Goal: Contribute content: Contribute content

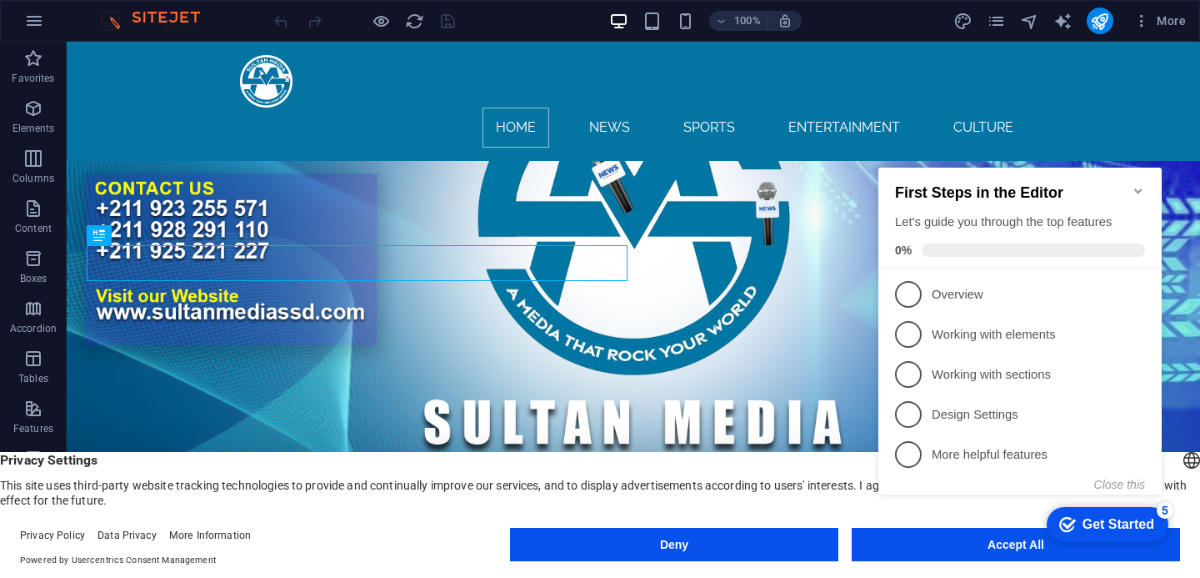
click at [1008, 548] on appcues-checklist "Contextual help checklist present on screen" at bounding box center [1023, 245] width 303 height 616
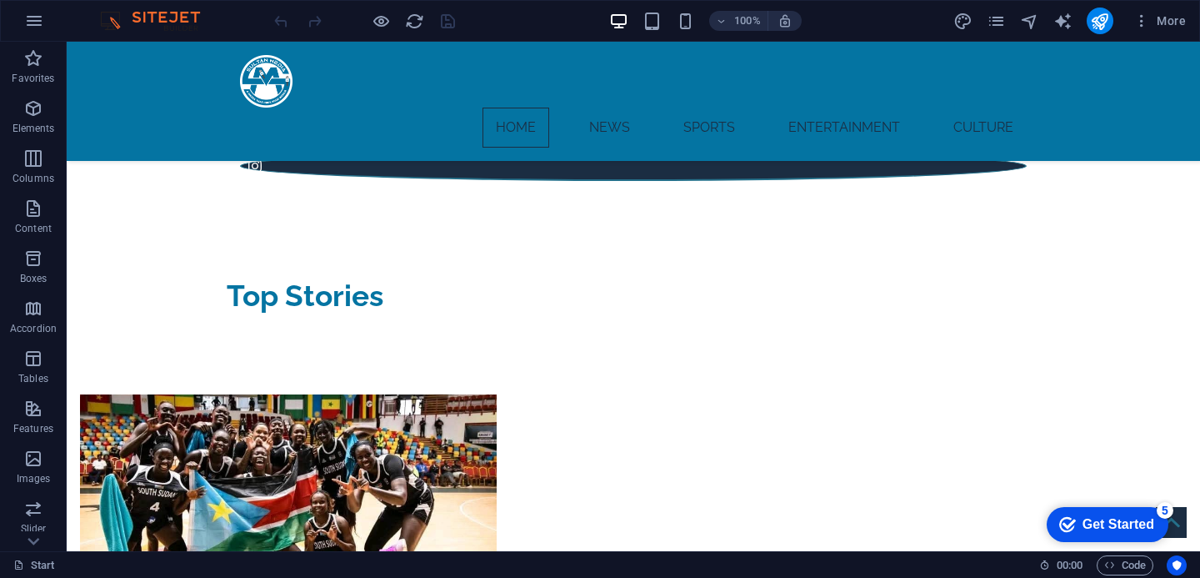
scroll to position [505, 0]
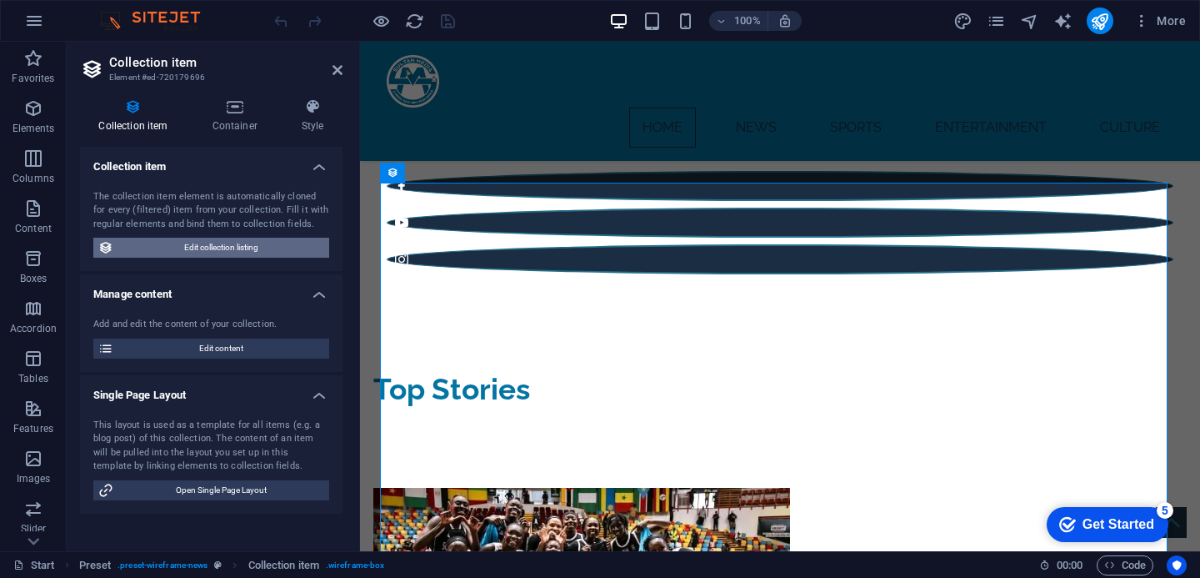
click at [151, 243] on span "Edit collection listing" at bounding box center [221, 248] width 206 height 20
select select "createdAt_DESC"
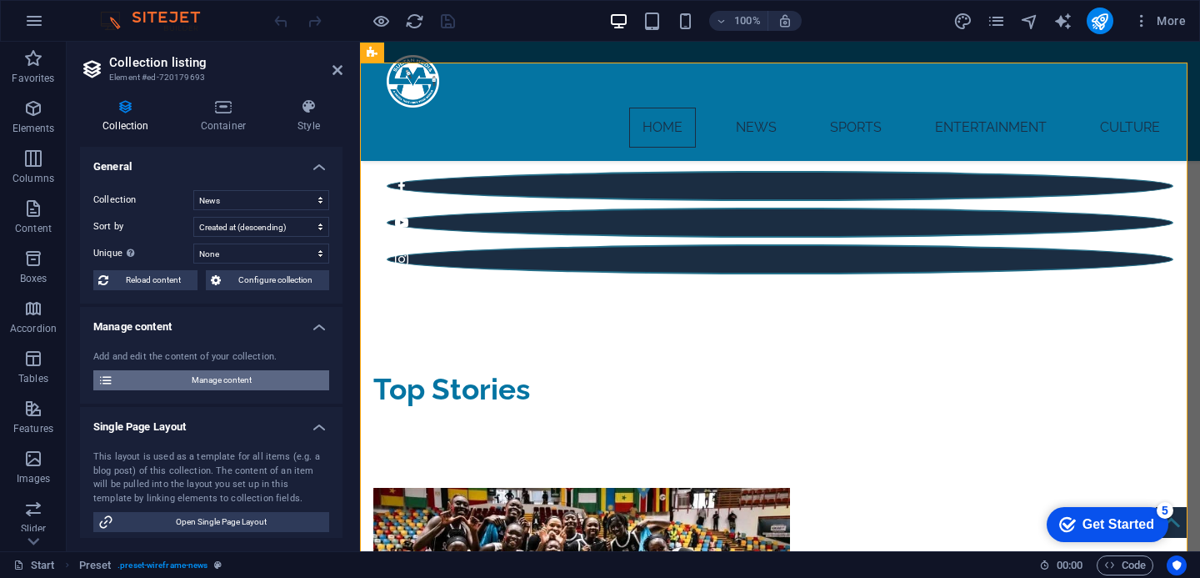
click at [144, 380] on span "Manage content" at bounding box center [221, 380] width 206 height 20
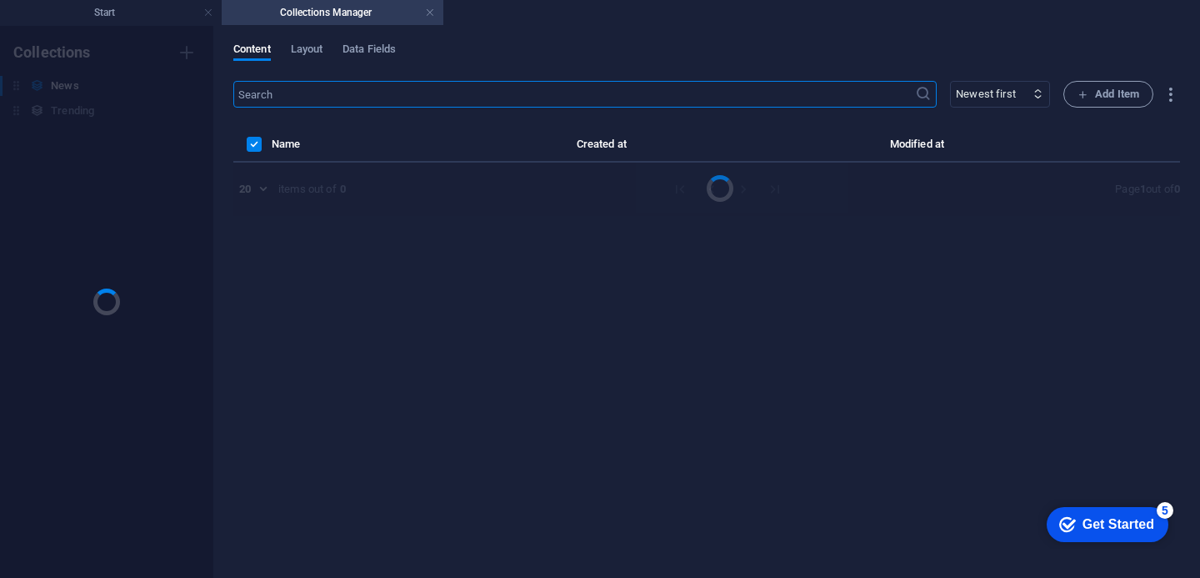
scroll to position [0, 0]
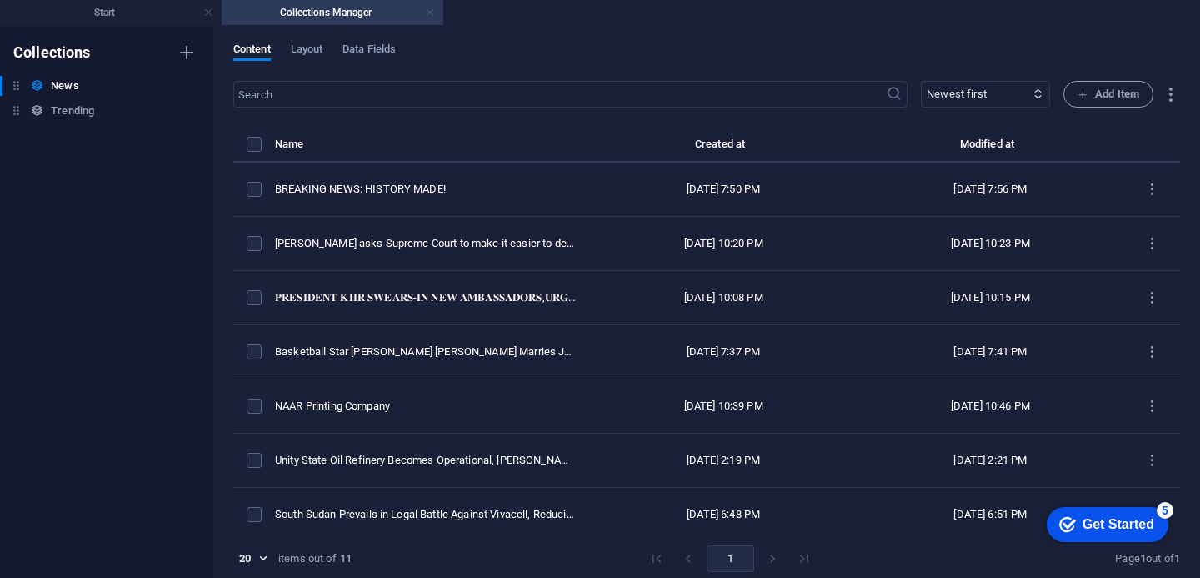
click at [432, 12] on link at bounding box center [430, 13] width 10 height 16
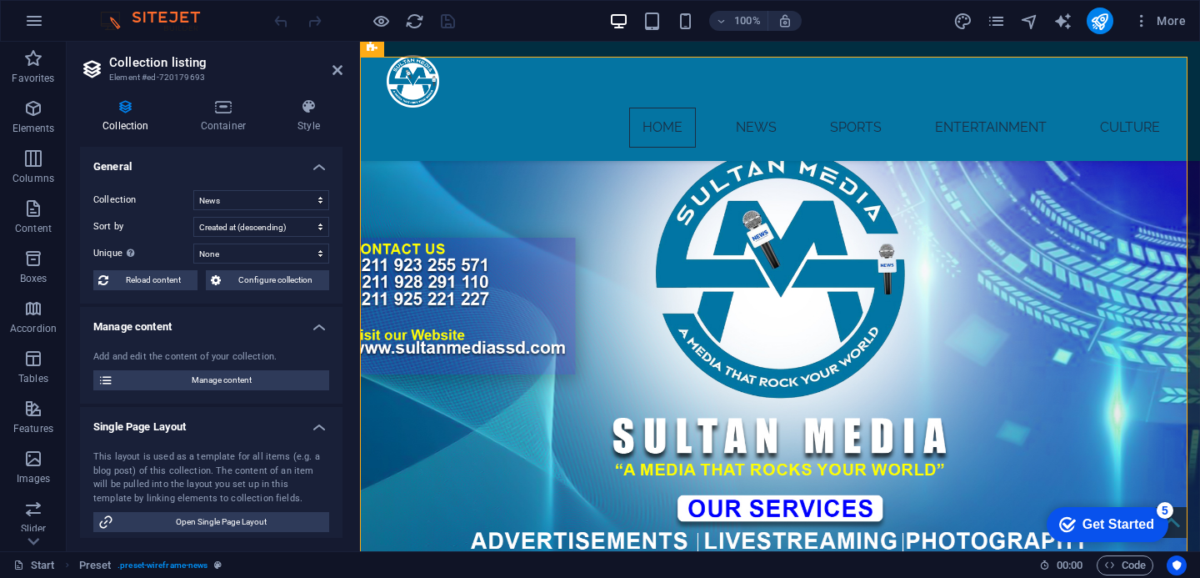
scroll to position [511, 0]
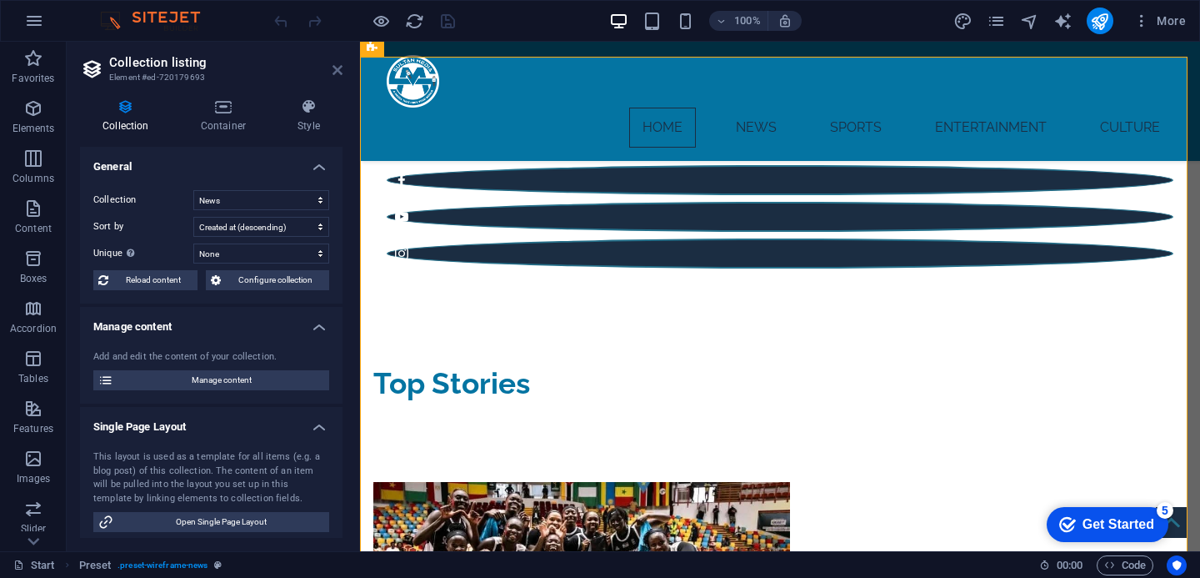
click at [333, 65] on icon at bounding box center [338, 69] width 10 height 13
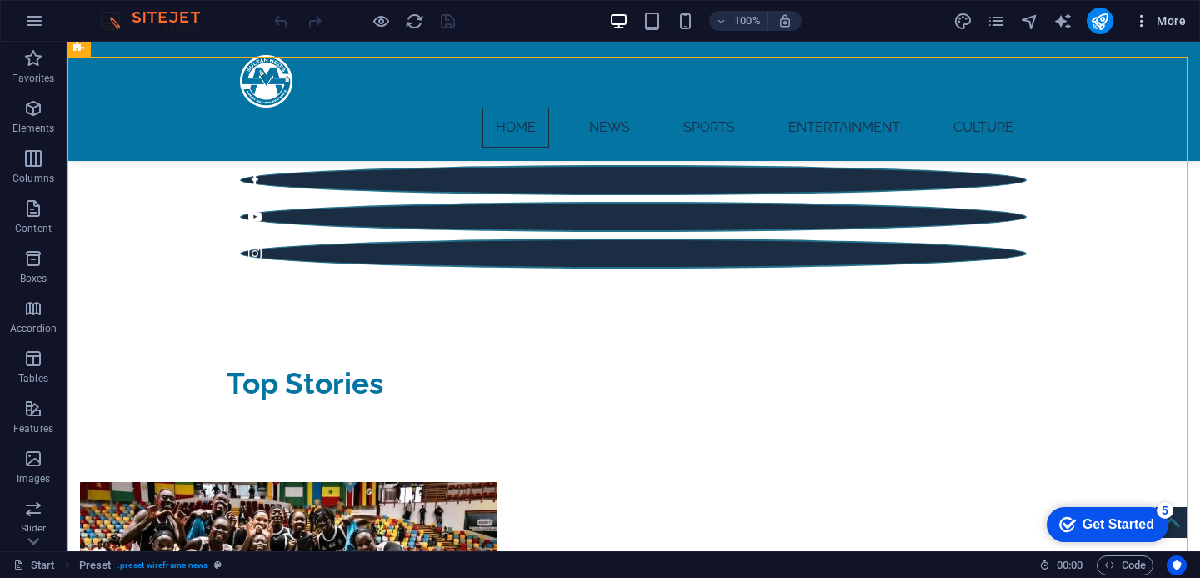
click at [1149, 28] on icon "button" at bounding box center [1141, 21] width 17 height 17
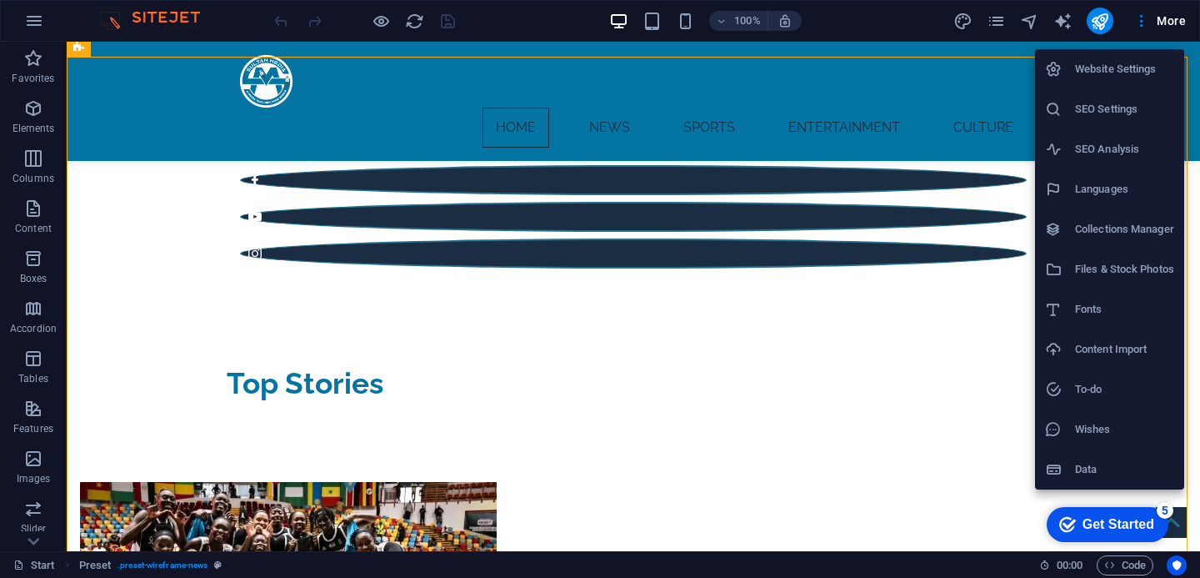
click at [993, 20] on div at bounding box center [600, 289] width 1200 height 578
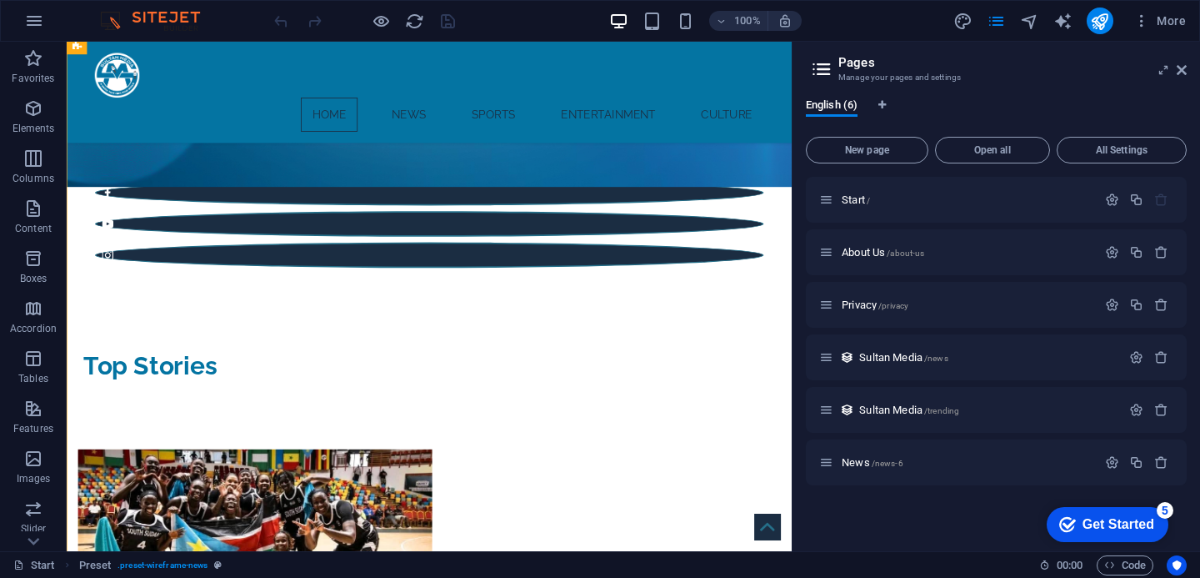
scroll to position [550, 0]
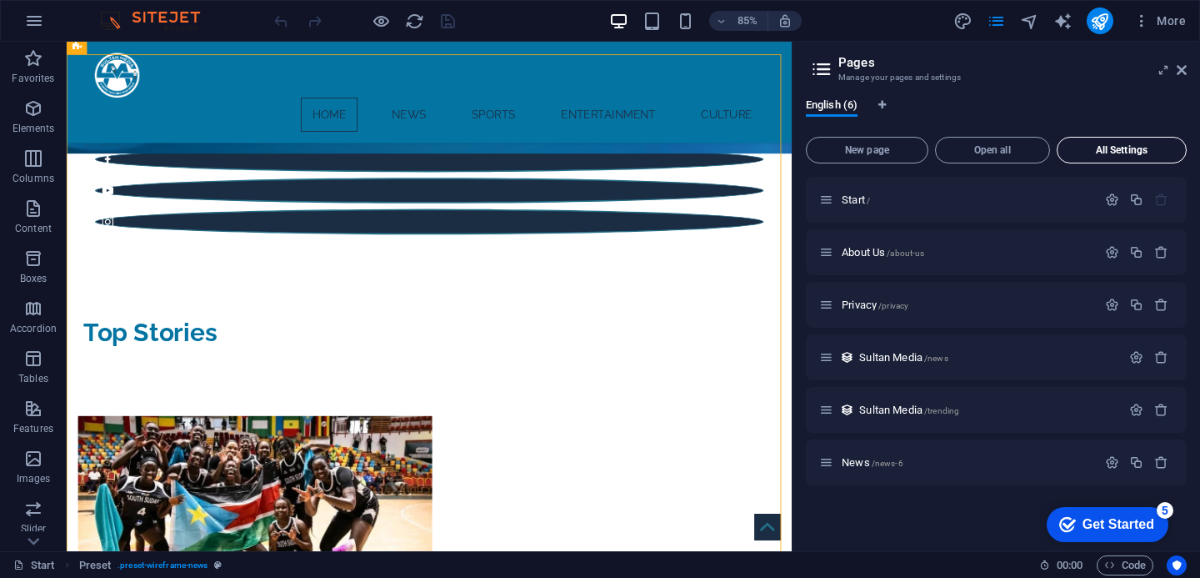
click at [1111, 148] on span "All Settings" at bounding box center [1121, 150] width 115 height 10
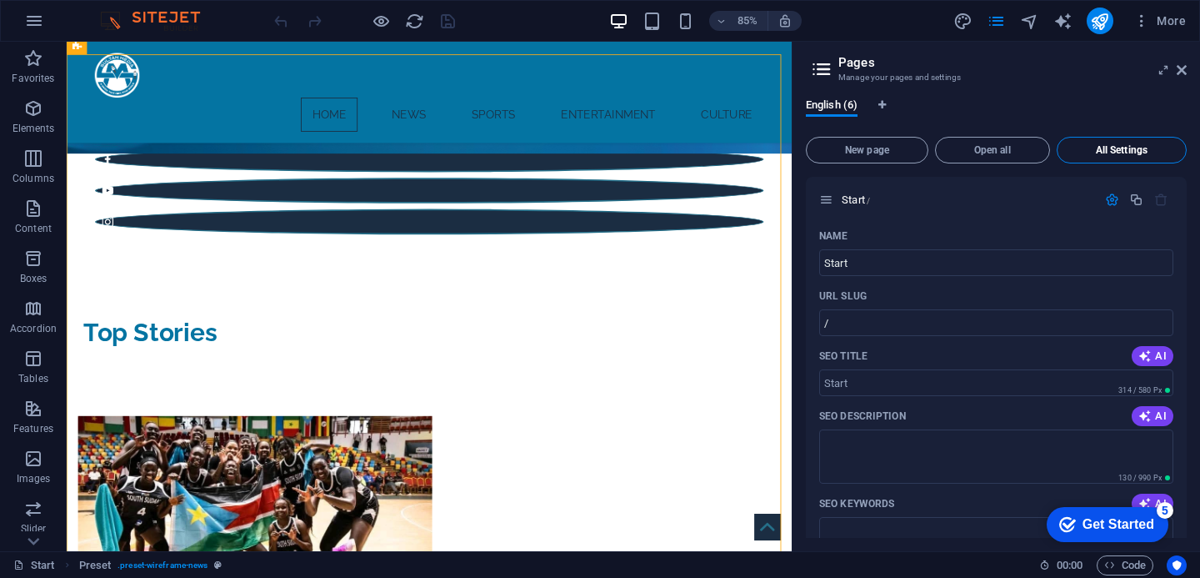
scroll to position [2305, 0]
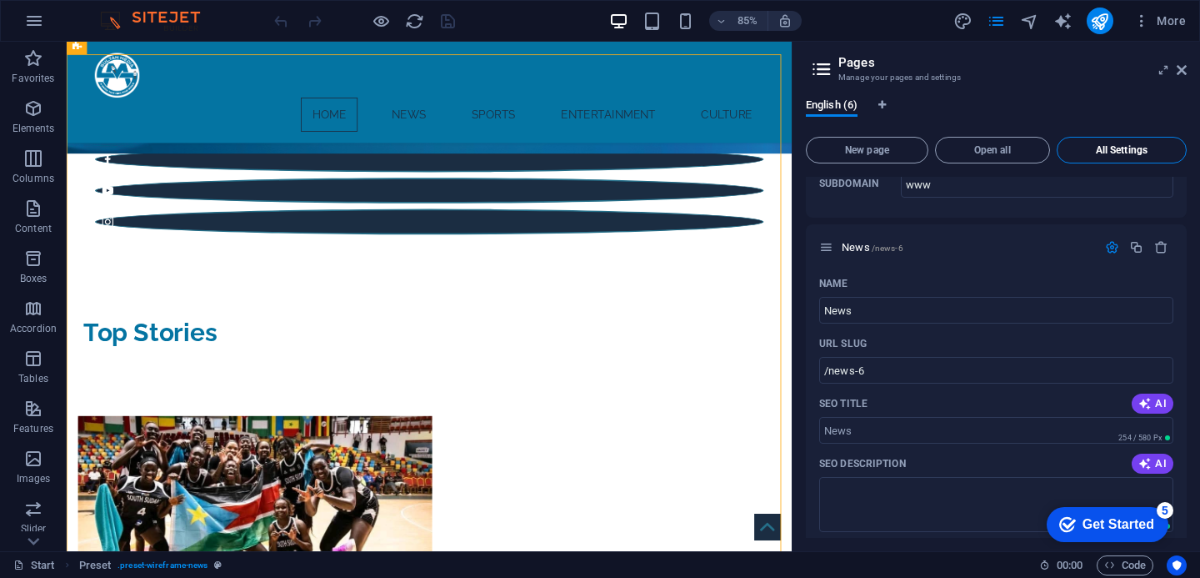
click at [1111, 148] on span "All Settings" at bounding box center [1121, 150] width 115 height 10
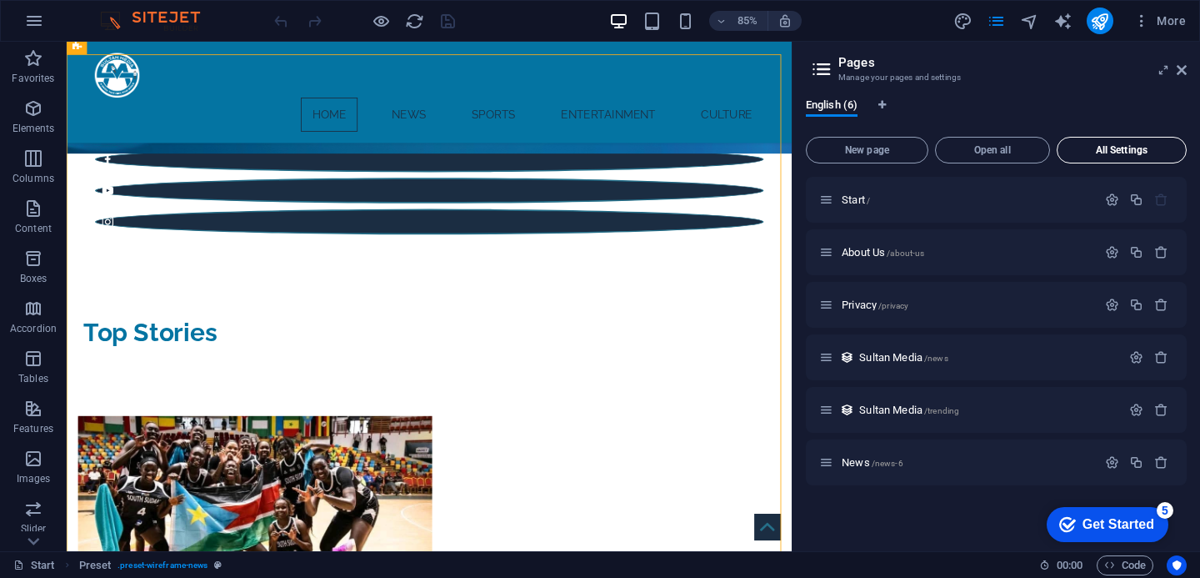
scroll to position [0, 0]
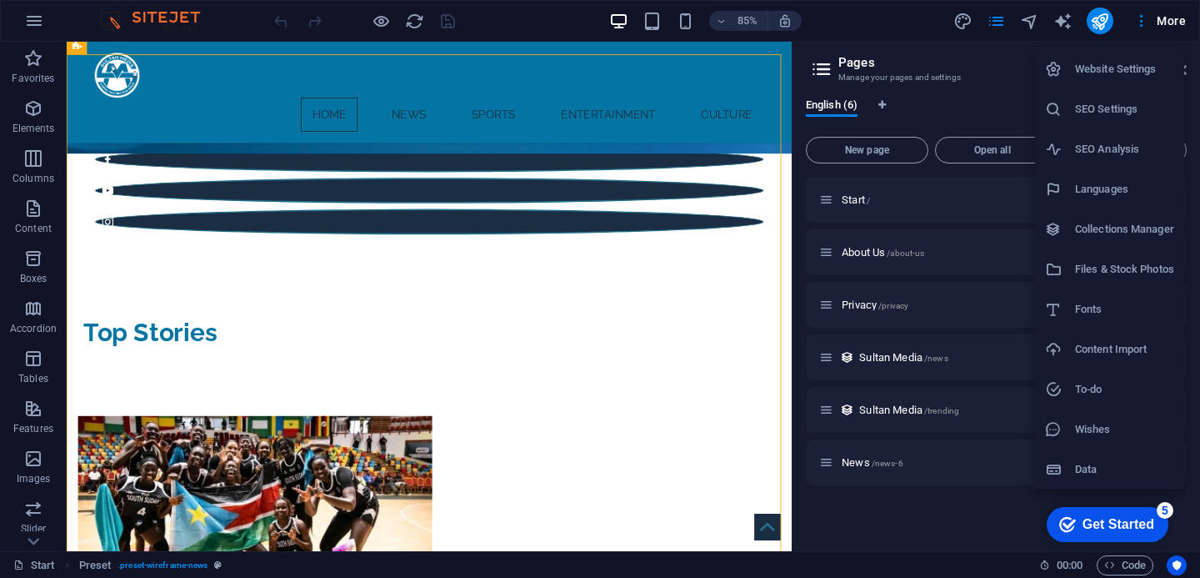
click at [996, 32] on div at bounding box center [600, 289] width 1200 height 578
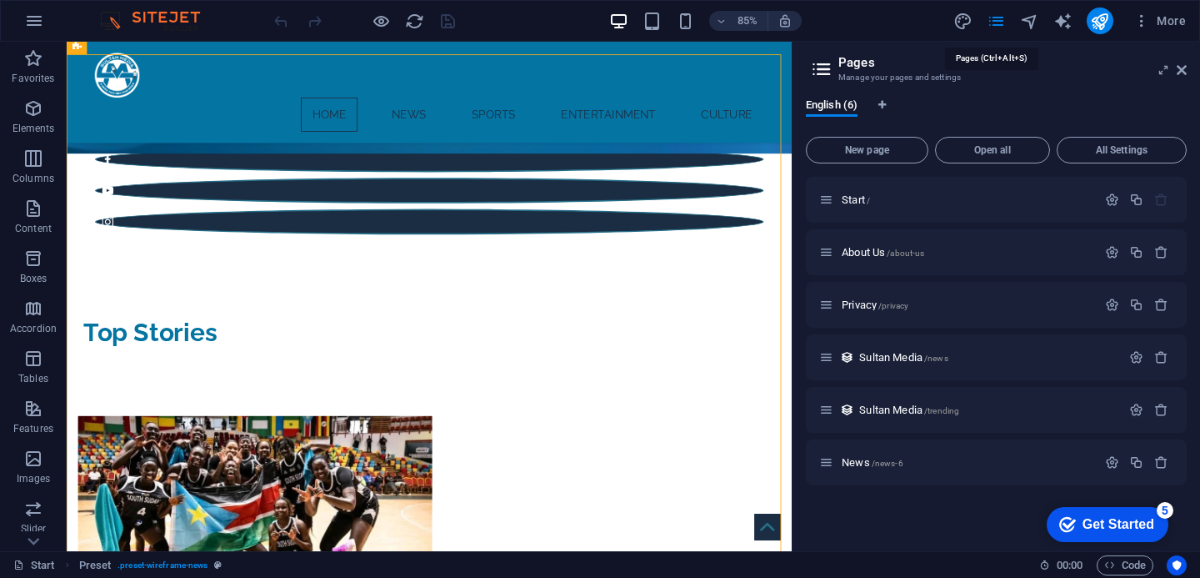
click at [1179, 73] on icon at bounding box center [1182, 69] width 10 height 13
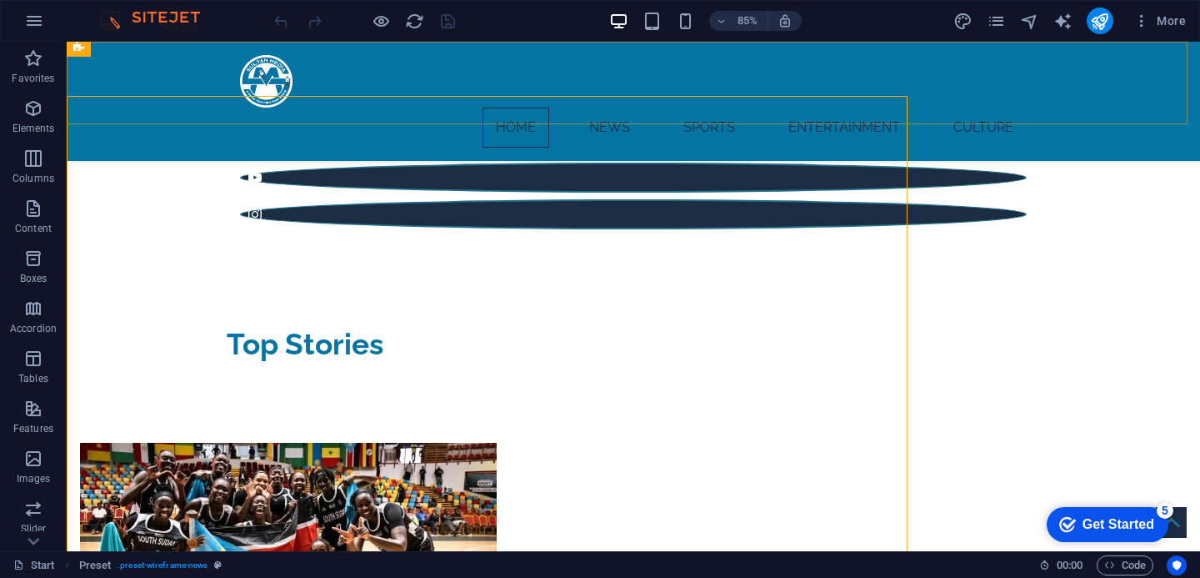
scroll to position [511, 0]
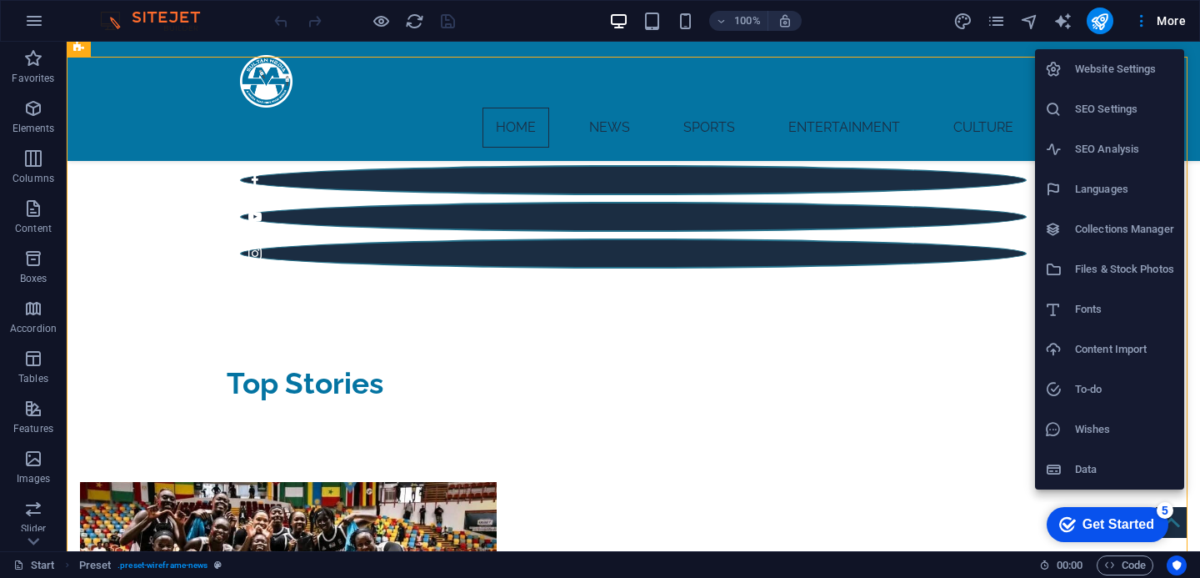
click at [1121, 225] on h6 "Collections Manager" at bounding box center [1124, 229] width 99 height 20
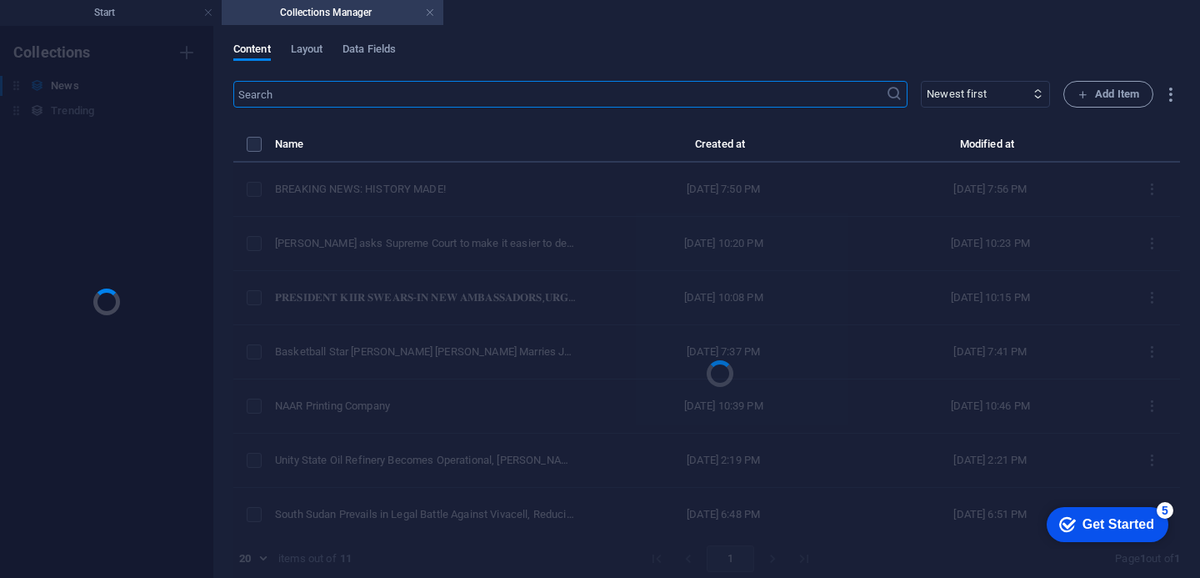
scroll to position [0, 0]
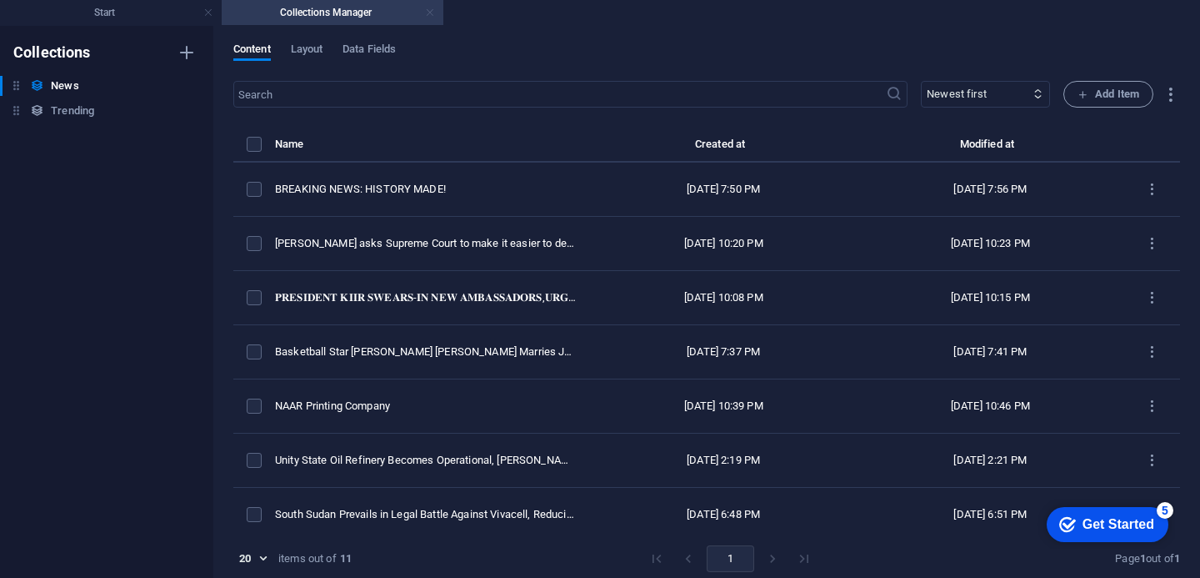
click at [429, 9] on link at bounding box center [430, 13] width 10 height 16
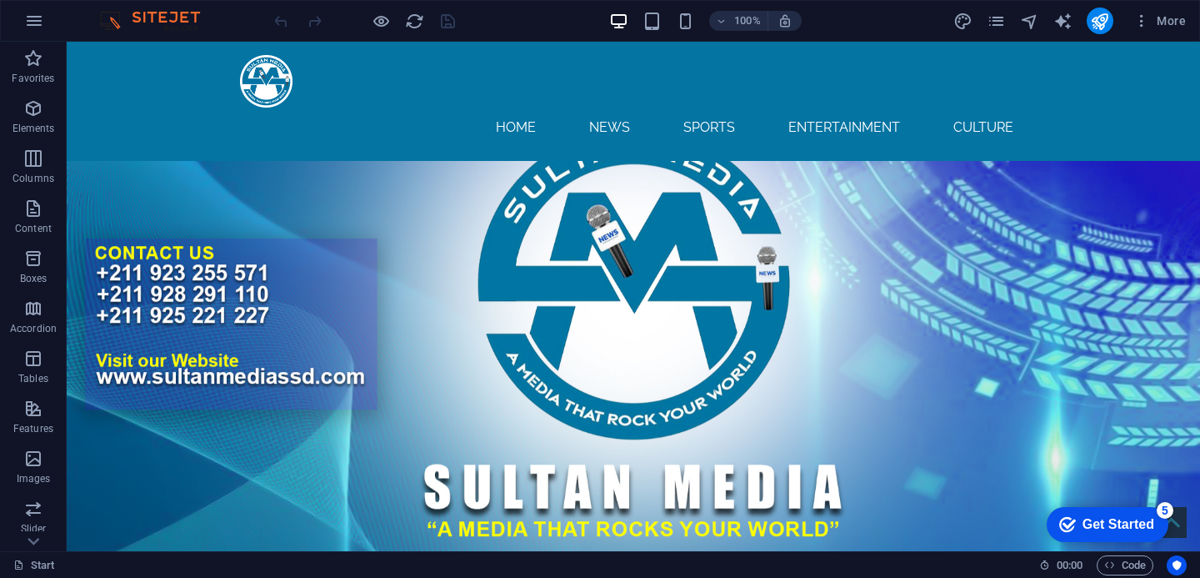
scroll to position [517, 0]
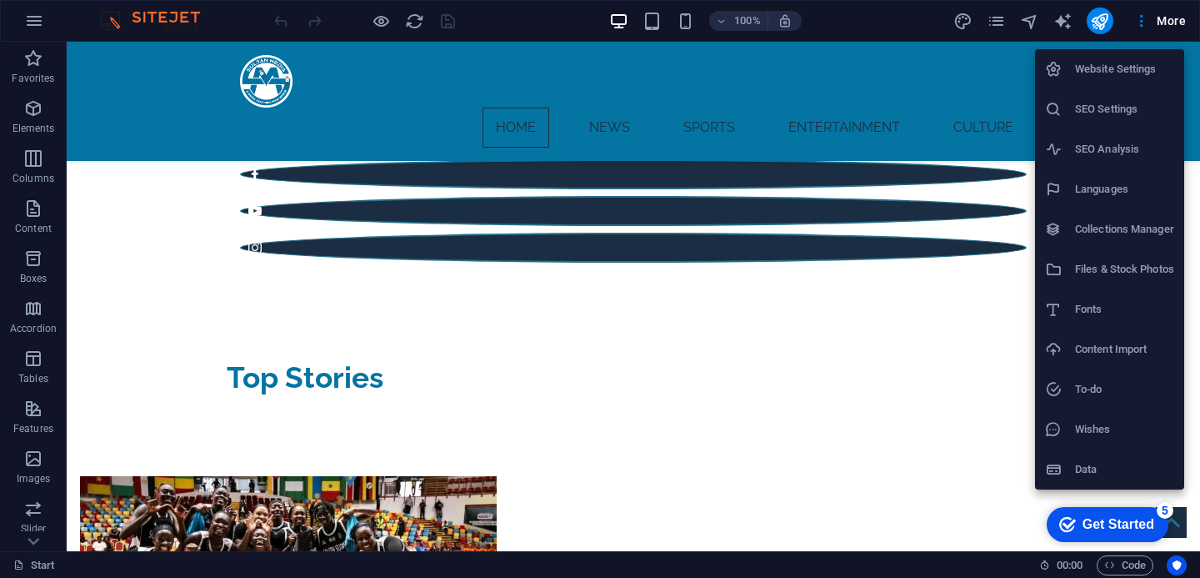
click at [1118, 233] on h6 "Collections Manager" at bounding box center [1124, 229] width 99 height 20
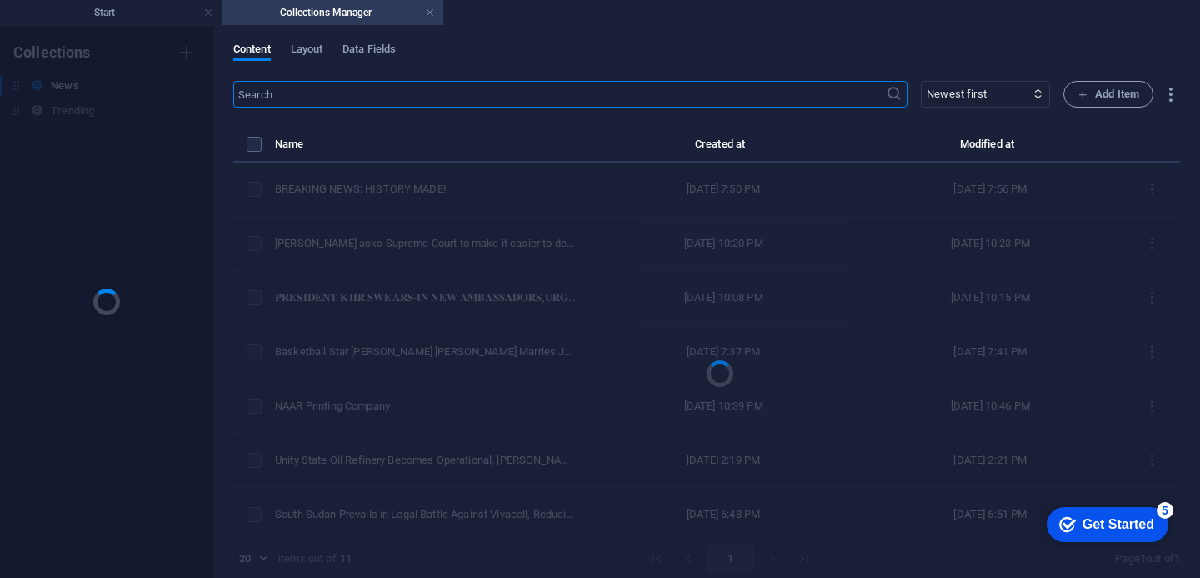
scroll to position [0, 0]
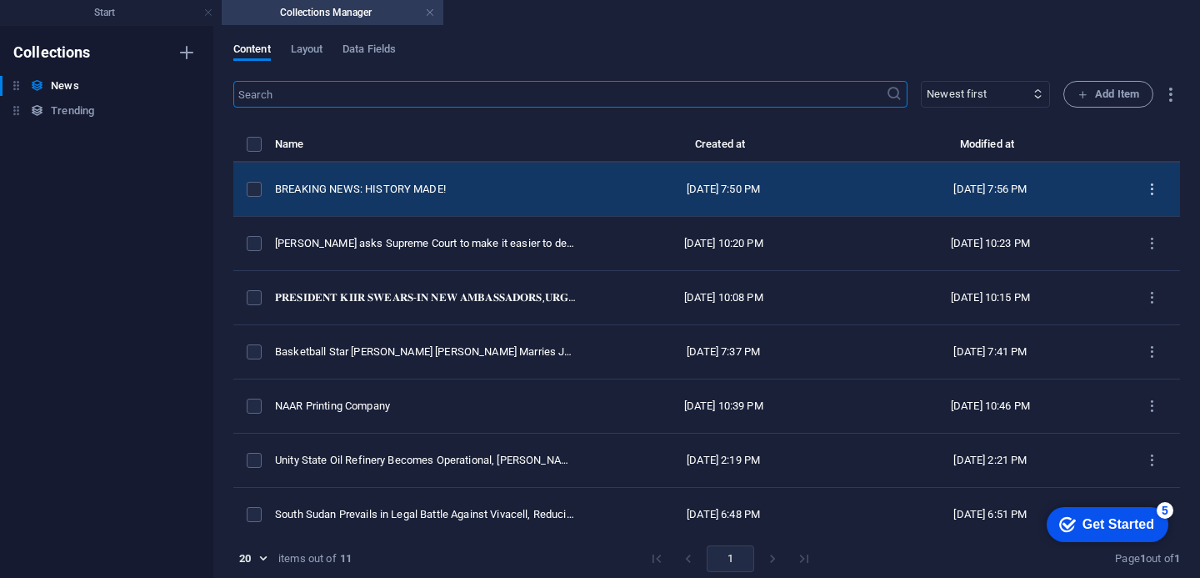
click at [1146, 198] on icon "items list" at bounding box center [1152, 190] width 16 height 16
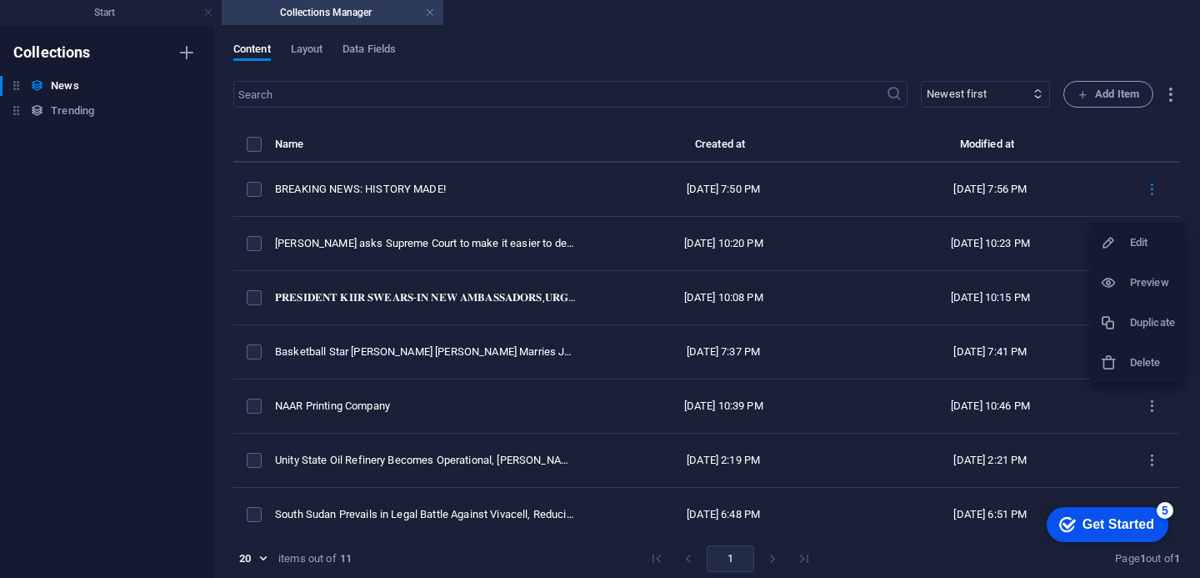
click at [245, 198] on div at bounding box center [600, 289] width 1200 height 578
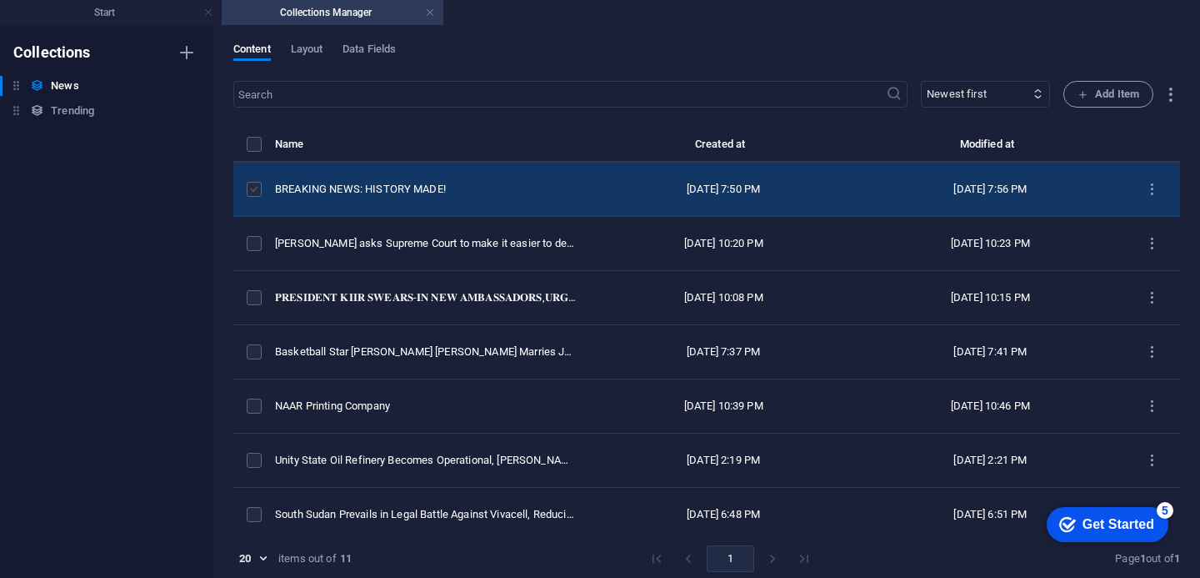
click at [255, 197] on label "items list" at bounding box center [254, 189] width 15 height 15
click at [0, 0] on input "items list" at bounding box center [0, 0] width 0 height 0
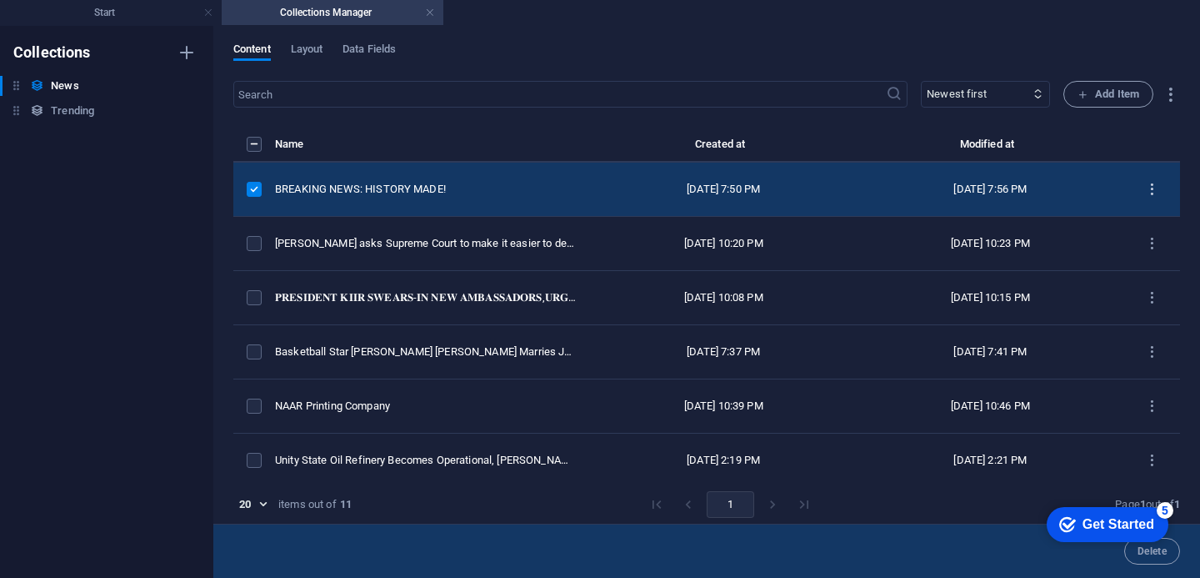
click at [1144, 197] on icon "items list" at bounding box center [1152, 190] width 16 height 16
click at [1150, 323] on h6 "Duplicate" at bounding box center [1152, 323] width 45 height 20
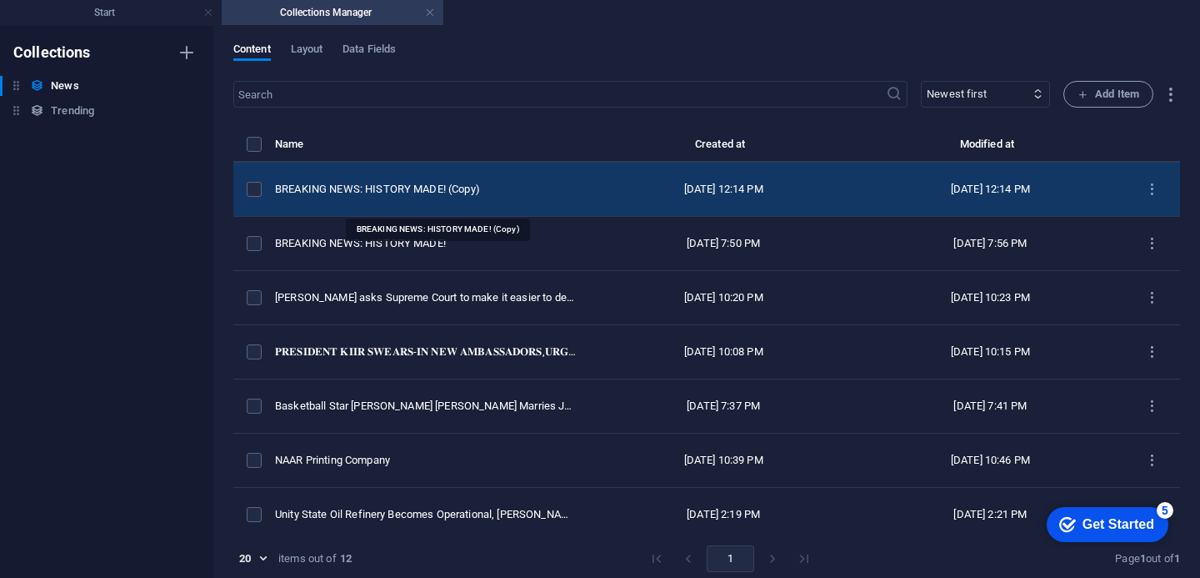
click at [439, 197] on div "BREAKING NEWS: HISTORY MADE! (Copy)" at bounding box center [426, 189] width 302 height 15
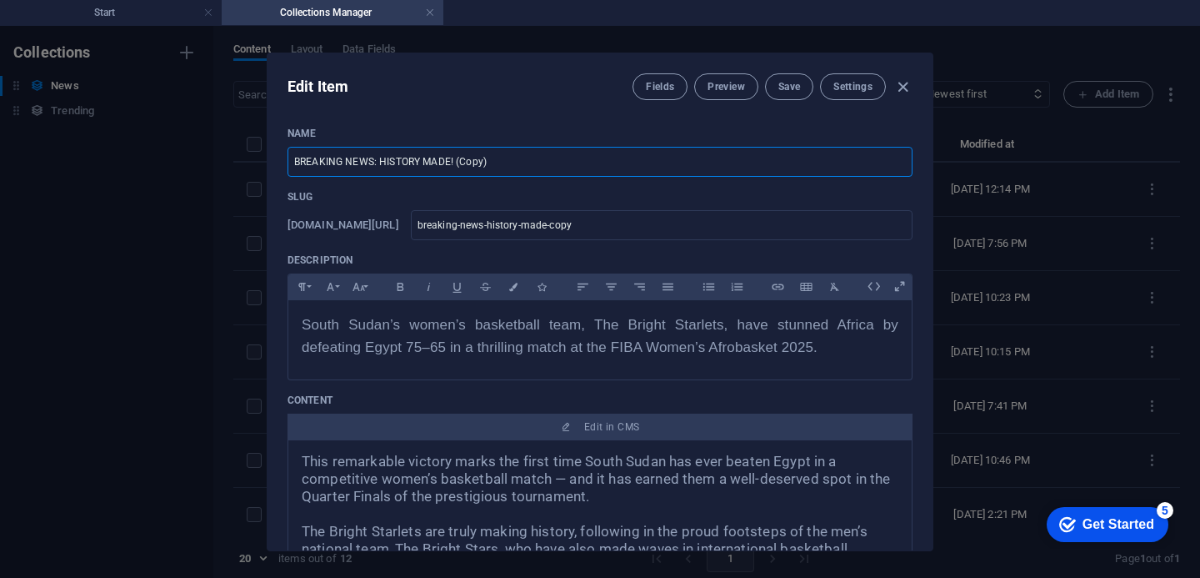
click at [433, 167] on input "BREAKING NEWS: HISTORY MADE! (Copy)" at bounding box center [600, 162] width 625 height 30
type input "v"
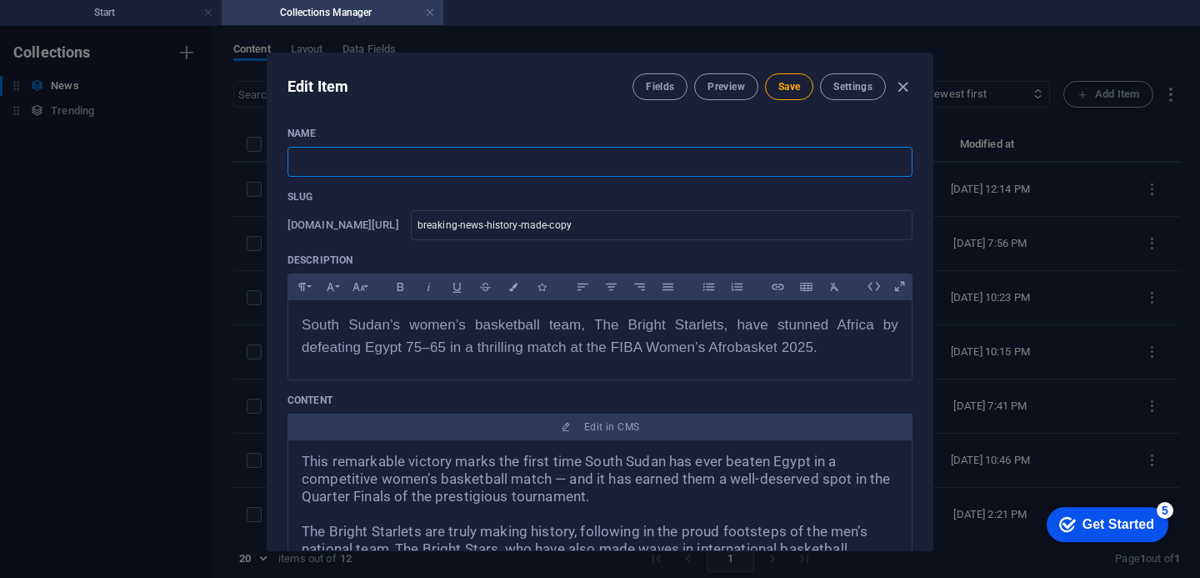
paste input "FB-809758418714738-0-Ab0k1iGB4N_gm5AadTM2fcPs"
type input "FB-809758418714738-0-Ab0k1iGB4N_gm5AadTM2fcPs"
click at [508, 165] on input "FB-809758418714738-0-Ab0k1iGB4N_gm5AadTM2fcPs" at bounding box center [600, 162] width 625 height 30
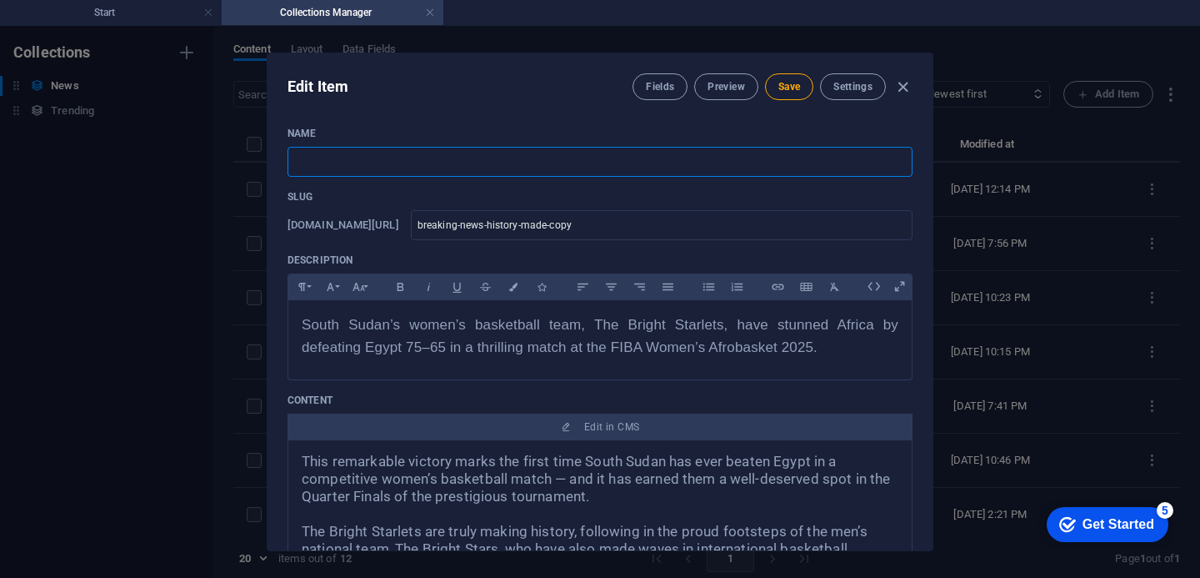
paste input "Deng Muorchier Elected President of Apuk Olympics Association"
type input "Deng Muorchier Elected President of Apuk Olympics Association"
click at [588, 186] on div "Name Deng Muorchier Elected President of Apuk Olympics Association ​ Slug www.e…" at bounding box center [600, 521] width 625 height 788
click at [607, 159] on input "Deng Muorchier Elected President of Apuk Olympics Association" at bounding box center [600, 162] width 625 height 30
click at [898, 87] on icon "button" at bounding box center [902, 87] width 19 height 19
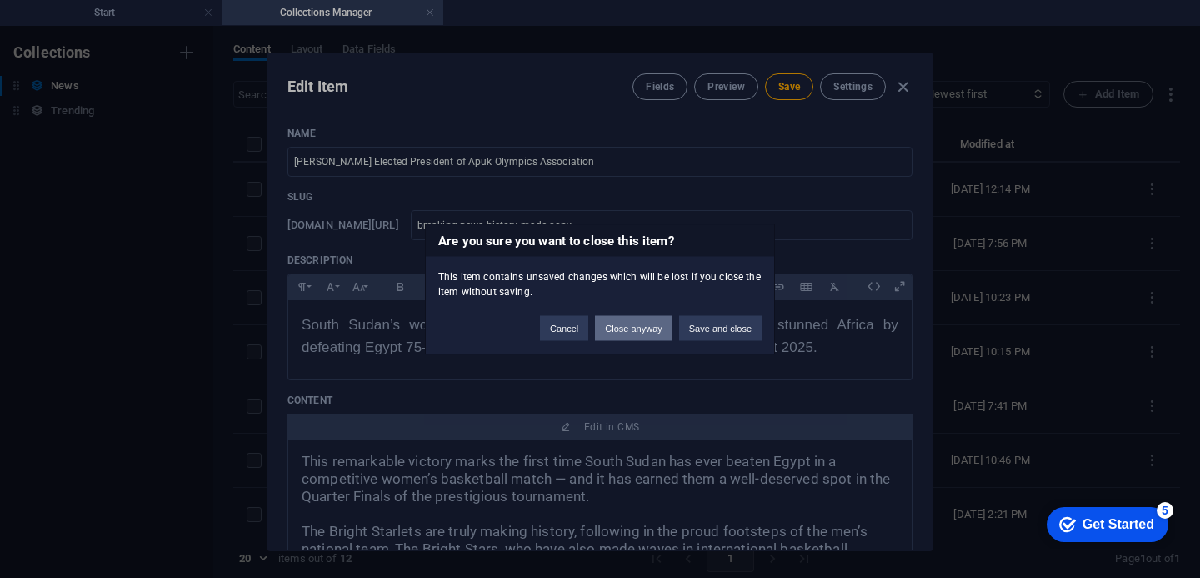
click at [646, 328] on button "Close anyway" at bounding box center [633, 327] width 77 height 25
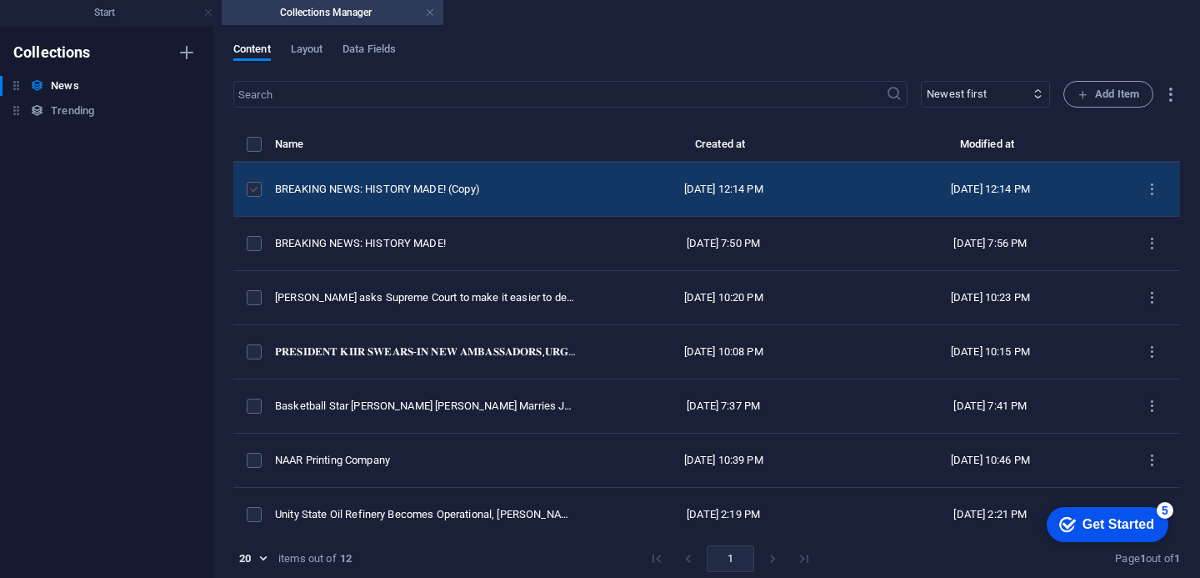
click at [255, 197] on label "items list" at bounding box center [254, 189] width 15 height 15
click at [0, 0] on input "items list" at bounding box center [0, 0] width 0 height 0
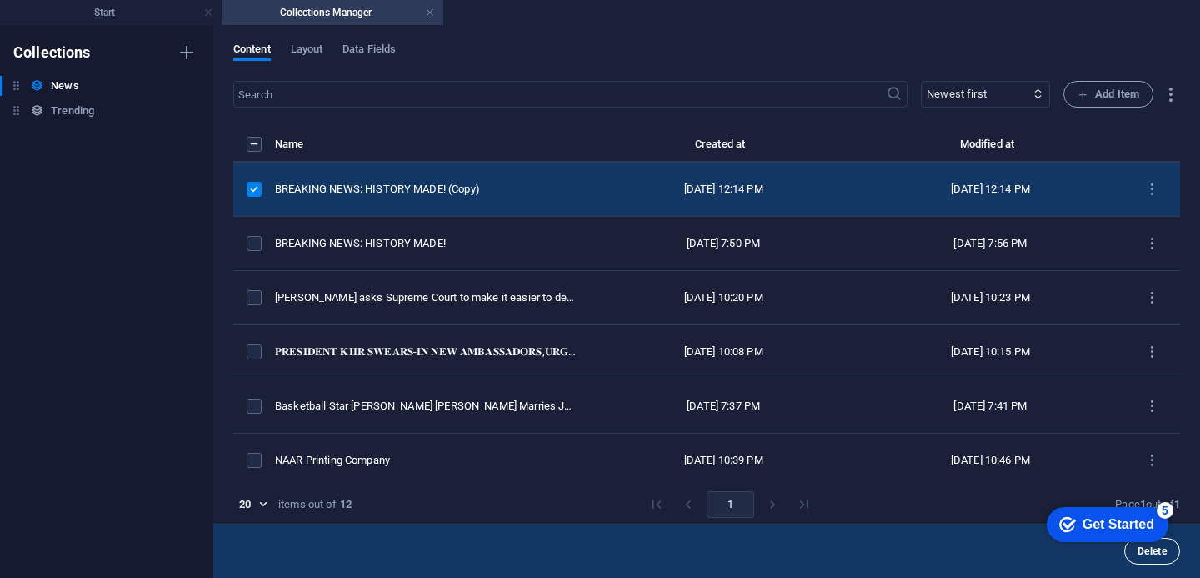
click at [1144, 554] on span "Delete" at bounding box center [1152, 551] width 29 height 10
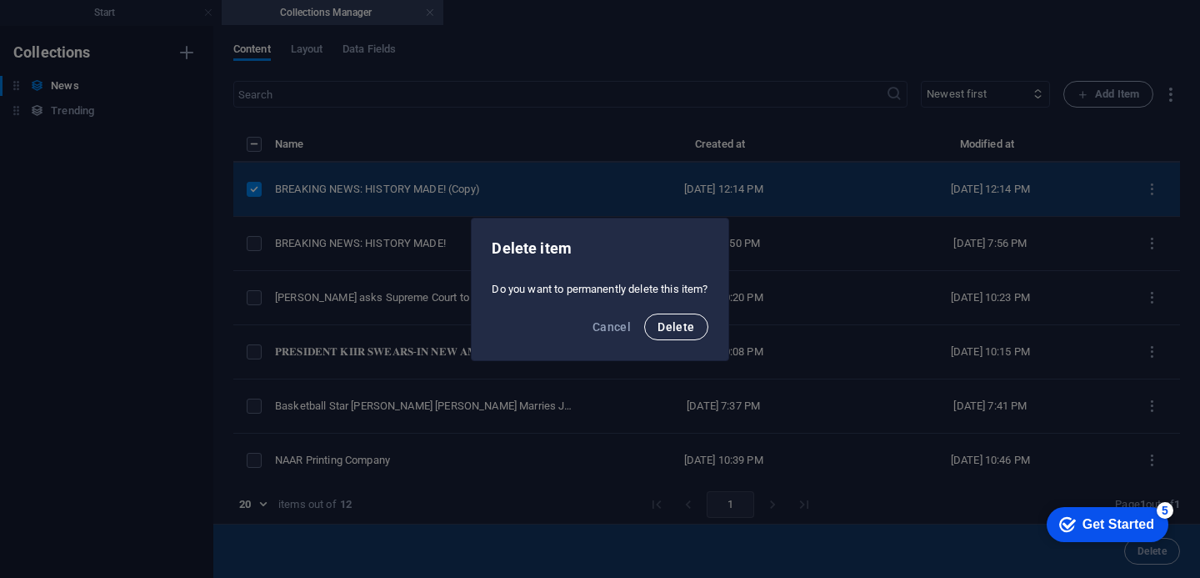
click at [683, 329] on span "Delete" at bounding box center [676, 326] width 37 height 13
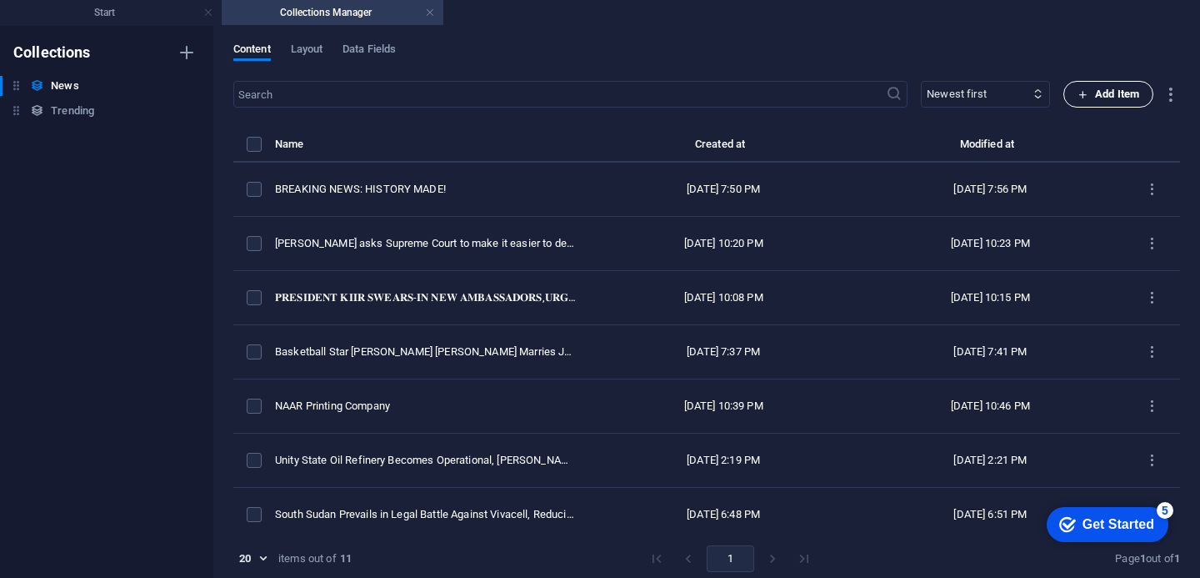
click at [1099, 93] on span "Add Item" at bounding box center [1109, 94] width 62 height 20
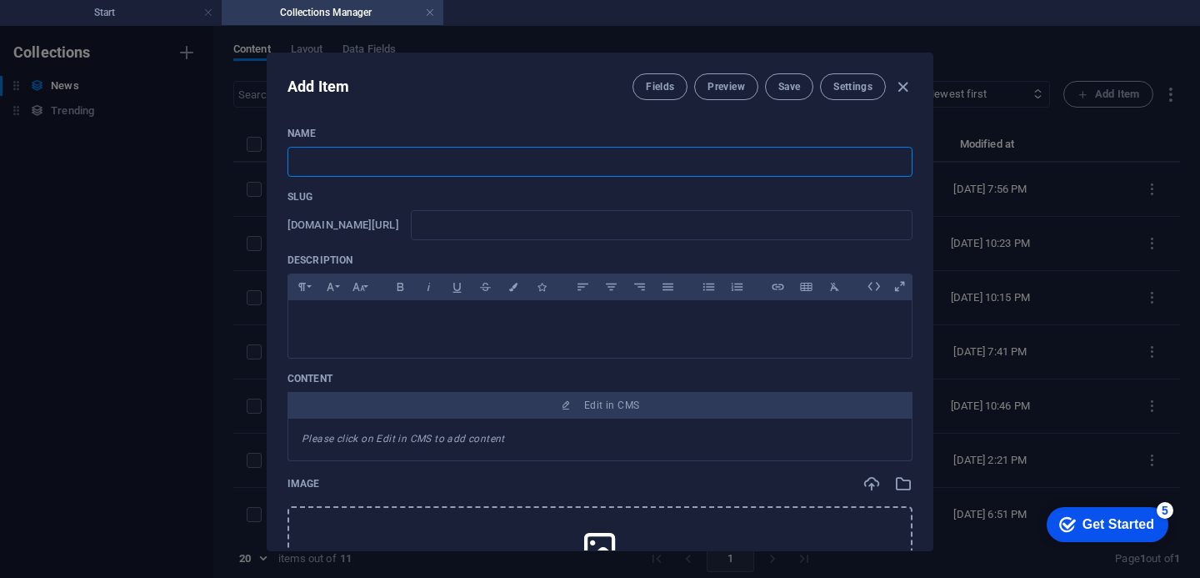
click at [379, 161] on input "text" at bounding box center [600, 162] width 625 height 30
type input "v"
paste input "Deng Muorchier Elected President of Apuk Olympics Association"
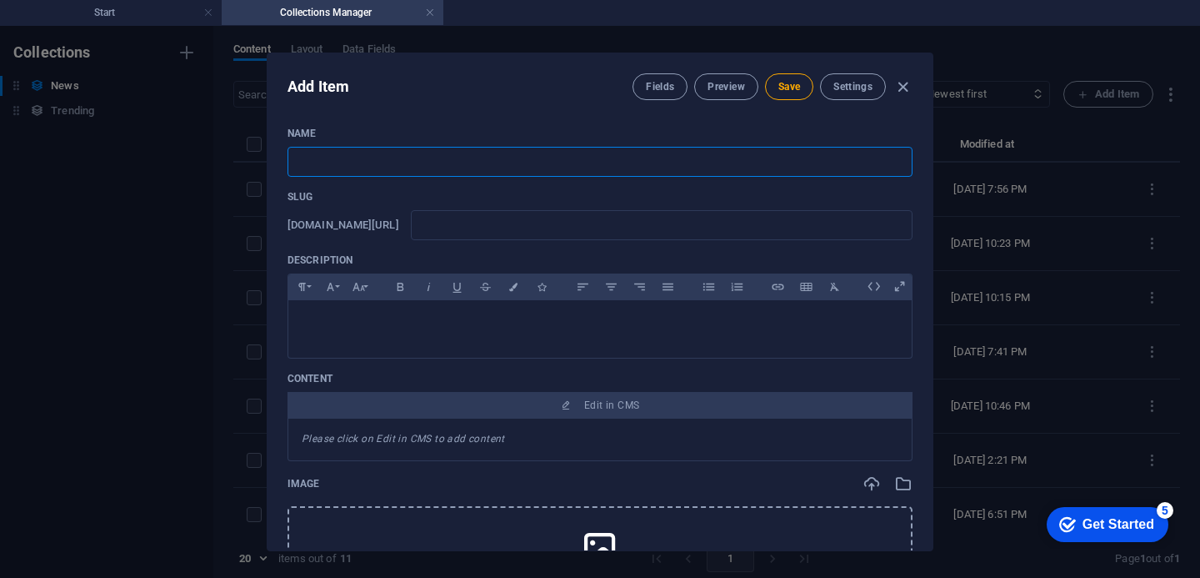
type input "Deng Muorchier Elected President of Apuk Olympics Association"
type input "deng-muorchier-elected-president-of-apuk-olympics-association"
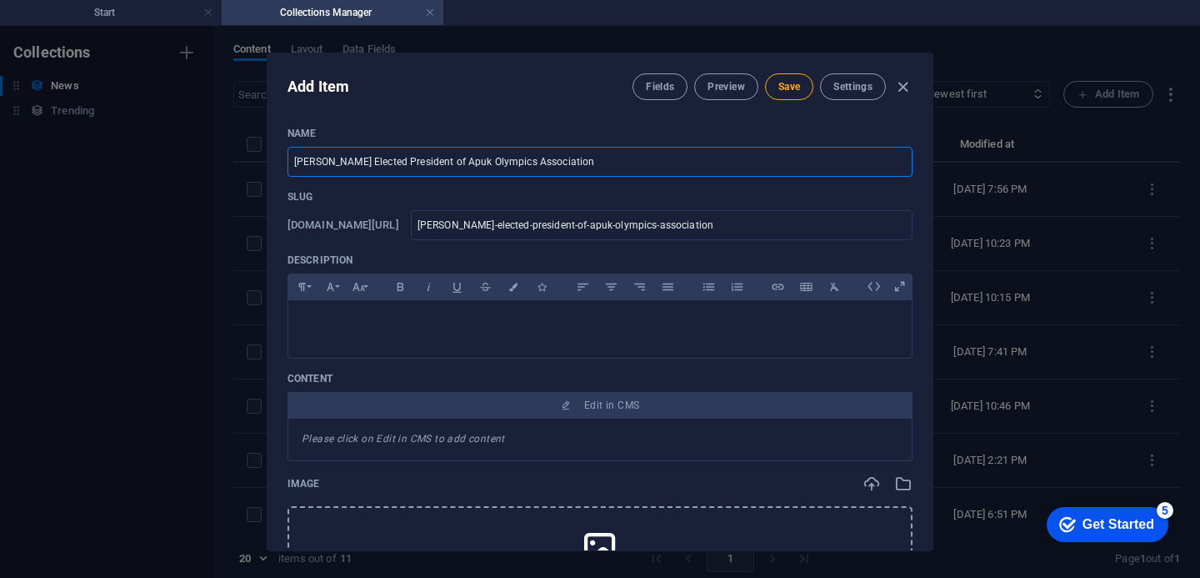
type input "Deng Muorchier Elected President of Apuk Olympics Association"
click at [923, 140] on div "Name Deng Muorchier Elected President of Apuk Olympics Association ​ Slug www.e…" at bounding box center [600, 331] width 665 height 437
click at [904, 88] on icon "button" at bounding box center [902, 87] width 19 height 19
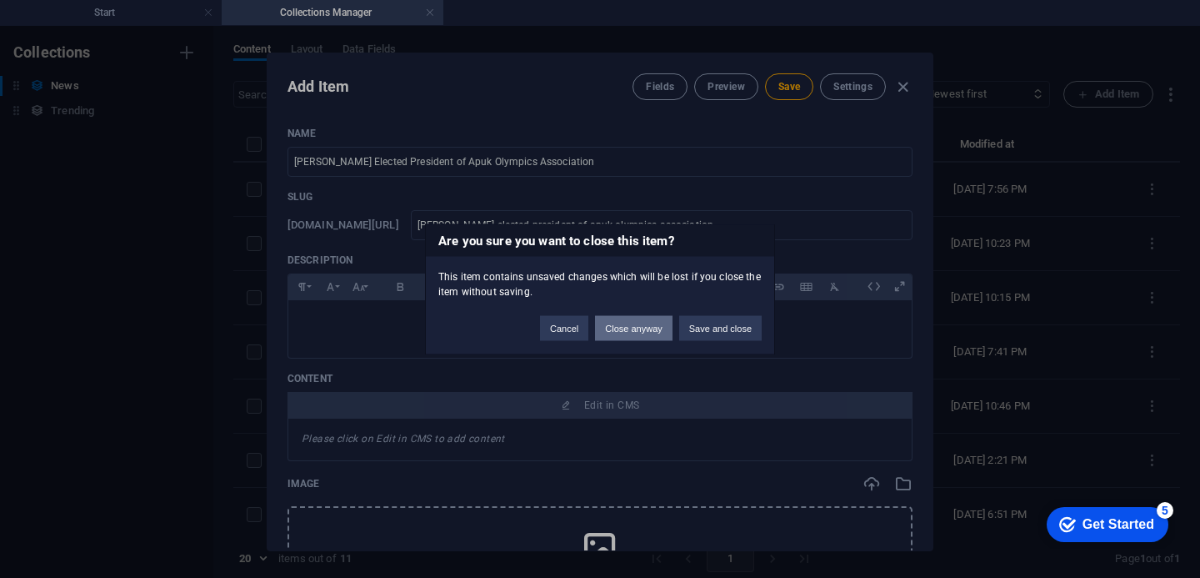
click at [632, 325] on button "Close anyway" at bounding box center [633, 327] width 77 height 25
type input "deng-muorchier-elected-president-of-apuk-olympics-association"
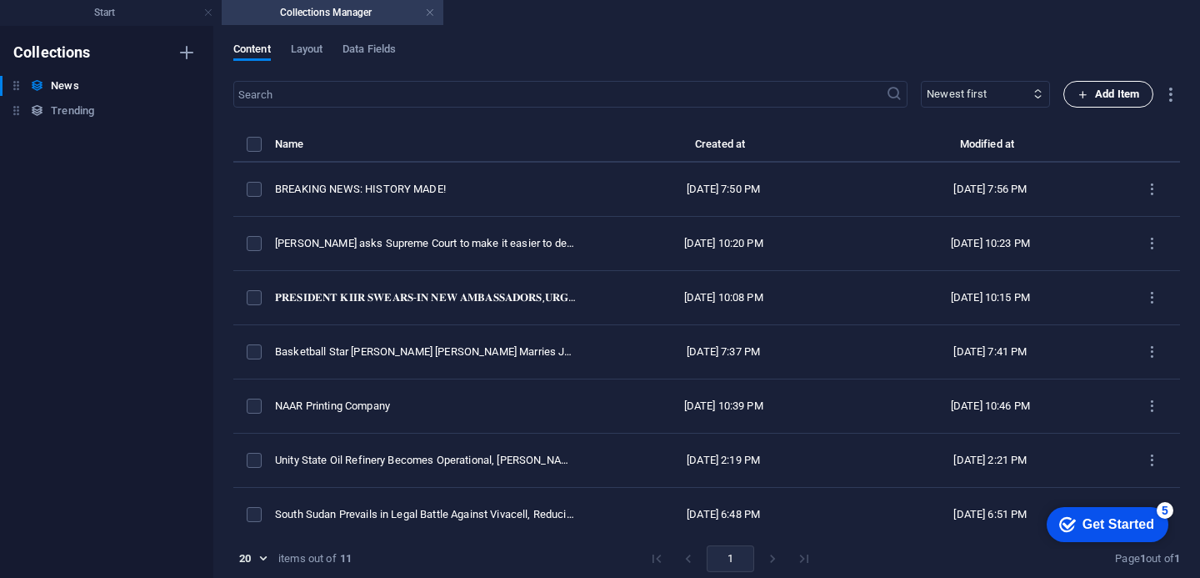
click at [1102, 91] on span "Add Item" at bounding box center [1109, 94] width 62 height 20
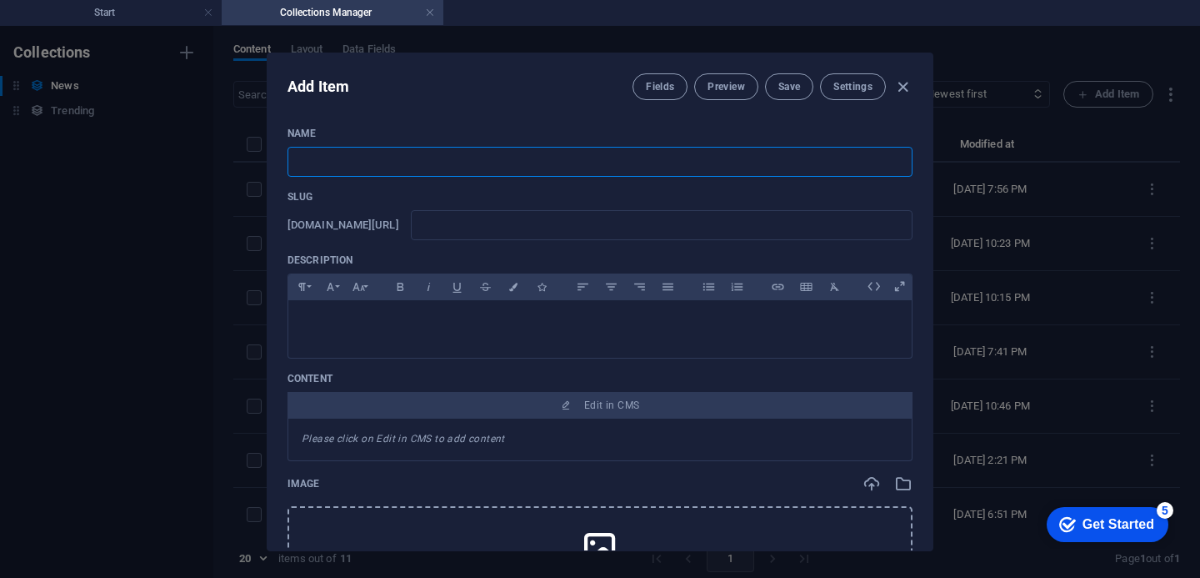
click at [458, 167] on input "text" at bounding box center [600, 162] width 625 height 30
paste input "Deng Muorchier Elected President of Apuk Olympics Association"
type input "Deng Muorchier Elected President of Apuk Olympics Association"
type input "deng-muorchier-elected-president-of-apuk-olympics-association"
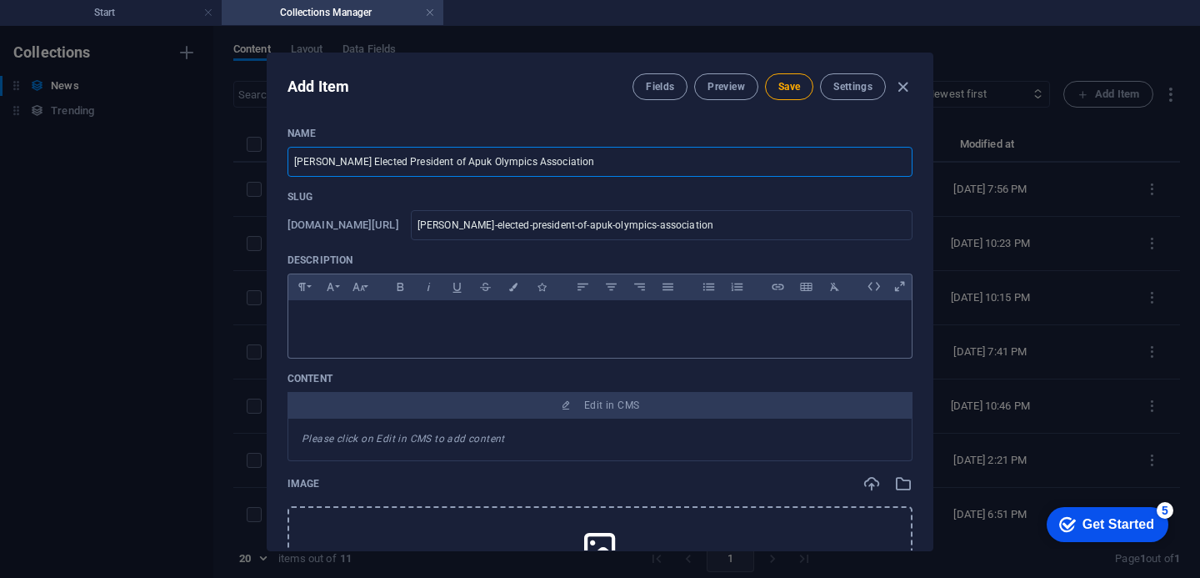
type input "Deng Muorchier Elected President of Apuk Olympics Association"
click at [403, 335] on div at bounding box center [599, 325] width 623 height 50
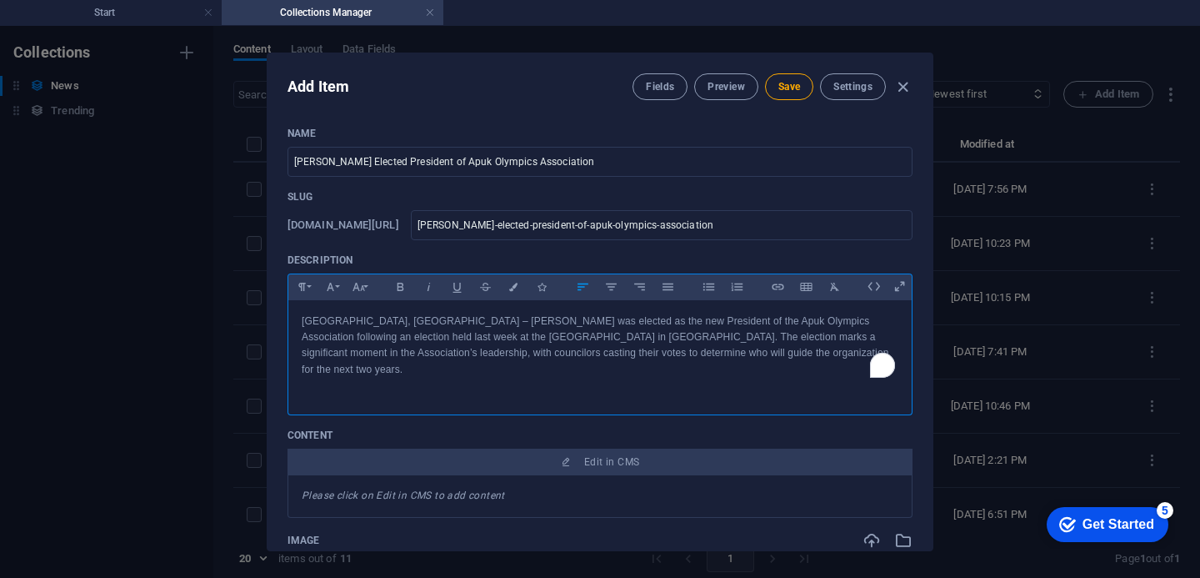
scroll to position [4033, 0]
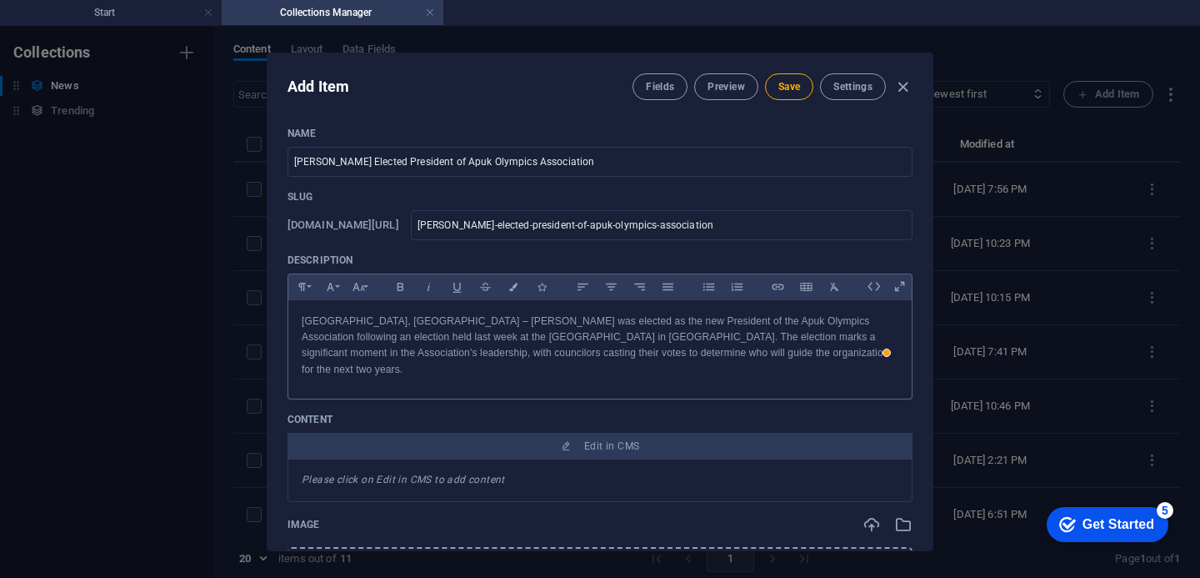
drag, startPoint x: 931, startPoint y: 210, endPoint x: 931, endPoint y: 220, distance: 10.0
click at [931, 220] on div "Add Item Fields Preview Save Settings Name Deng Muorchier Elected President of …" at bounding box center [600, 302] width 667 height 498
click at [930, 226] on div "Name Deng Muorchier Elected President of Apuk Olympics Association ​ Slug www.e…" at bounding box center [600, 331] width 665 height 437
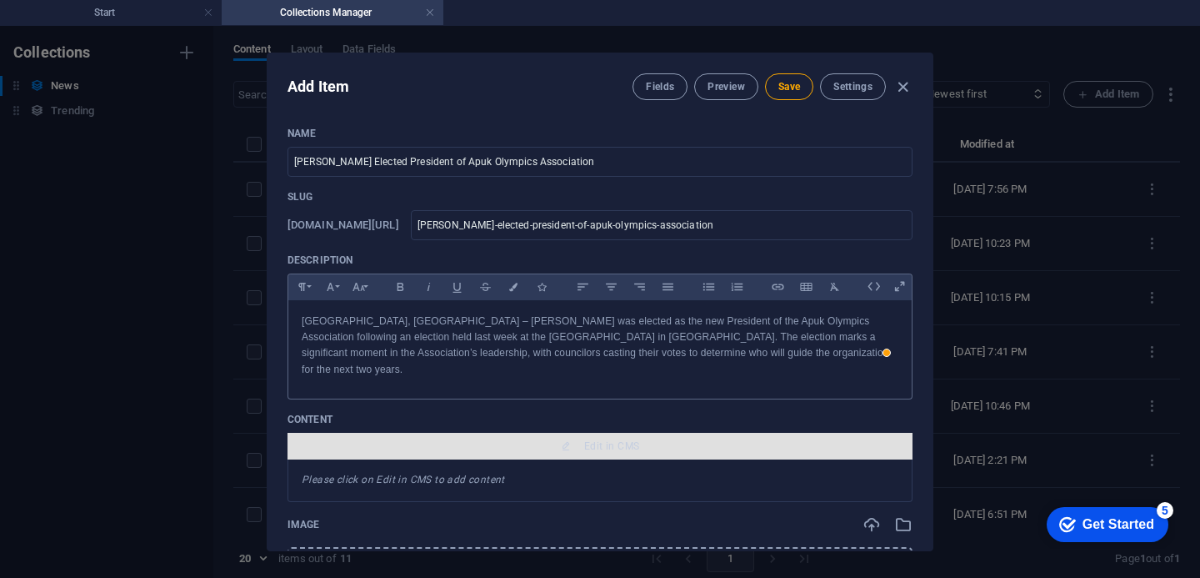
click at [593, 439] on span "Edit in CMS" at bounding box center [611, 445] width 55 height 13
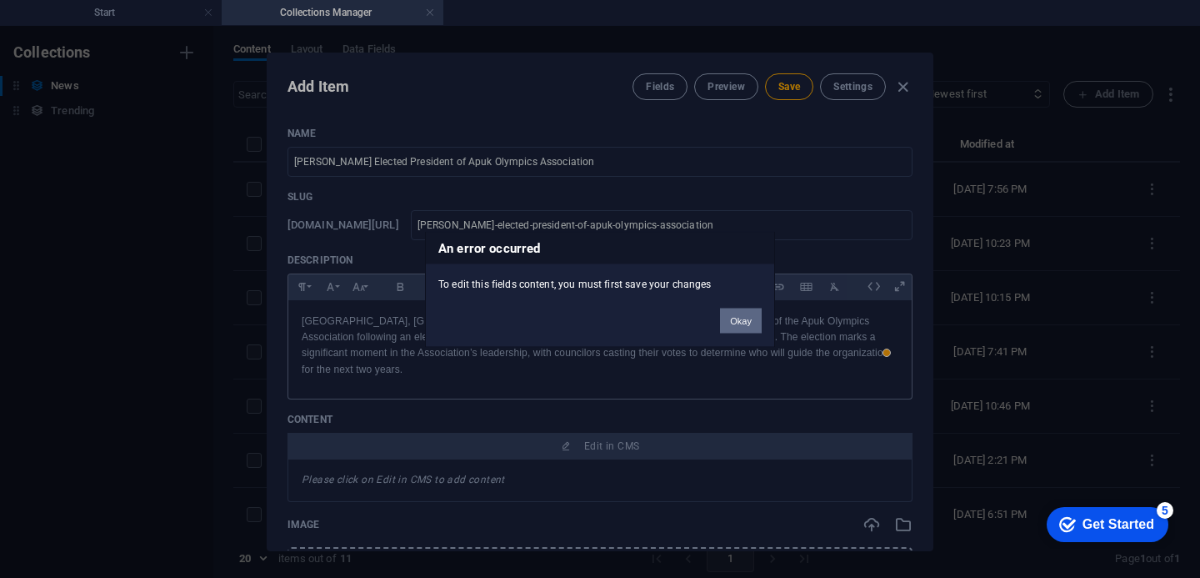
click at [735, 318] on button "Okay" at bounding box center [741, 320] width 42 height 25
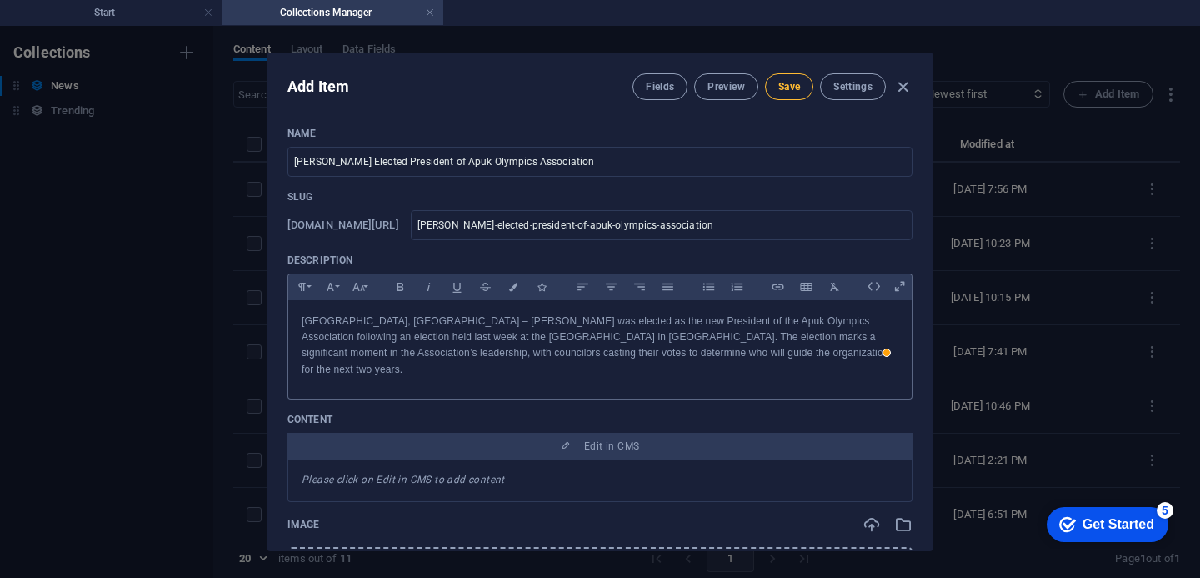
click at [787, 86] on span "Save" at bounding box center [789, 86] width 22 height 13
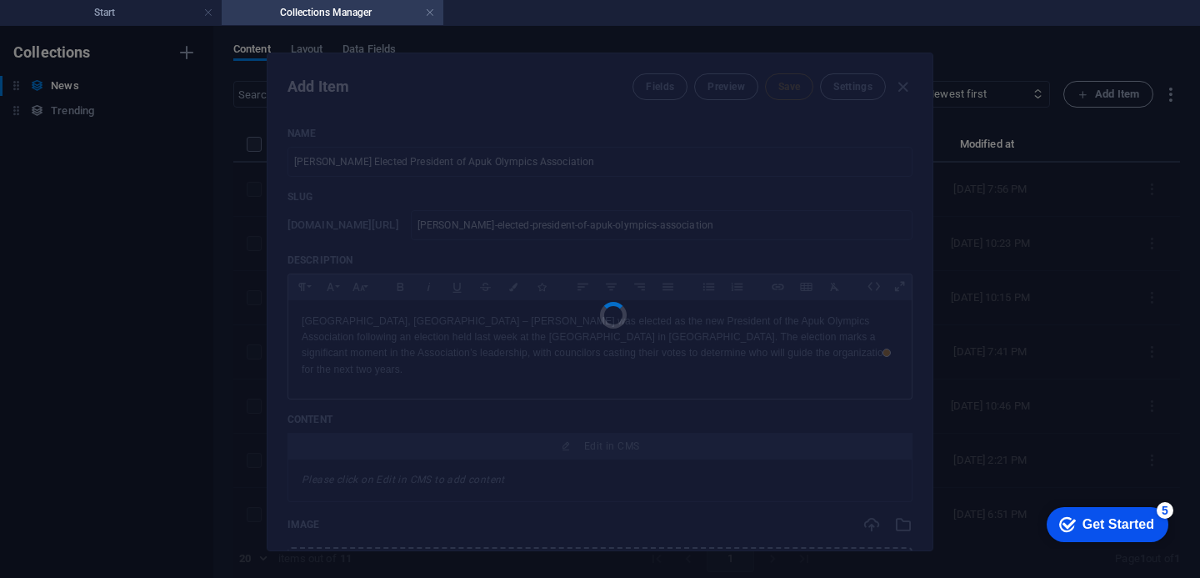
type input "deng-muorchier-elected-president-of-apuk-olympics-association"
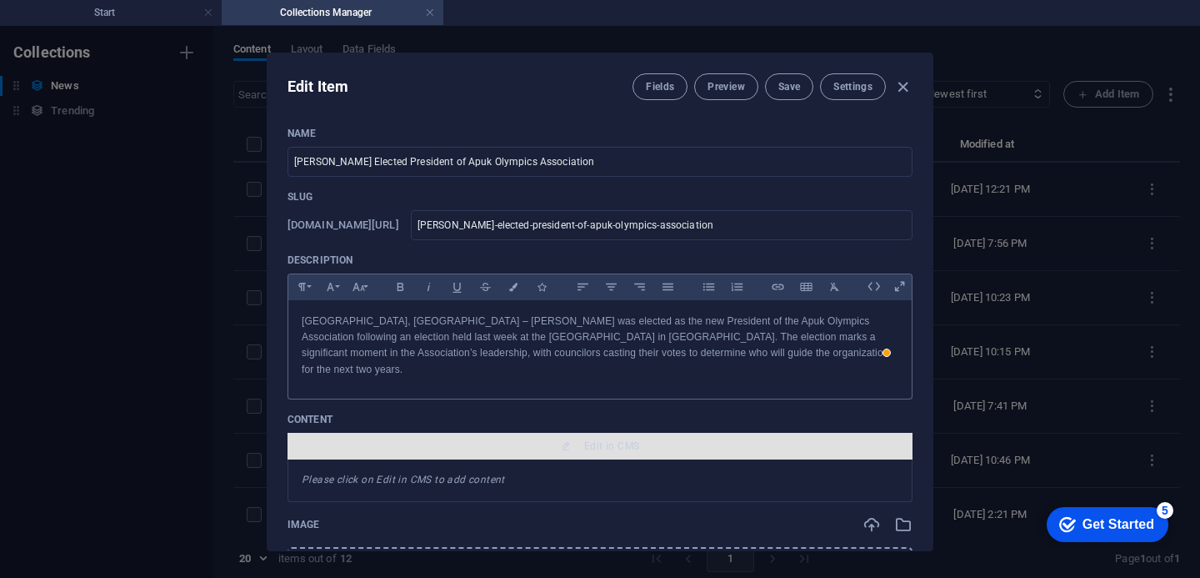
click at [586, 439] on span "Edit in CMS" at bounding box center [611, 445] width 55 height 13
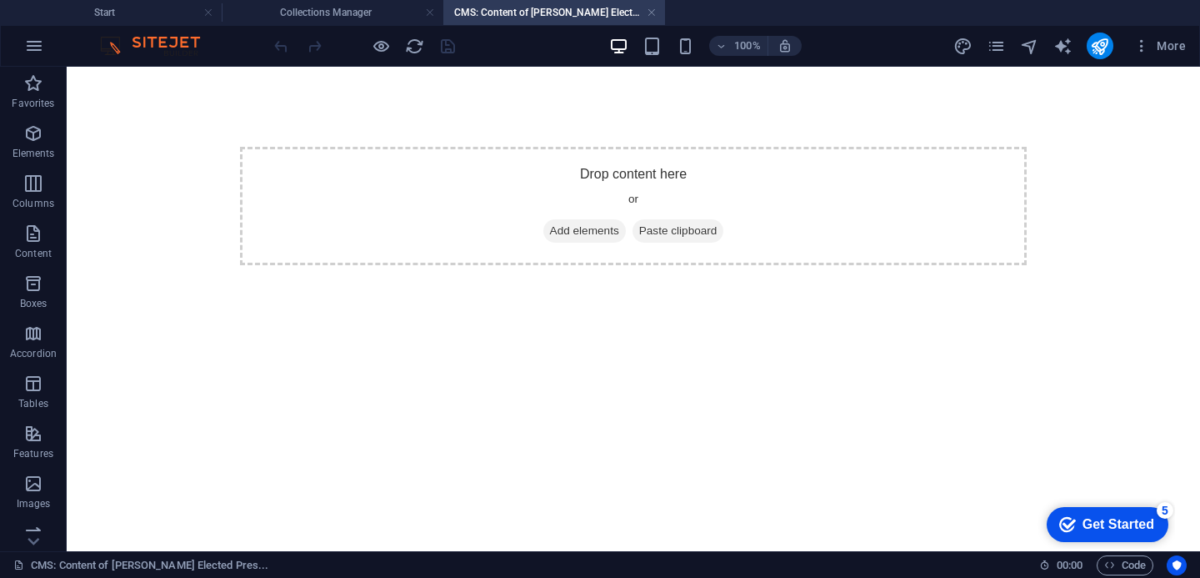
scroll to position [0, 0]
click at [651, 14] on link at bounding box center [652, 13] width 10 height 16
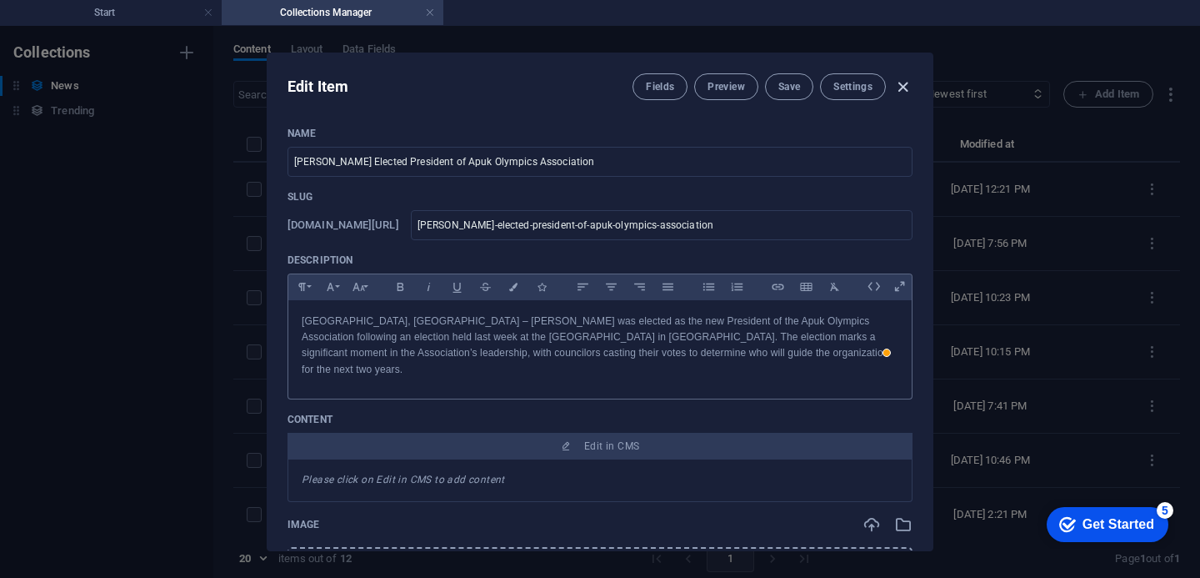
click at [904, 88] on icon "button" at bounding box center [902, 87] width 19 height 19
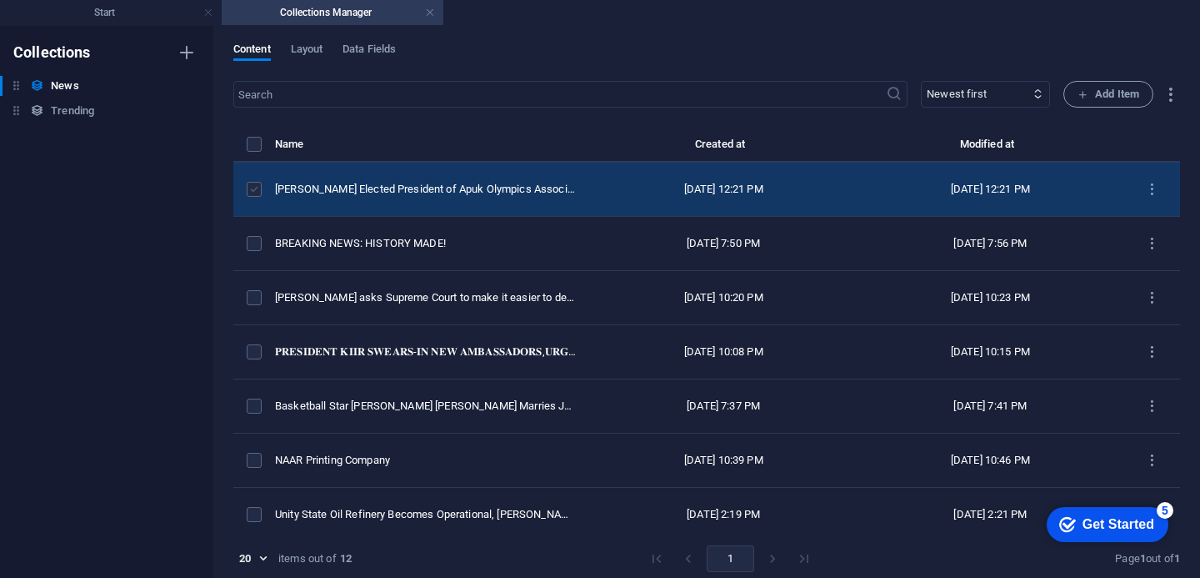
click at [251, 197] on label "items list" at bounding box center [254, 189] width 15 height 15
click at [0, 0] on input "items list" at bounding box center [0, 0] width 0 height 0
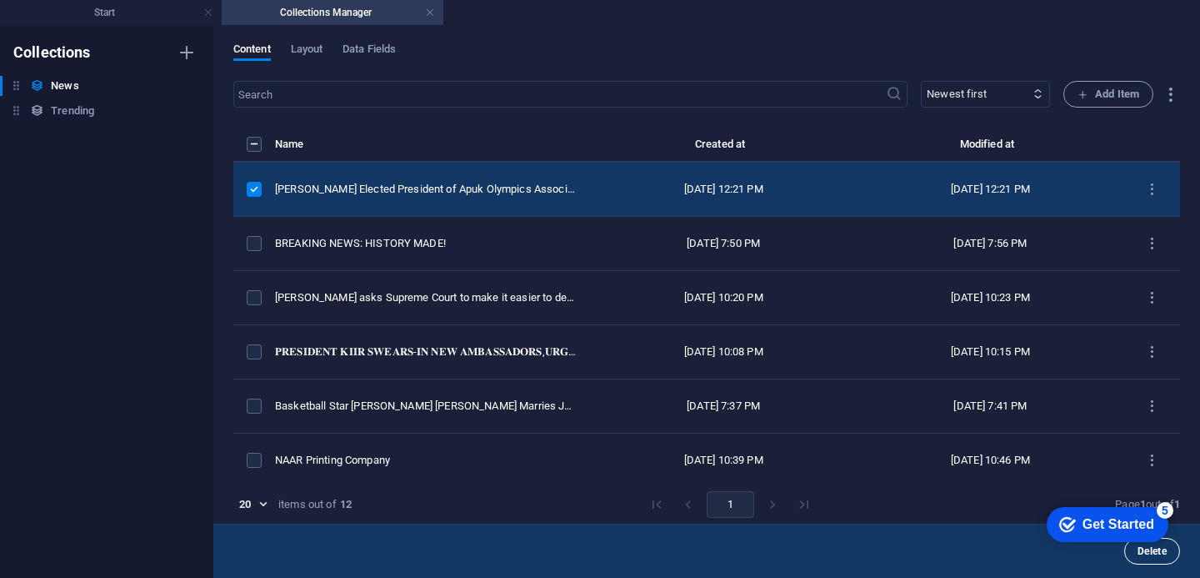
click at [1158, 556] on span "Delete" at bounding box center [1152, 551] width 29 height 10
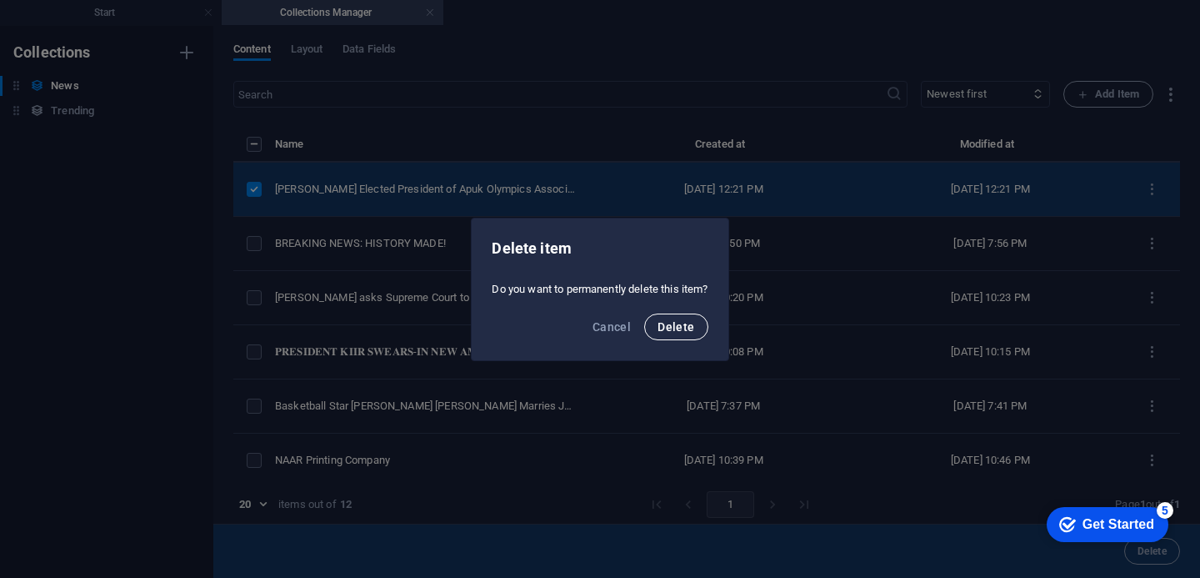
click at [683, 327] on span "Delete" at bounding box center [676, 326] width 37 height 13
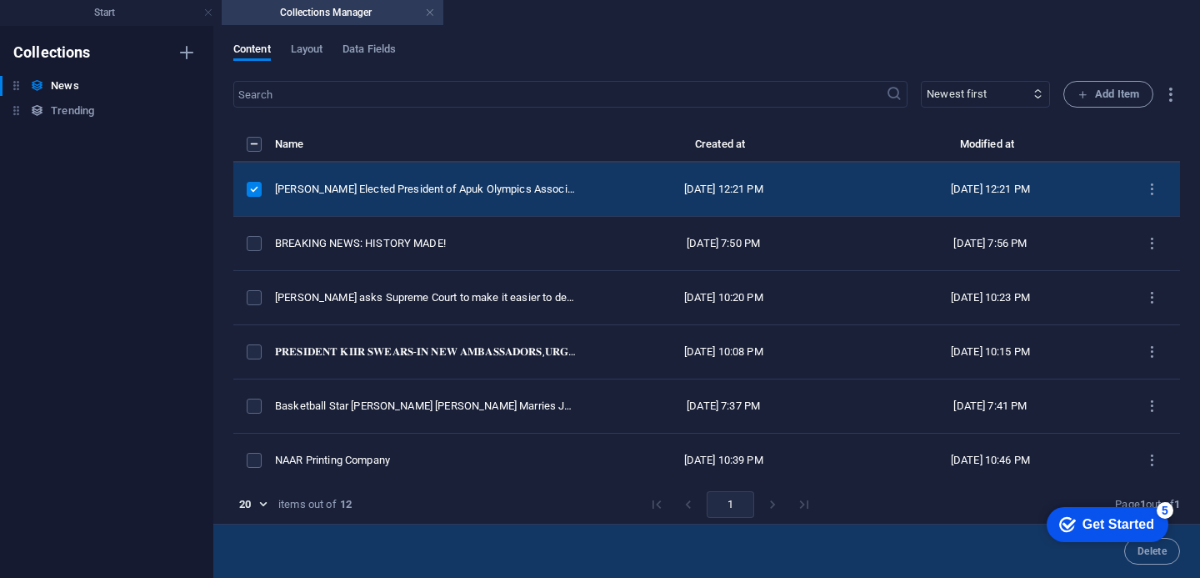
click at [1155, 551] on appcues-checklist "Contextual help checklist present on screen" at bounding box center [1102, 525] width 145 height 54
click at [1154, 556] on span "Delete" at bounding box center [1152, 551] width 29 height 10
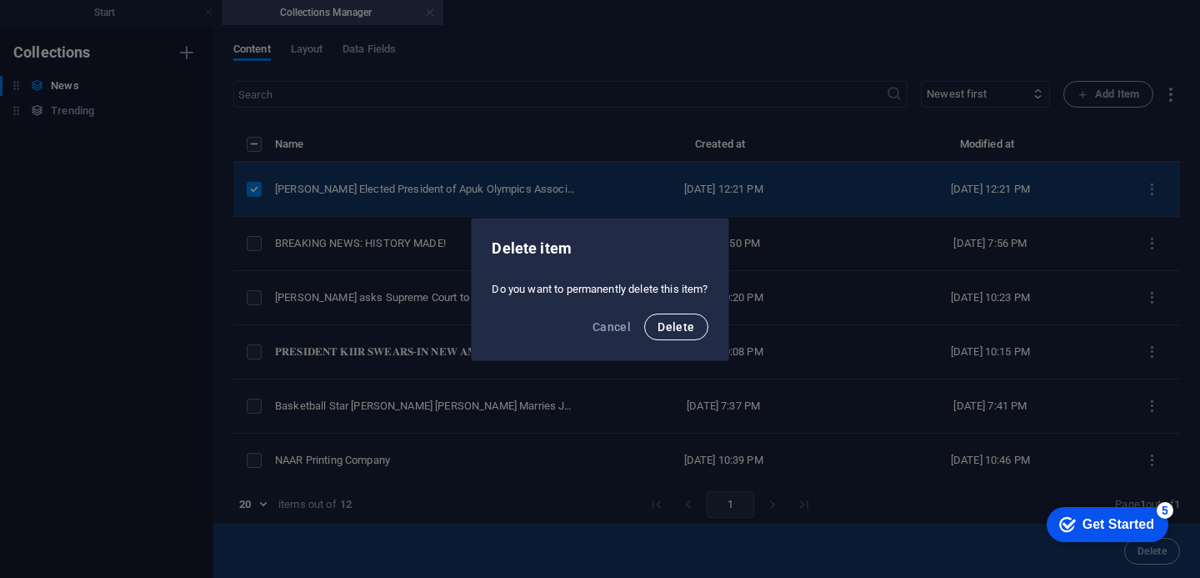
click at [672, 328] on span "Delete" at bounding box center [676, 326] width 37 height 13
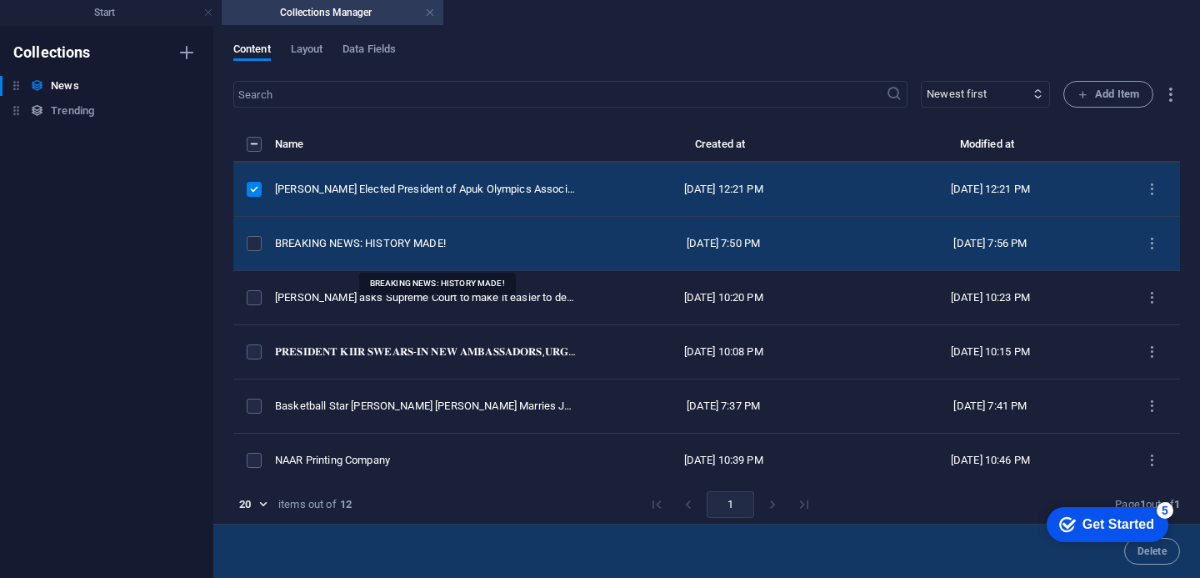
click at [367, 251] on div "BREAKING NEWS: HISTORY MADE!" at bounding box center [426, 243] width 302 height 15
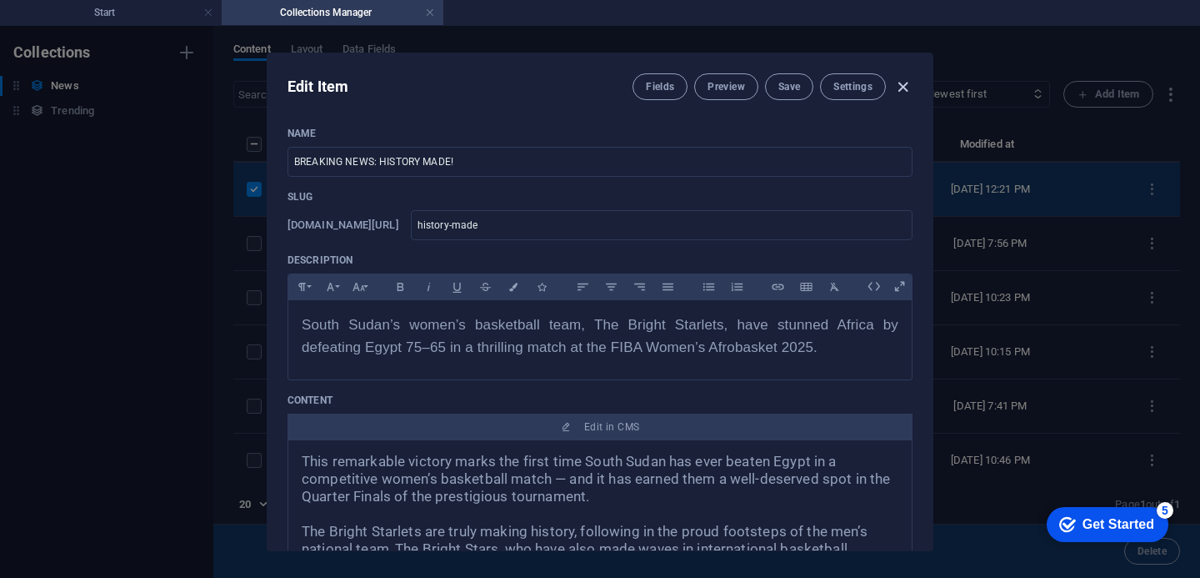
click at [901, 87] on icon "button" at bounding box center [902, 87] width 19 height 19
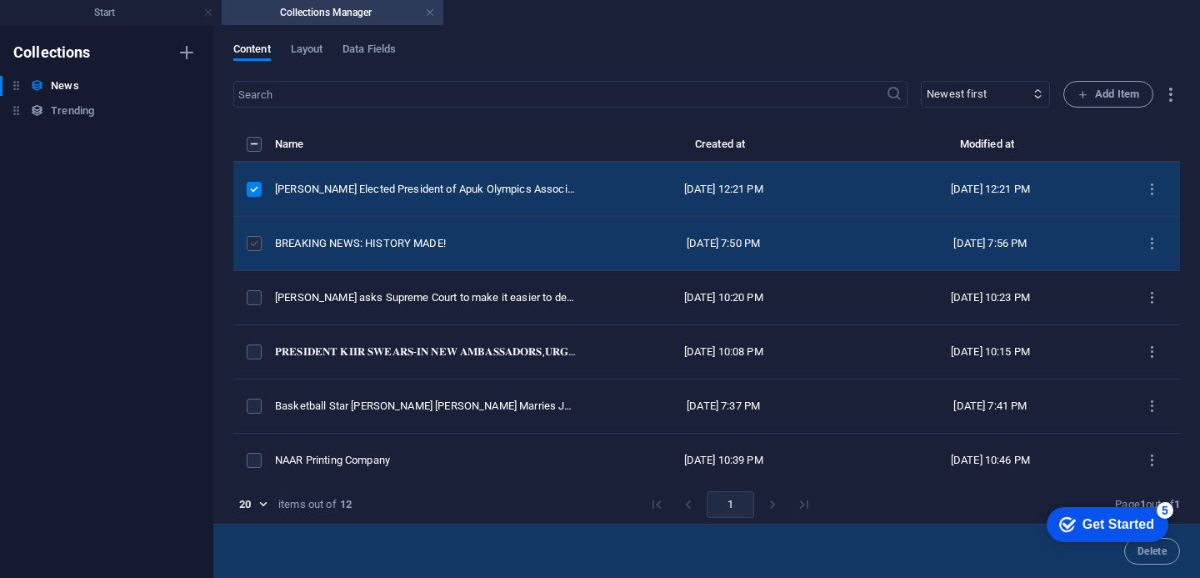
click at [253, 251] on label "items list" at bounding box center [254, 243] width 15 height 15
click at [0, 0] on input "items list" at bounding box center [0, 0] width 0 height 0
click at [255, 197] on label "items list" at bounding box center [254, 189] width 15 height 15
click at [0, 0] on input "items list" at bounding box center [0, 0] width 0 height 0
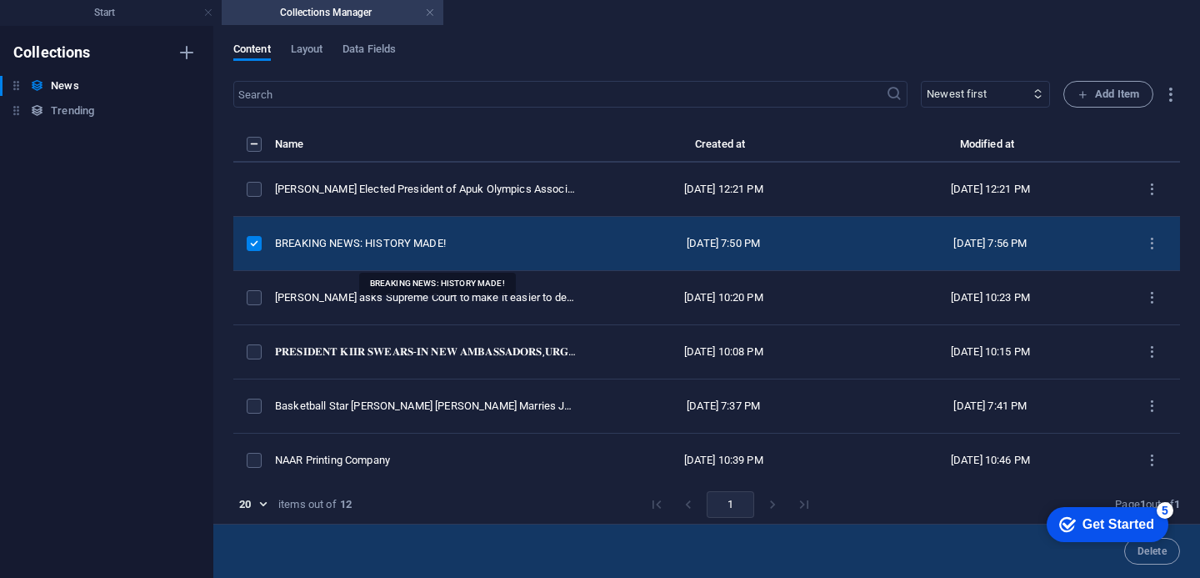
click at [438, 251] on div "BREAKING NEWS: HISTORY MADE!" at bounding box center [426, 243] width 302 height 15
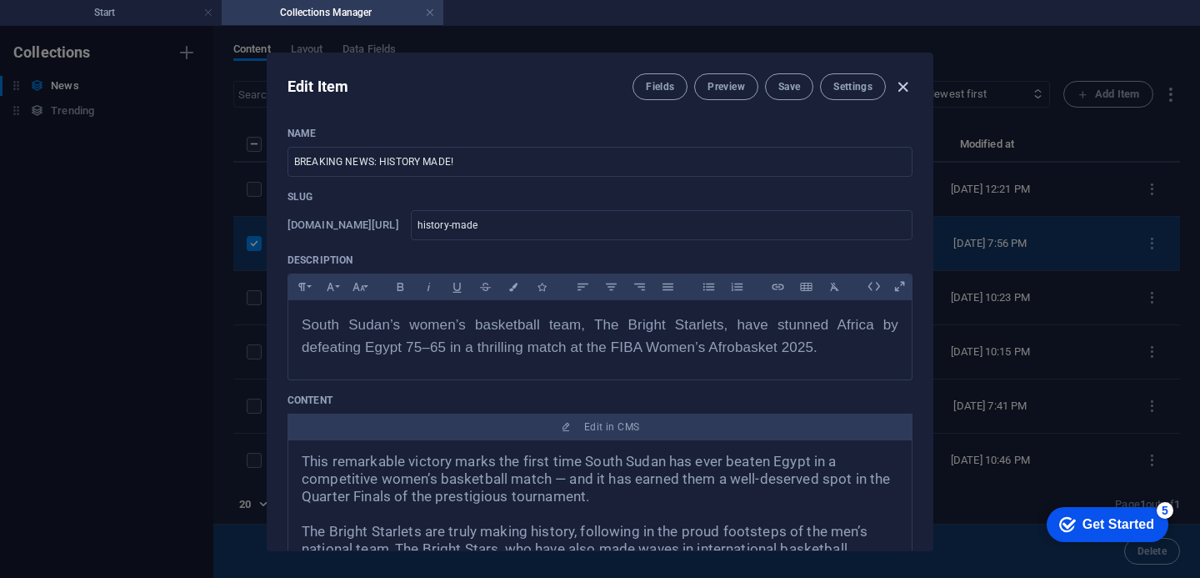
click at [899, 88] on icon "button" at bounding box center [902, 87] width 19 height 19
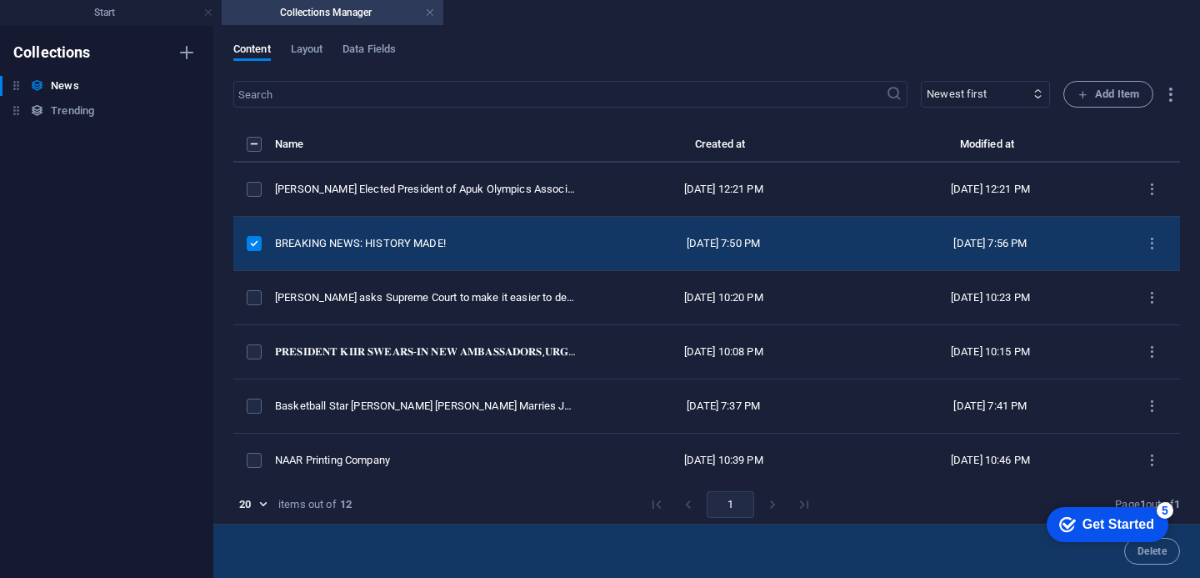
click at [258, 251] on label "items list" at bounding box center [254, 243] width 15 height 15
click at [0, 0] on input "items list" at bounding box center [0, 0] width 0 height 0
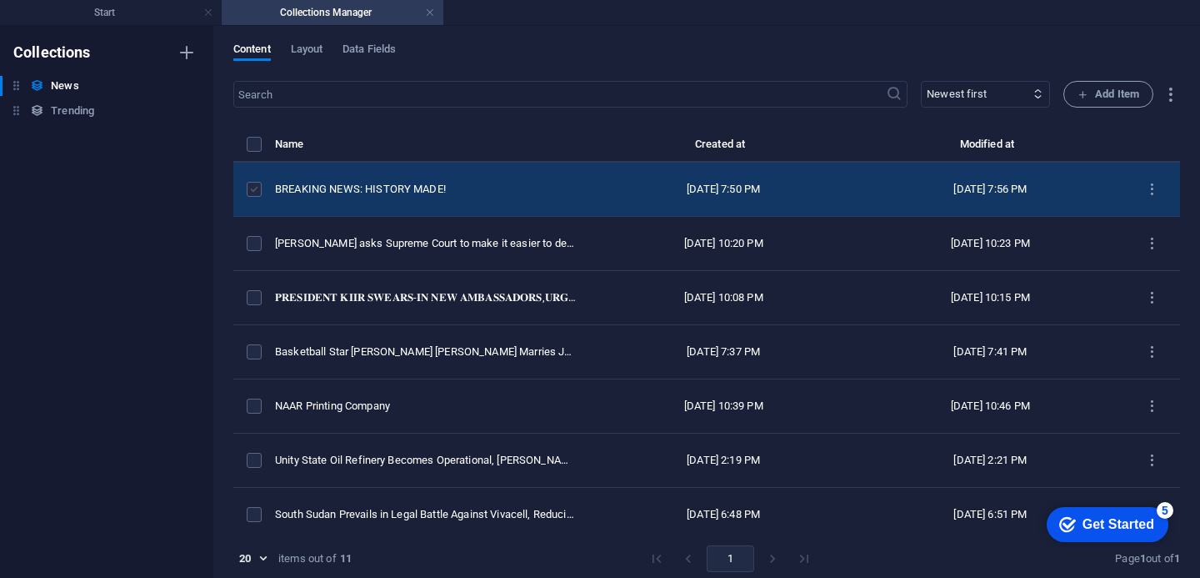
click at [0, 0] on label "items list" at bounding box center [0, 0] width 0 height 0
click at [0, 0] on input "items list" at bounding box center [0, 0] width 0 height 0
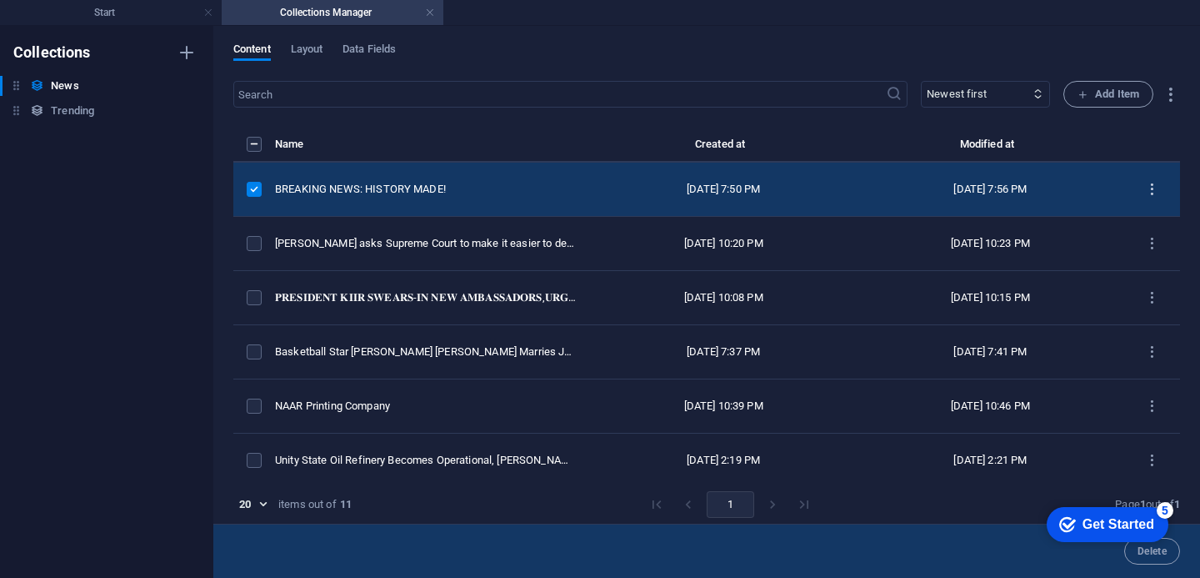
click at [0, 0] on icon "items list" at bounding box center [0, 0] width 0 height 0
click at [1158, 321] on h6 "Duplicate" at bounding box center [1152, 323] width 45 height 20
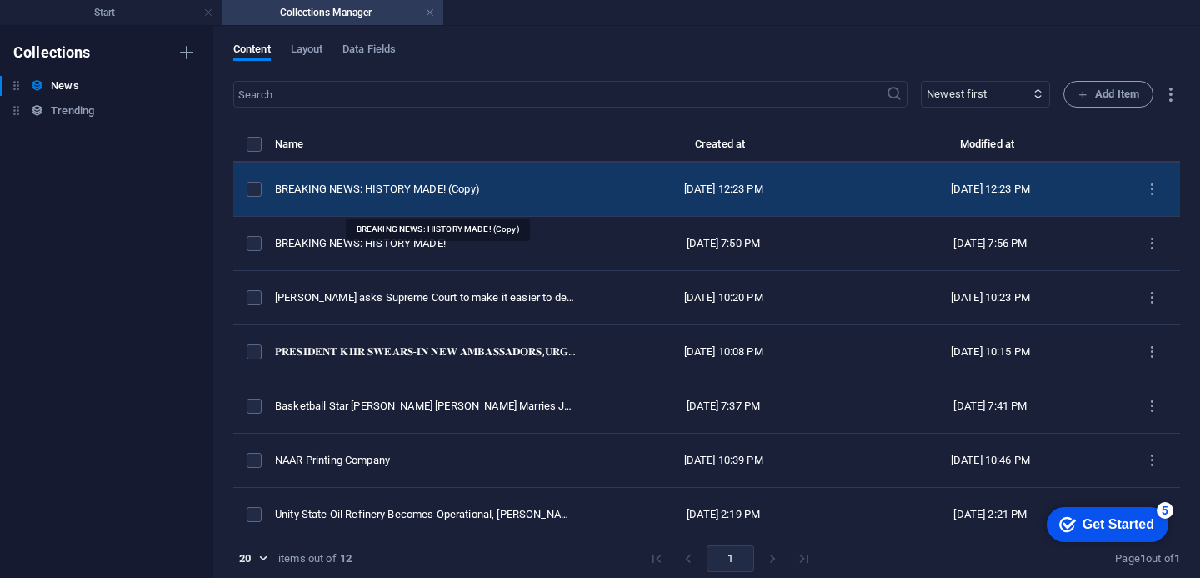
click at [483, 197] on div "BREAKING NEWS: HISTORY MADE! (Copy)" at bounding box center [426, 189] width 302 height 15
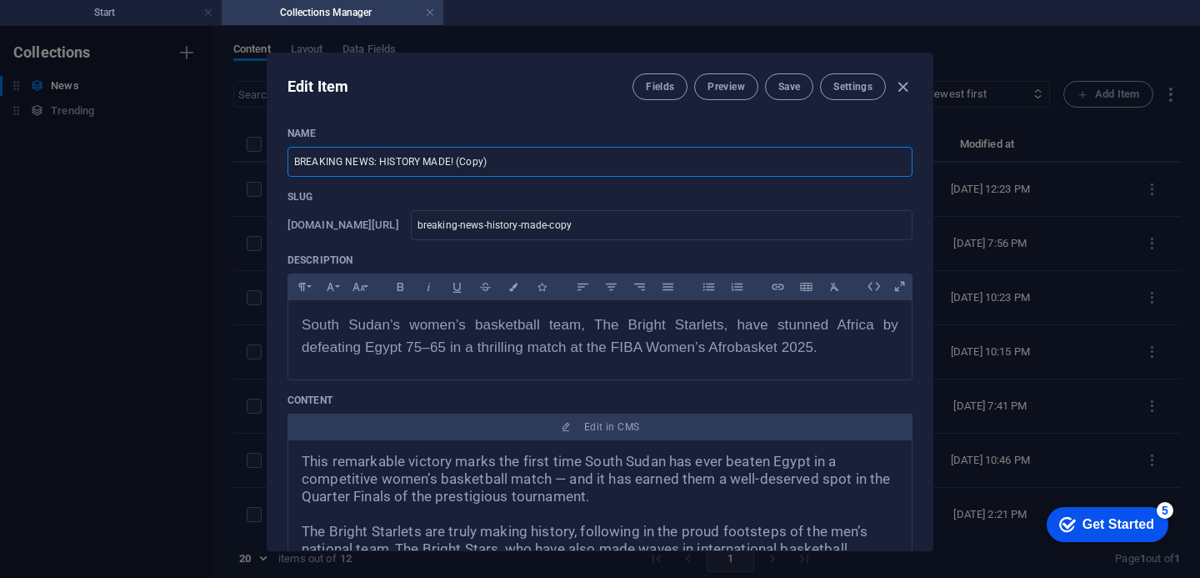
drag, startPoint x: 497, startPoint y: 162, endPoint x: 292, endPoint y: 164, distance: 205.0
click at [292, 164] on input "BREAKING NEWS: HISTORY MADE! (Copy)" at bounding box center [600, 162] width 625 height 30
paste input "Deng Muorchier Elected President of Apuk Olympics Association"
type input "Deng Muorchier Elected President of Apuk Olympics Association"
type input "deng-muorchier-elected-president-of-apuk-olympics-association"
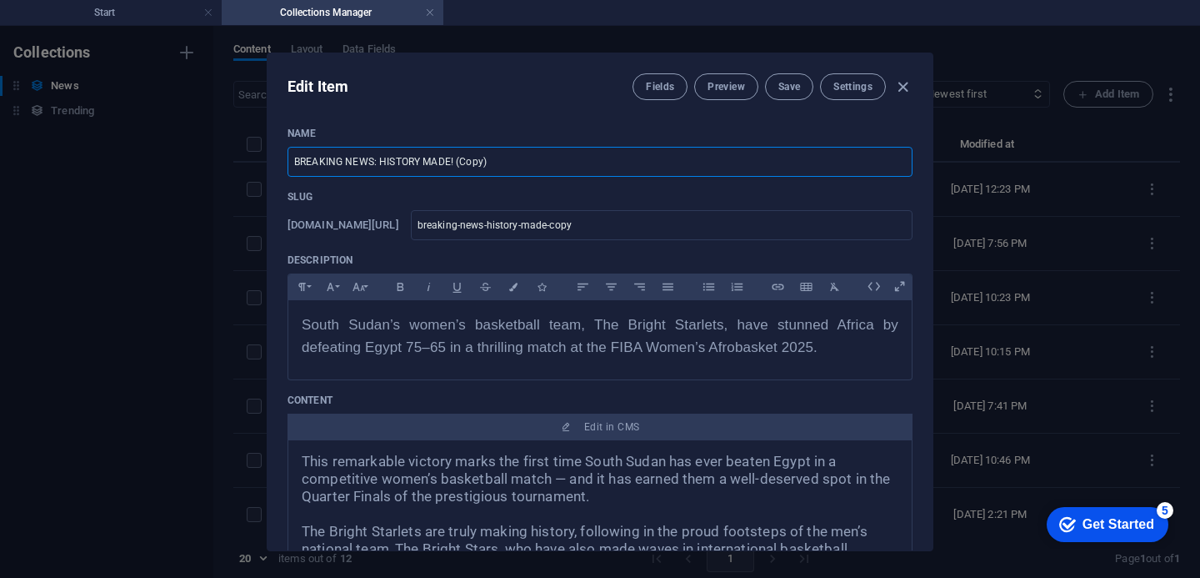
type input "deng-muorchier-elected-president-of-apuk-olympics-association"
click at [344, 161] on input "Deng Muorchier Elected President of Apuk Olympics Association" at bounding box center [600, 162] width 625 height 30
type input "[PERSON_NAME] Elected President of Apuk Olympics Association"
type input "[PERSON_NAME]-elected-president-of-apuk-olympics-association"
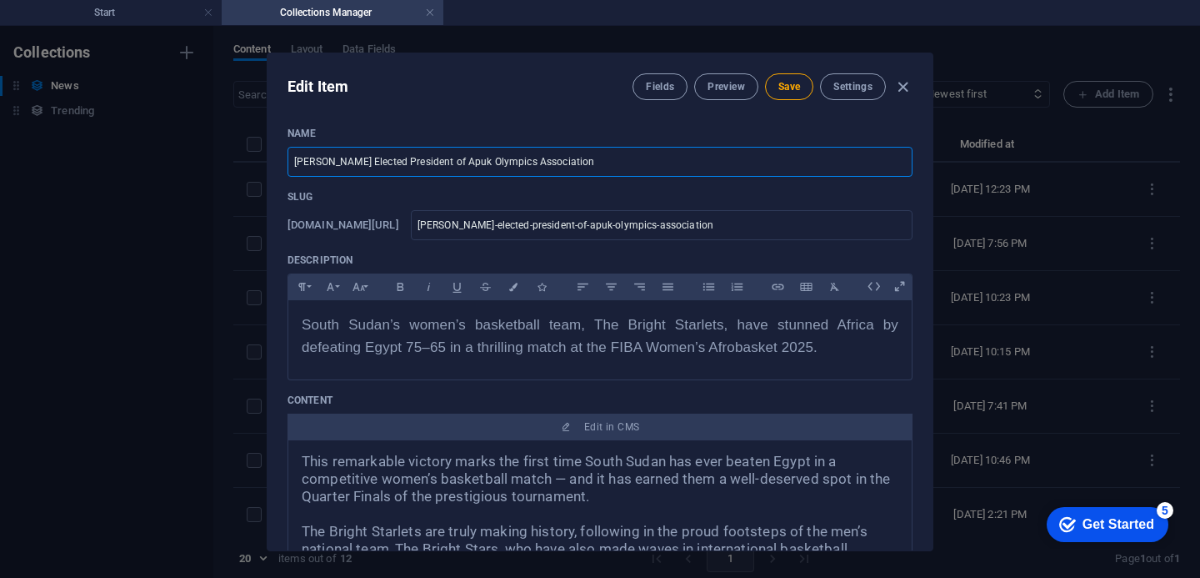
click at [614, 163] on input "[PERSON_NAME] Elected President of Apuk Olympics Association" at bounding box center [600, 162] width 625 height 30
type input "[PERSON_NAME] Elected President of Apuk Olympics Association"
click at [420, 347] on span "South Sudan’s women’s basketball team, The Bright Starlets, have stunned Africa…" at bounding box center [600, 336] width 597 height 38
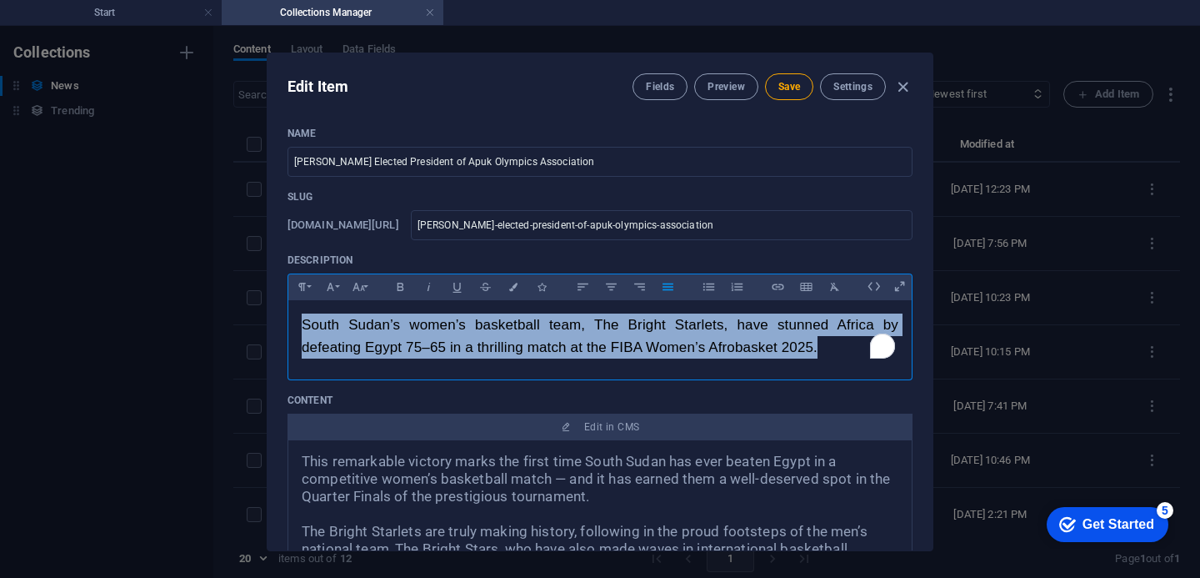
click at [420, 347] on span "South Sudan’s women’s basketball team, The Bright Starlets, have stunned Africa…" at bounding box center [600, 336] width 597 height 38
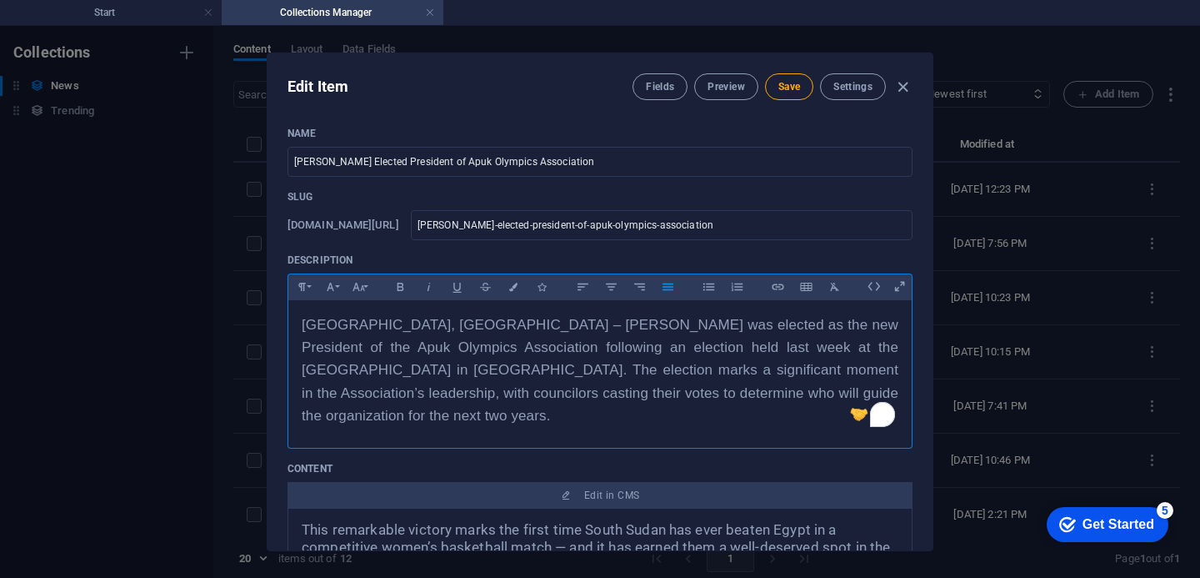
scroll to position [4018, 2]
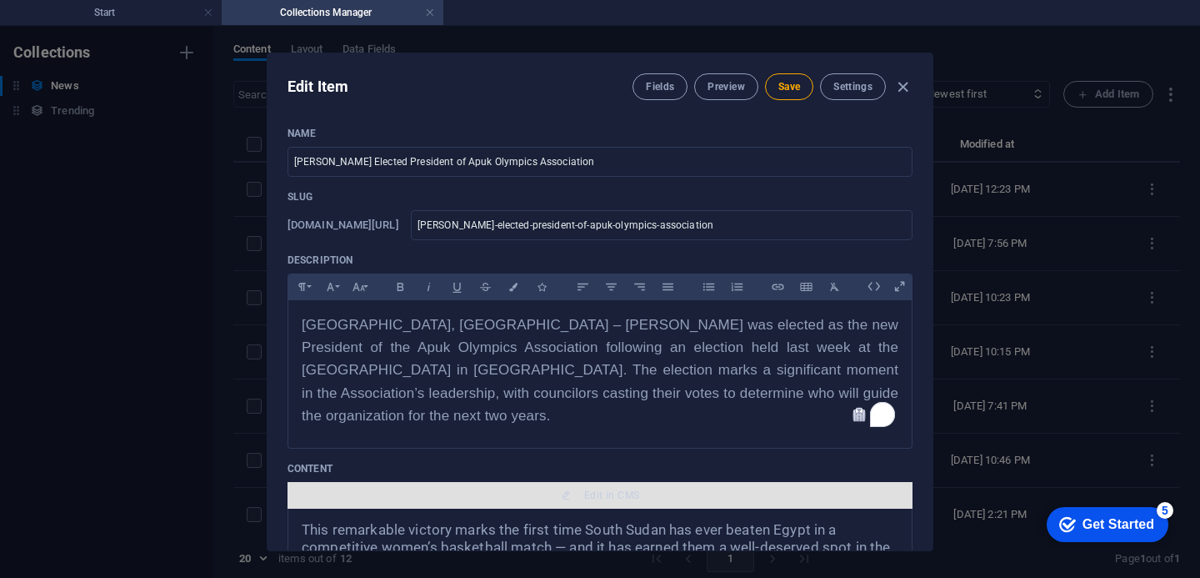
click at [591, 499] on span "Edit in CMS" at bounding box center [611, 494] width 55 height 13
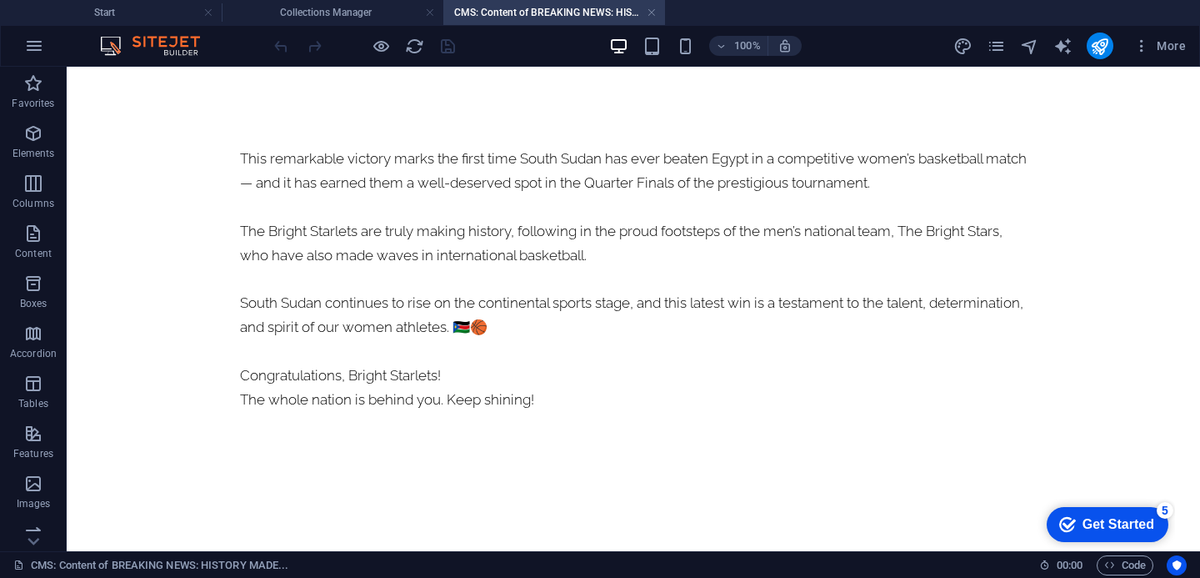
scroll to position [0, 0]
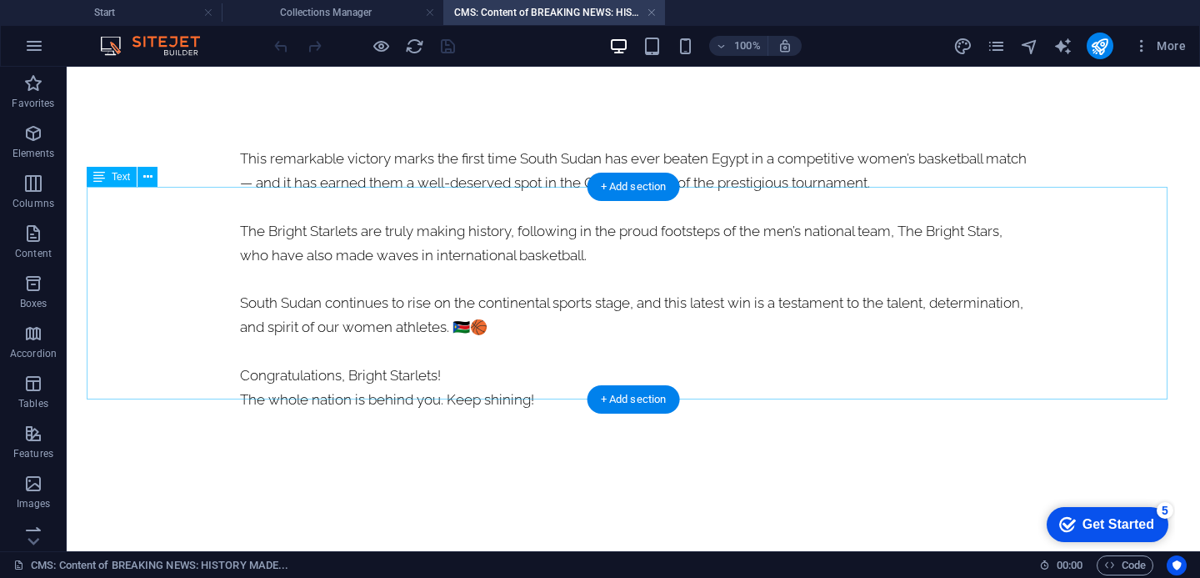
click at [303, 202] on div "This remarkable victory marks the first time South Sudan has ever beaten Egypt …" at bounding box center [633, 279] width 787 height 265
click at [283, 207] on div "This remarkable victory marks the first time South Sudan has ever beaten Egypt …" at bounding box center [633, 279] width 787 height 265
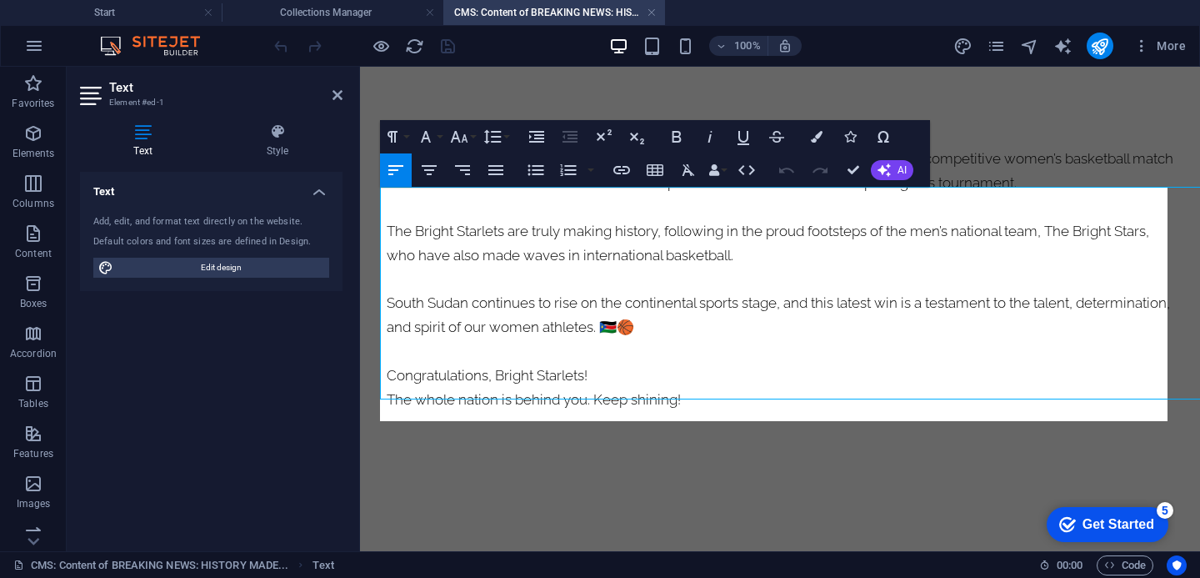
click at [413, 191] on span "This remarkable victory marks the first time South Sudan has ever beaten Egypt …" at bounding box center [780, 170] width 787 height 41
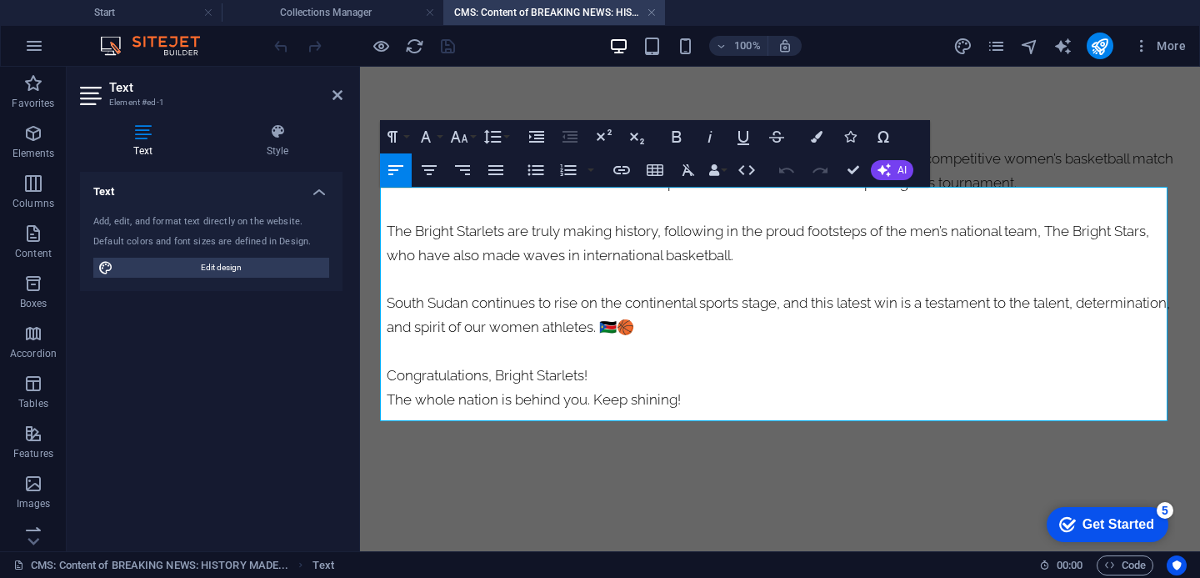
click at [413, 191] on span "This remarkable victory marks the first time South Sudan has ever beaten Egypt …" at bounding box center [780, 170] width 787 height 41
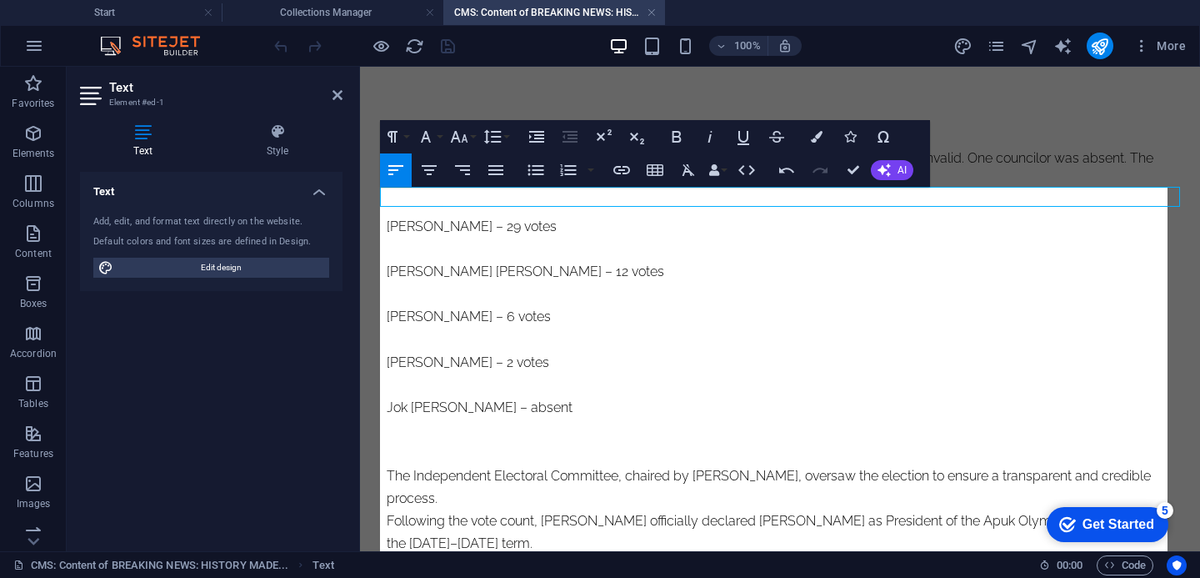
scroll to position [21679, 1]
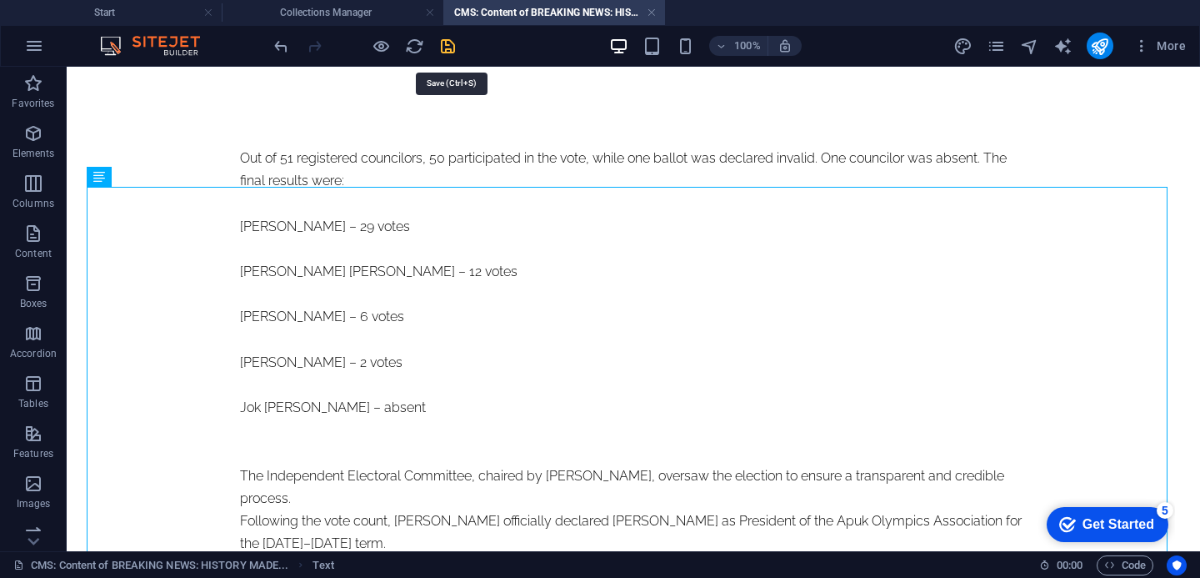
click at [452, 52] on icon "save" at bounding box center [447, 46] width 19 height 19
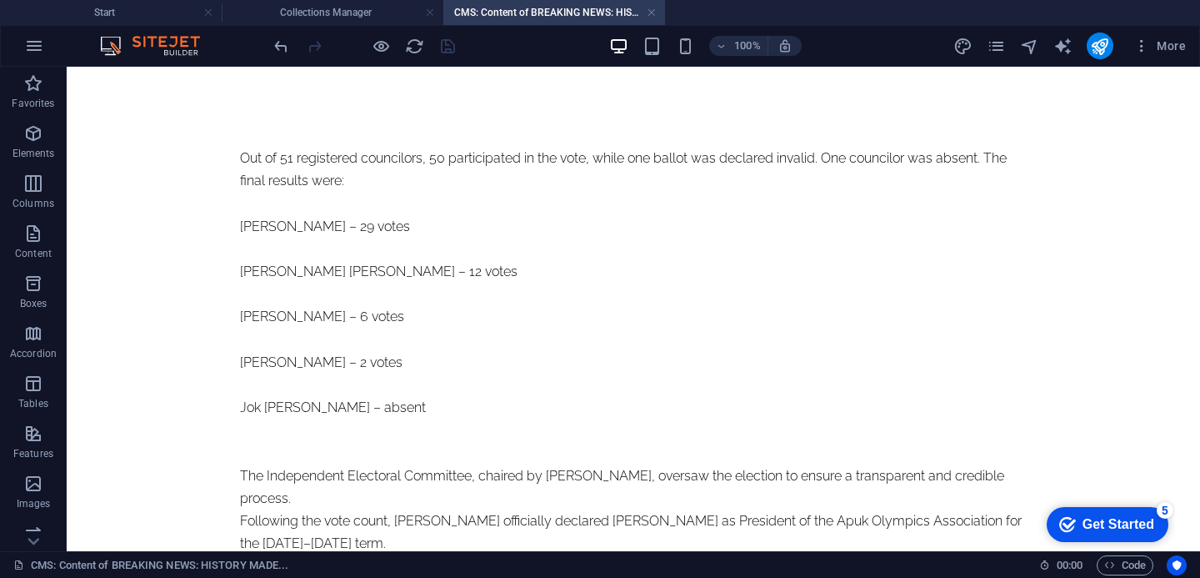
type input "[PERSON_NAME]-elected-president-of-apuk-olympics-association"
click at [652, 14] on link at bounding box center [652, 13] width 10 height 16
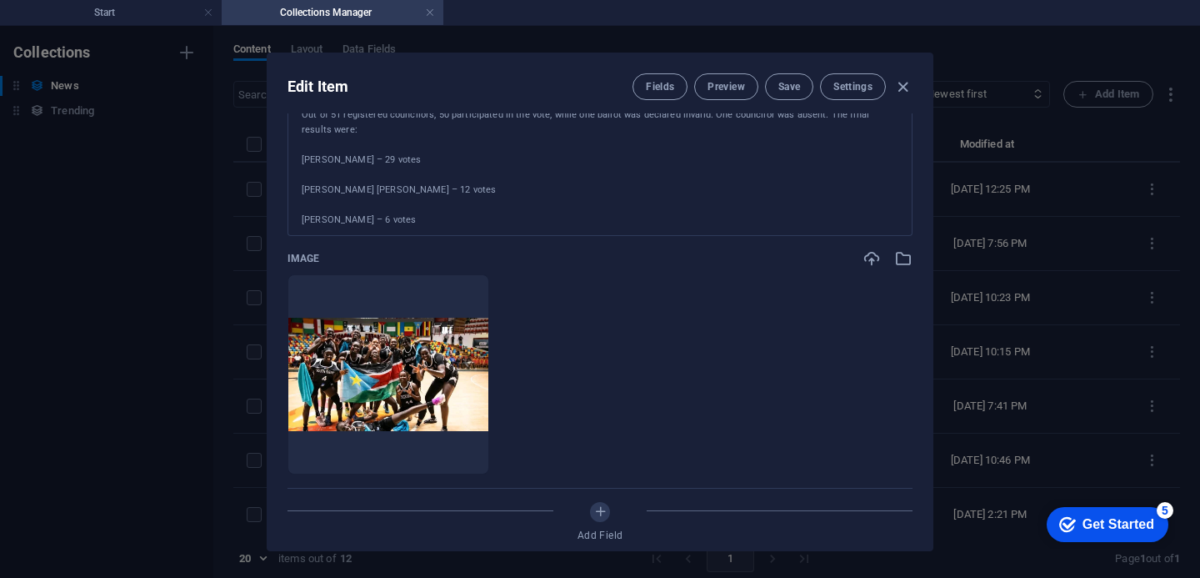
scroll to position [391, 0]
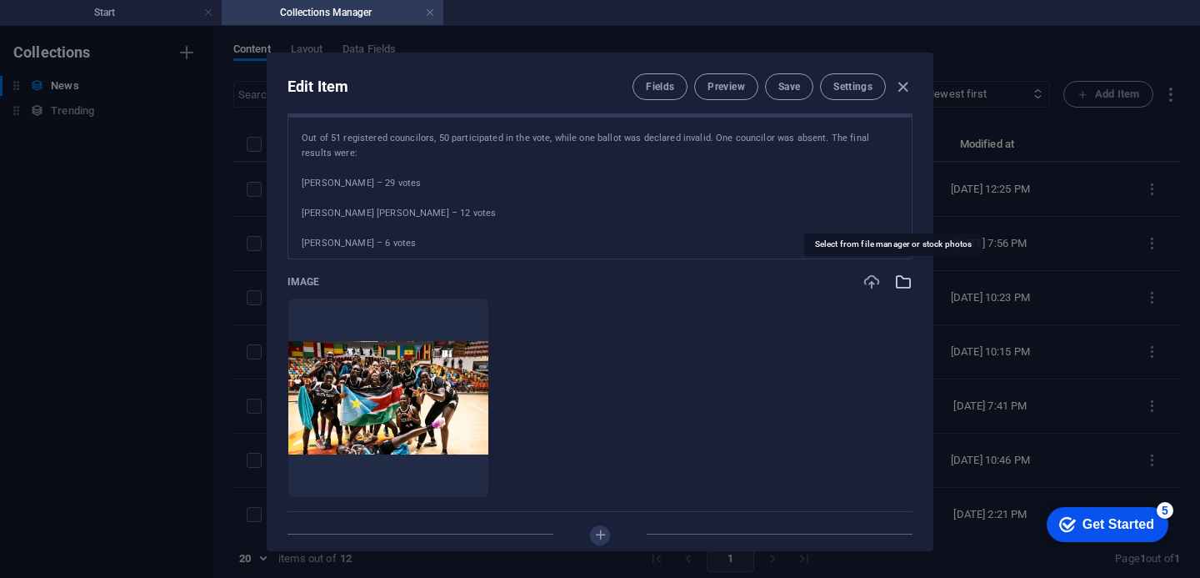
click at [894, 279] on icon "button" at bounding box center [903, 282] width 18 height 18
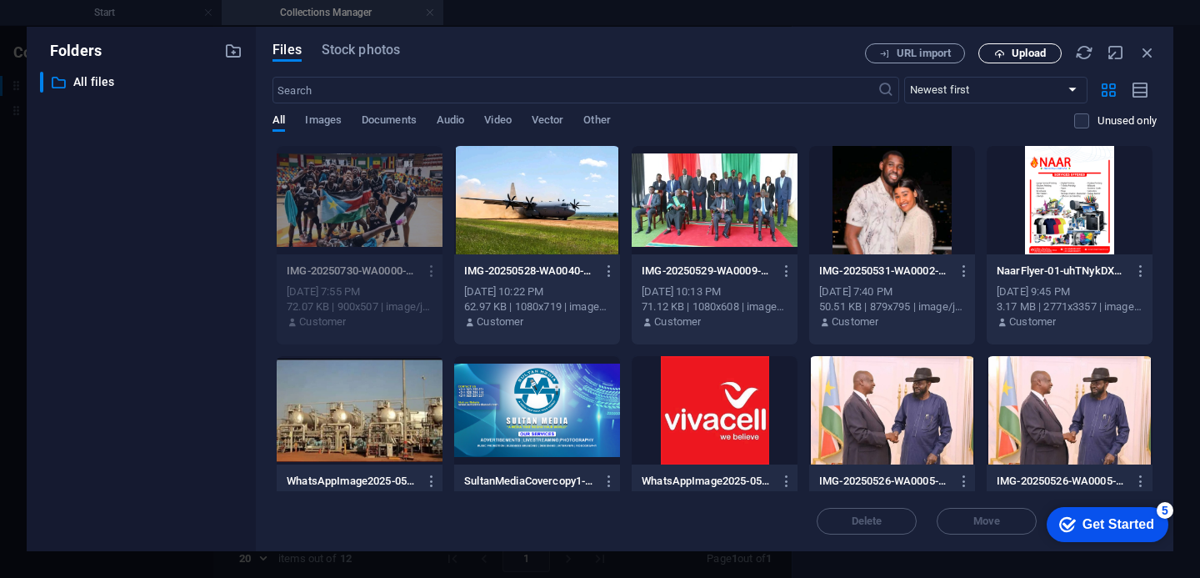
click at [1018, 56] on span "Upload" at bounding box center [1029, 53] width 34 height 10
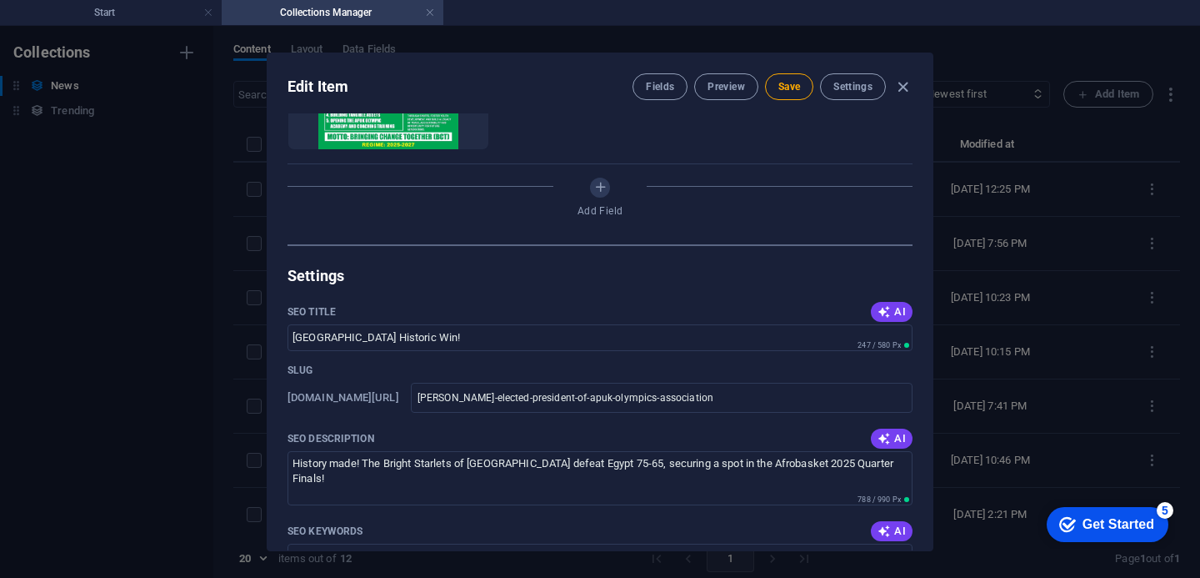
scroll to position [743, 0]
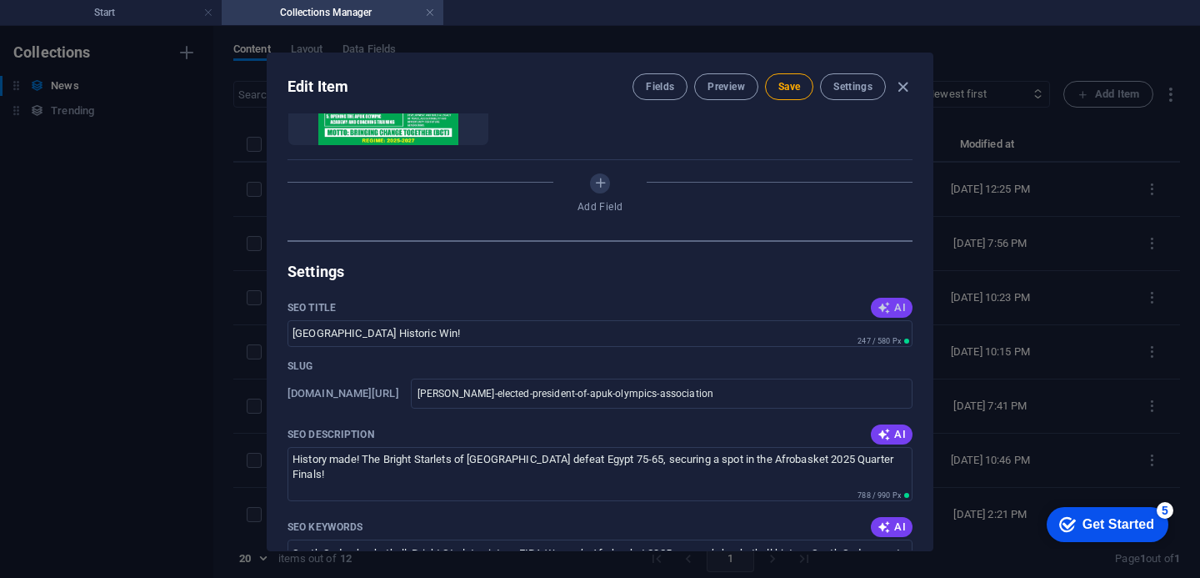
click at [892, 303] on span "AI" at bounding box center [892, 307] width 28 height 13
type input "[PERSON_NAME] Elected Apuk President"
click at [888, 437] on span "AI" at bounding box center [892, 434] width 28 height 13
type textarea "[PERSON_NAME] elected President of the Apuk Olympics Association, pledging to e…"
click at [878, 524] on icon "button" at bounding box center [884, 526] width 13 height 13
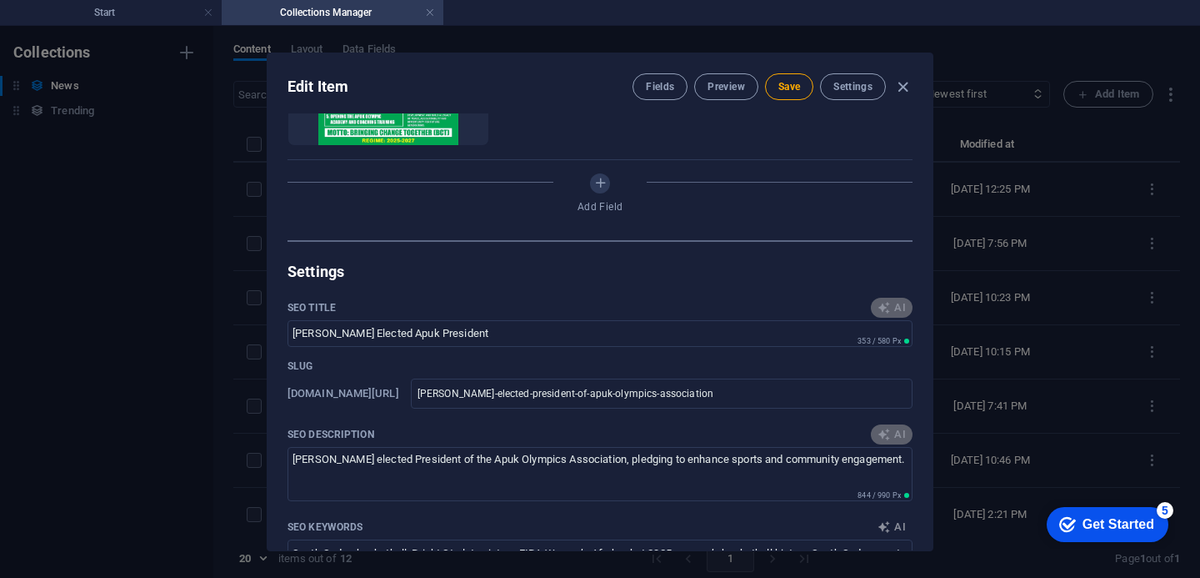
type input "[PERSON_NAME], Apuk Olympics Association, South Sudan sports leadership, Olympi…"
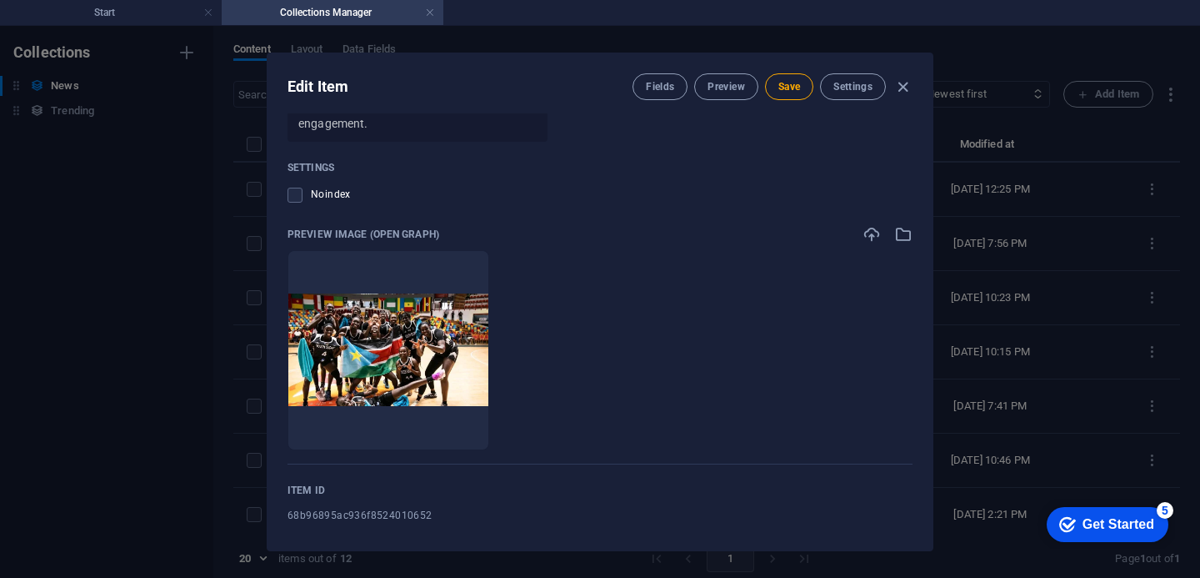
scroll to position [1528, 0]
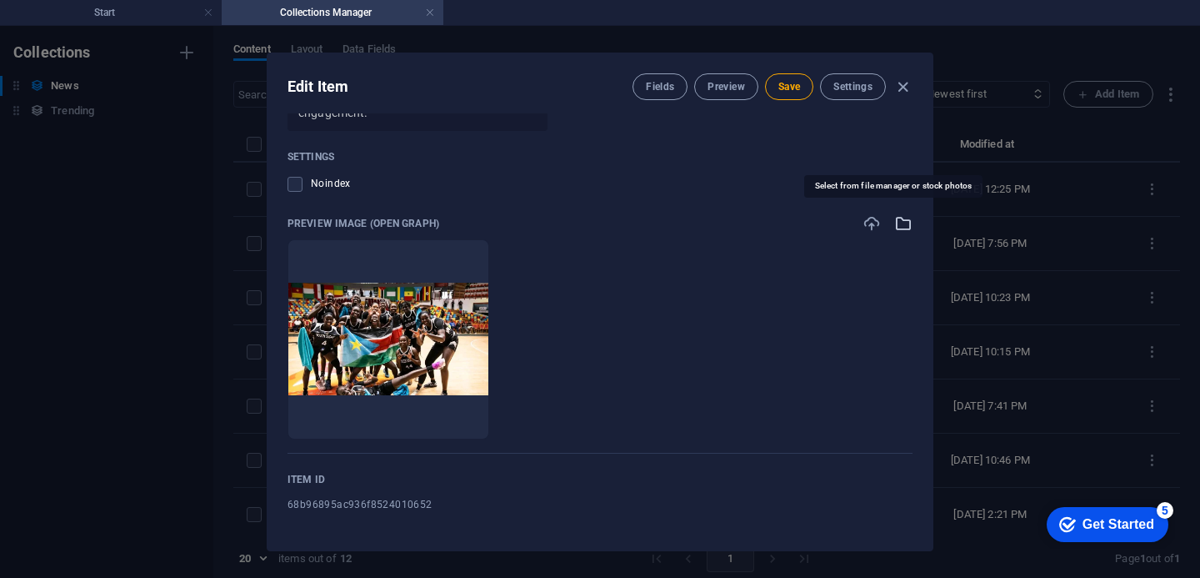
click at [896, 228] on icon "button" at bounding box center [903, 223] width 18 height 18
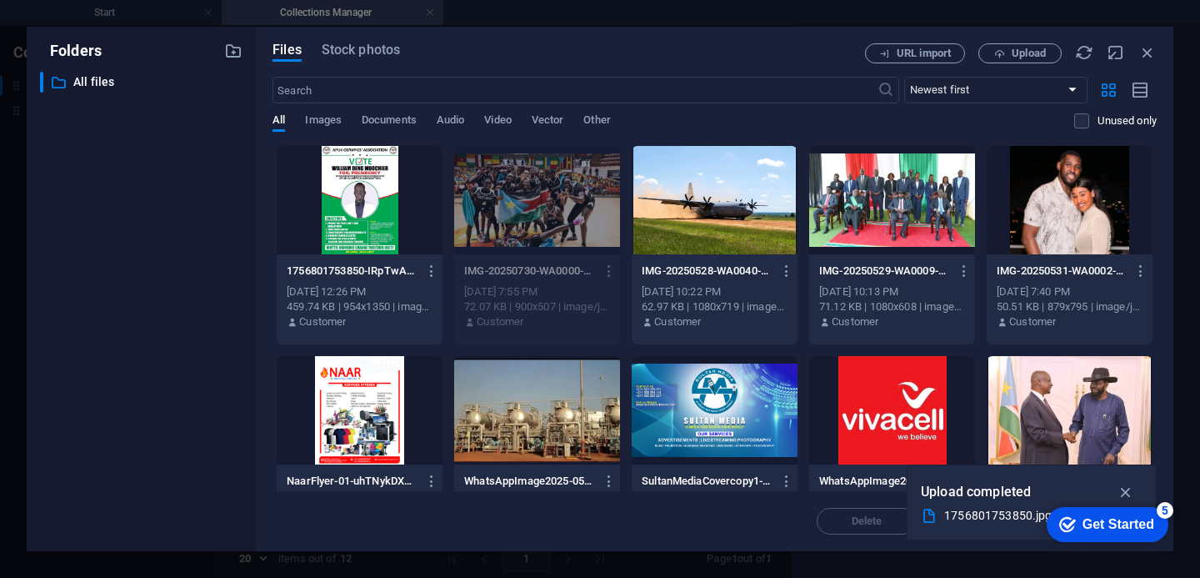
click at [371, 202] on div at bounding box center [360, 200] width 166 height 108
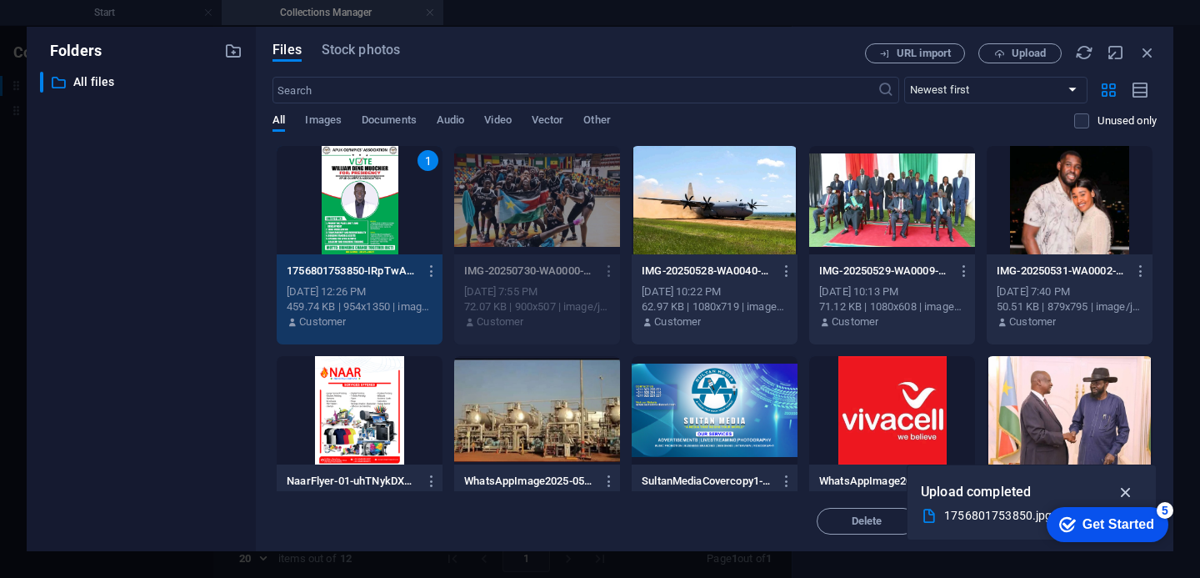
click at [1128, 494] on icon "button" at bounding box center [1126, 492] width 19 height 18
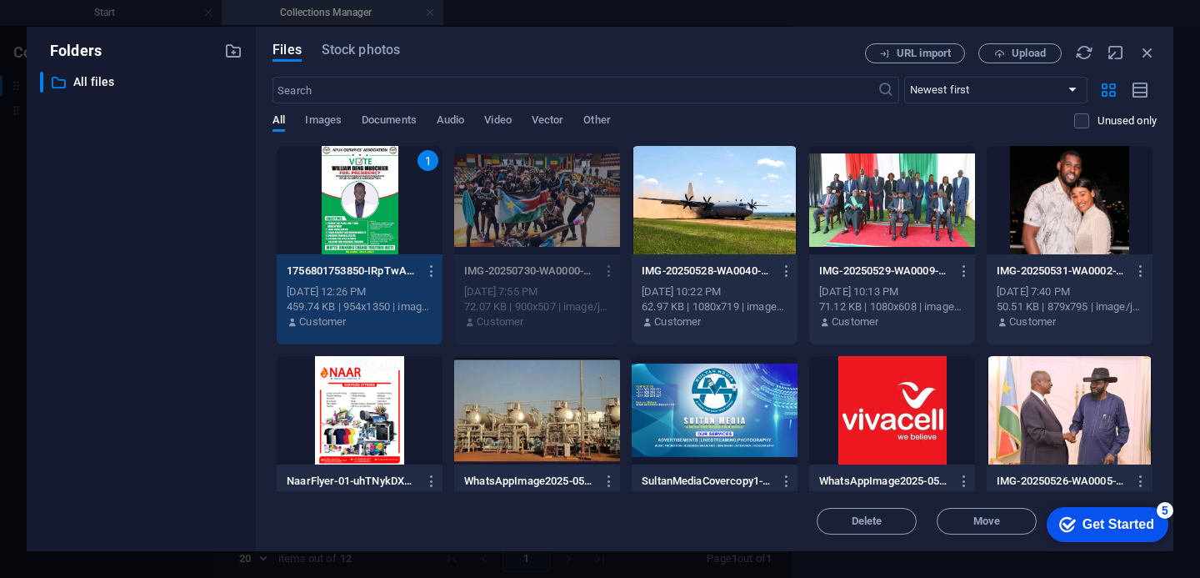
click at [1129, 525] on div "Get Started" at bounding box center [1119, 524] width 72 height 15
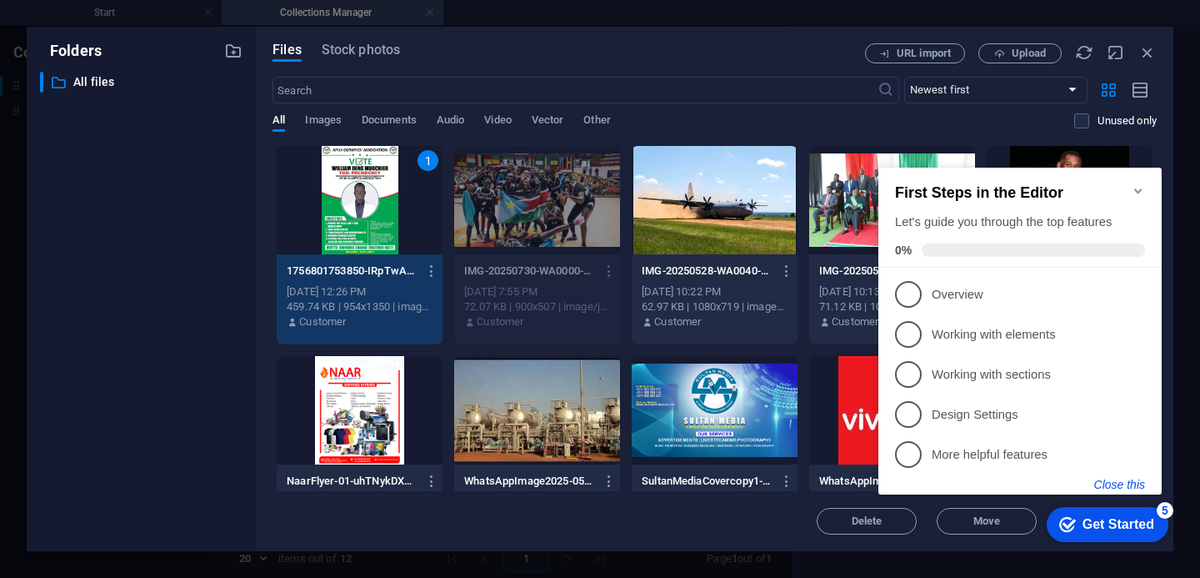
click at [1121, 484] on button "Close this" at bounding box center [1119, 484] width 51 height 13
click at [408, 227] on div "1" at bounding box center [360, 200] width 166 height 108
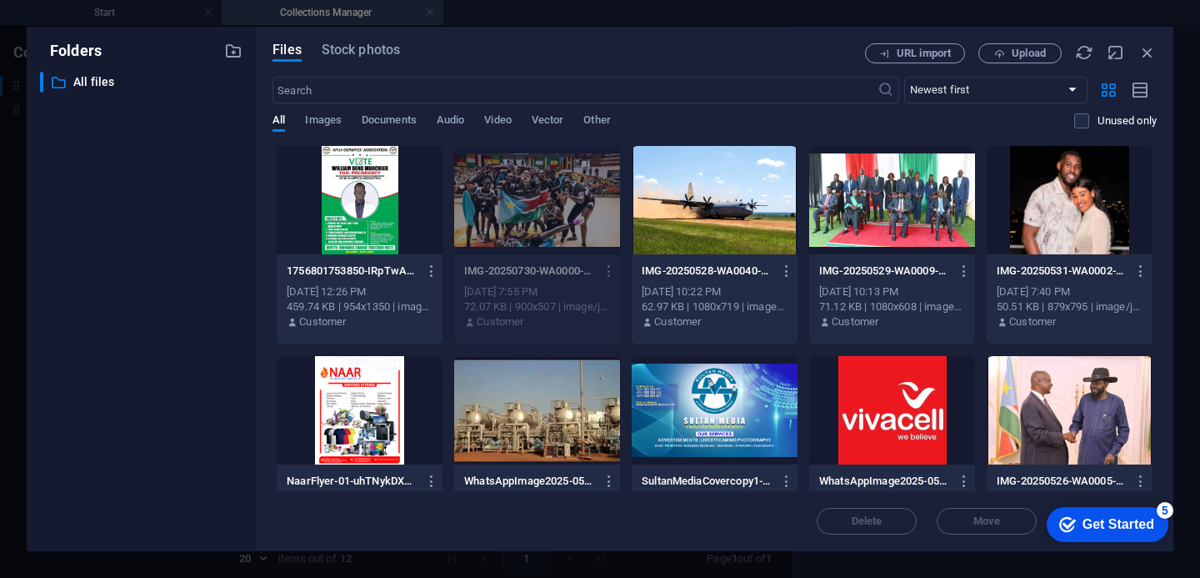
click at [400, 228] on div at bounding box center [360, 200] width 166 height 108
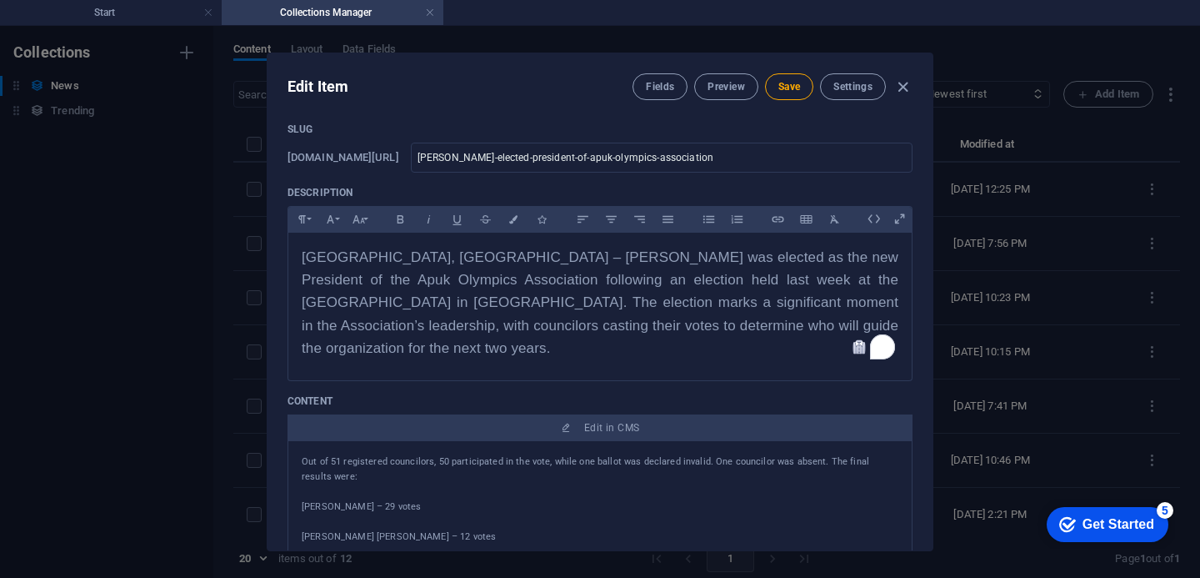
scroll to position [0, 0]
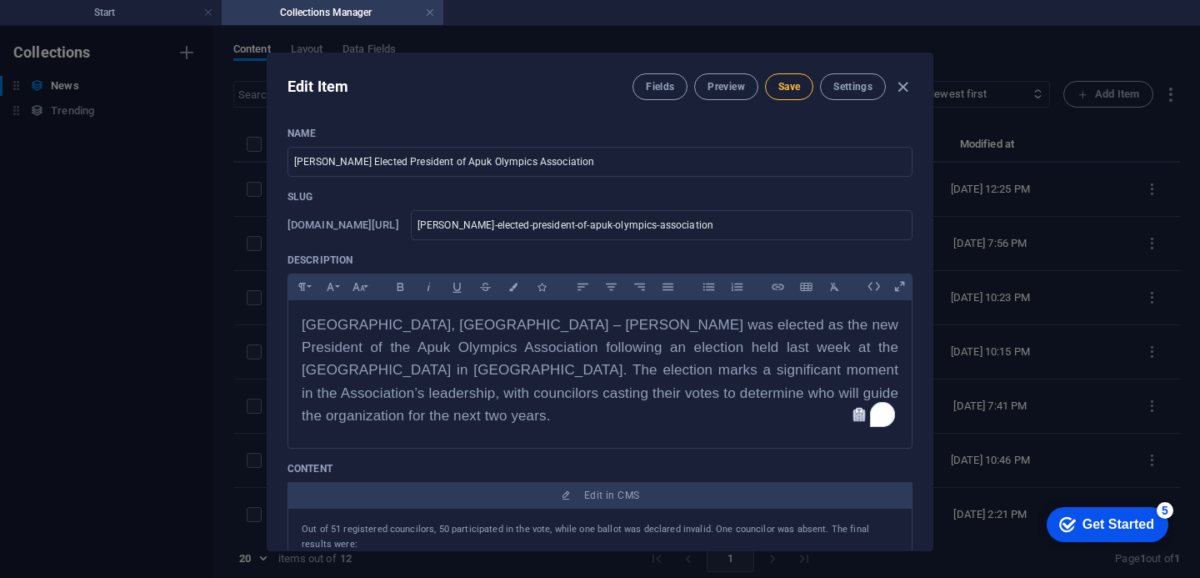
click at [785, 87] on span "Save" at bounding box center [789, 86] width 22 height 13
click at [783, 93] on button "Save" at bounding box center [789, 86] width 48 height 27
click at [896, 88] on icon "button" at bounding box center [902, 87] width 19 height 19
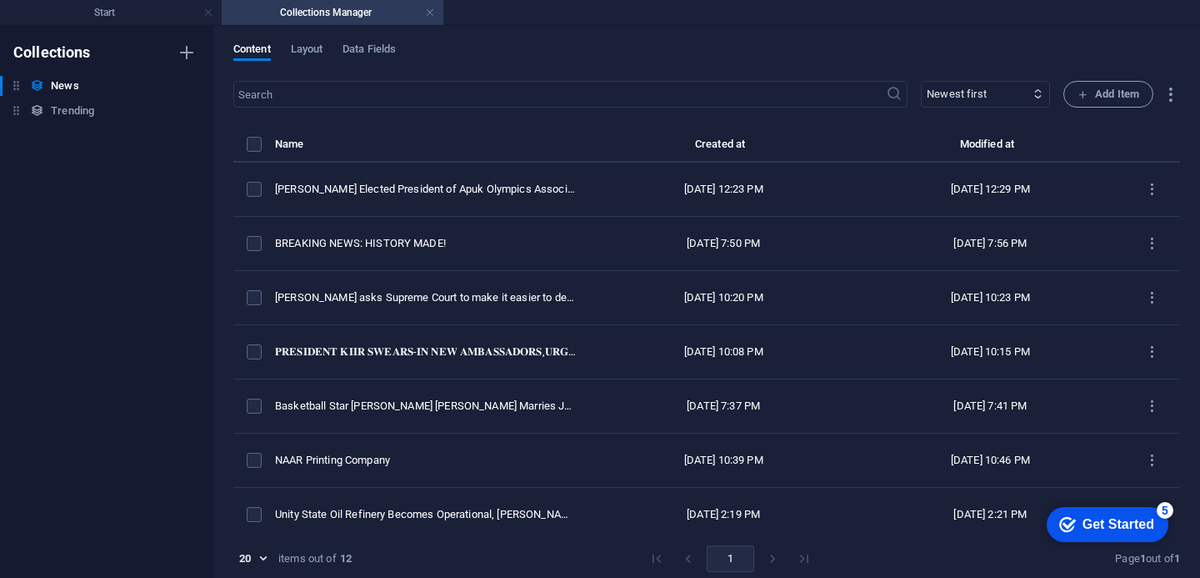
type input "[PERSON_NAME]-elected-president-of-apuk-olympics-association"
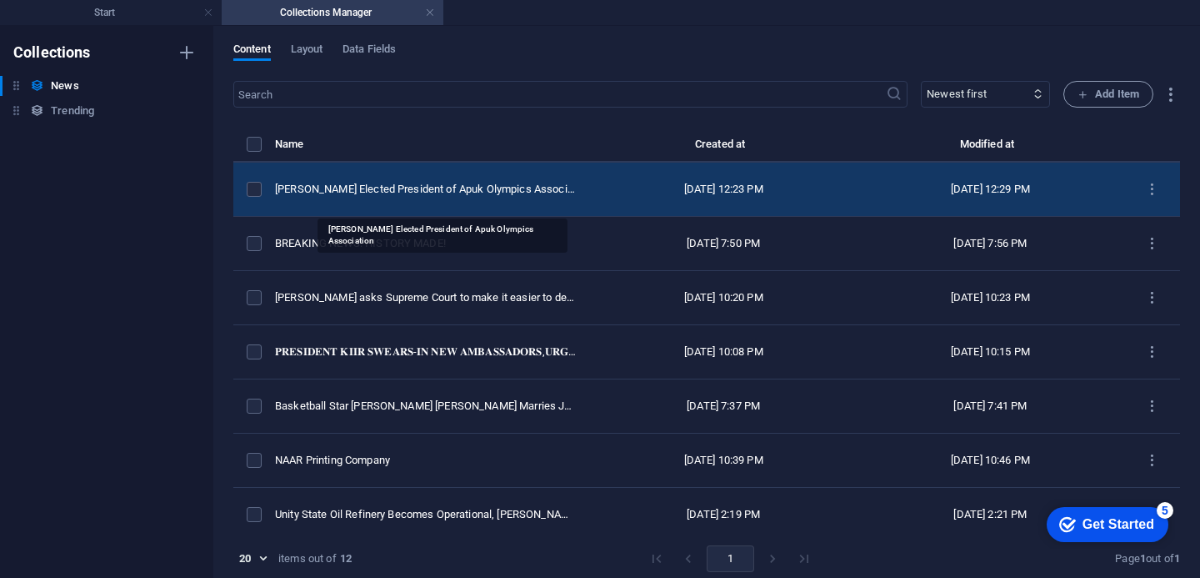
click at [470, 197] on div "[PERSON_NAME] Elected President of Apuk Olympics Association" at bounding box center [426, 189] width 302 height 15
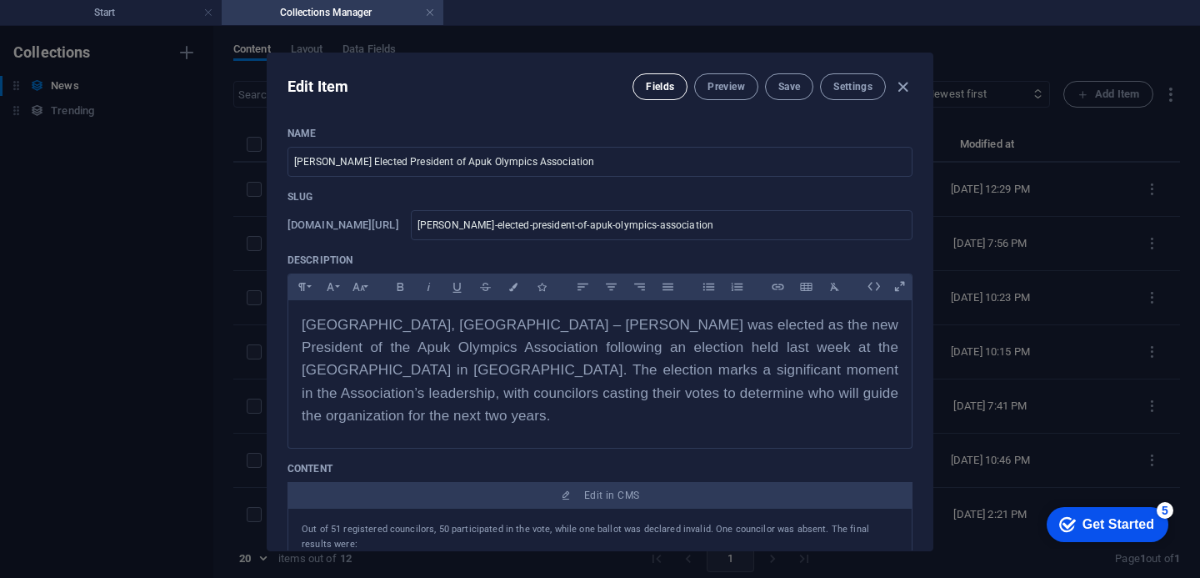
click at [649, 88] on span "Fields" at bounding box center [660, 86] width 28 height 13
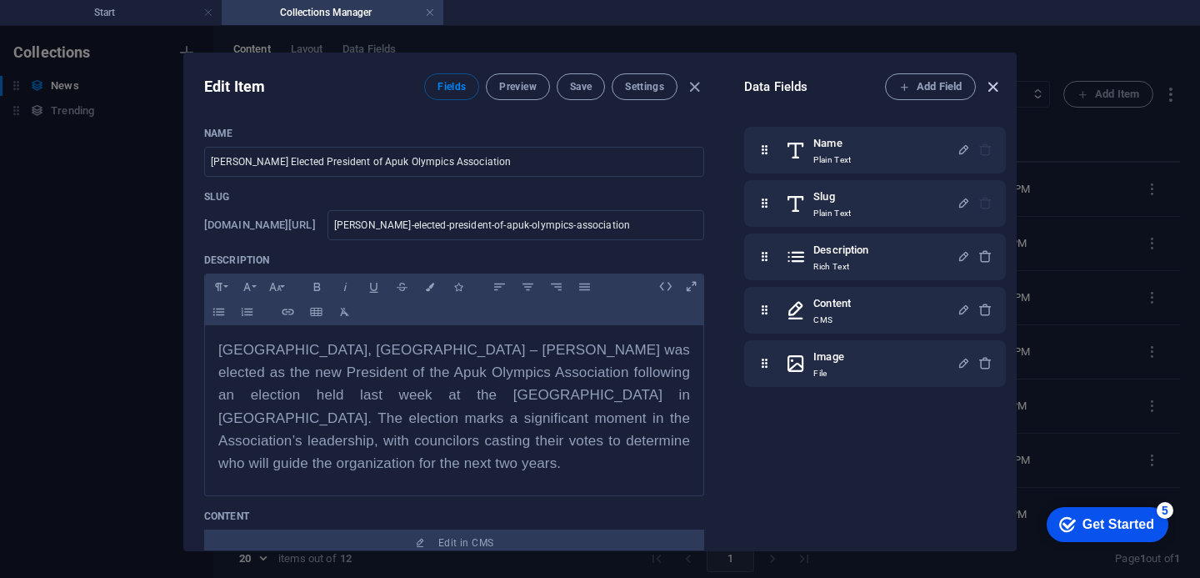
click at [993, 88] on icon "button" at bounding box center [992, 87] width 19 height 19
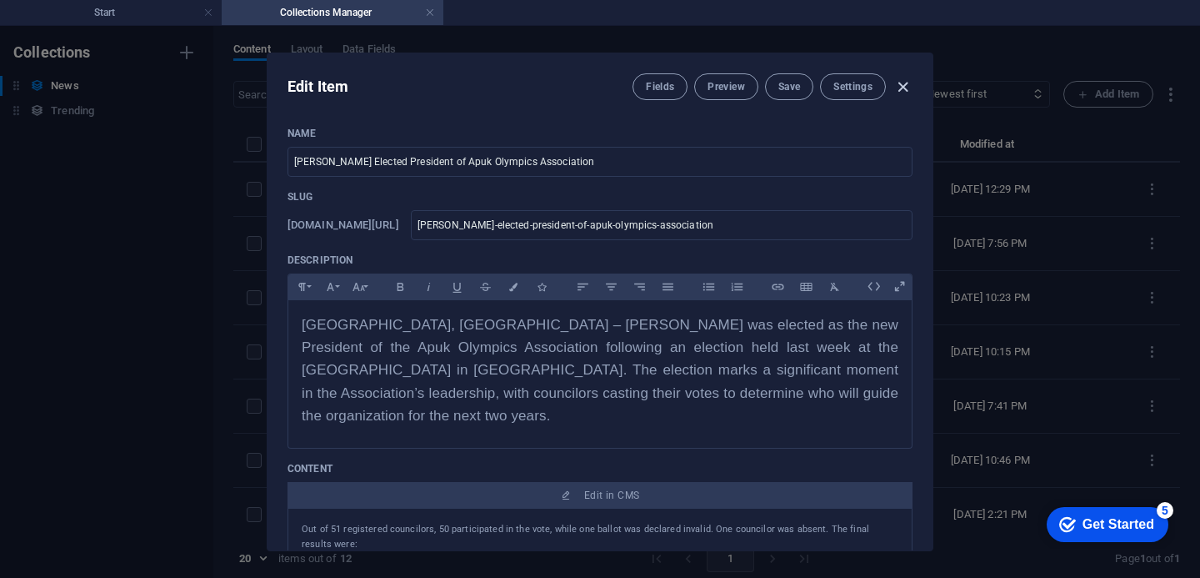
click at [907, 92] on icon "button" at bounding box center [902, 87] width 19 height 19
type input "[PERSON_NAME]-elected-president-of-apuk-olympics-association"
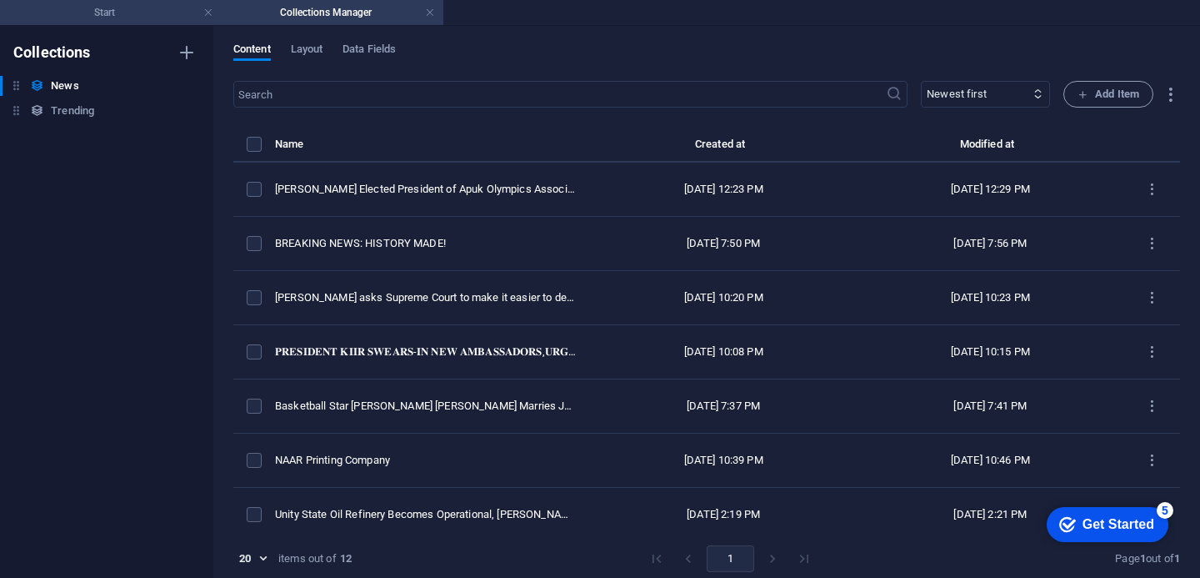
click at [135, 13] on h4 "Start" at bounding box center [111, 12] width 222 height 18
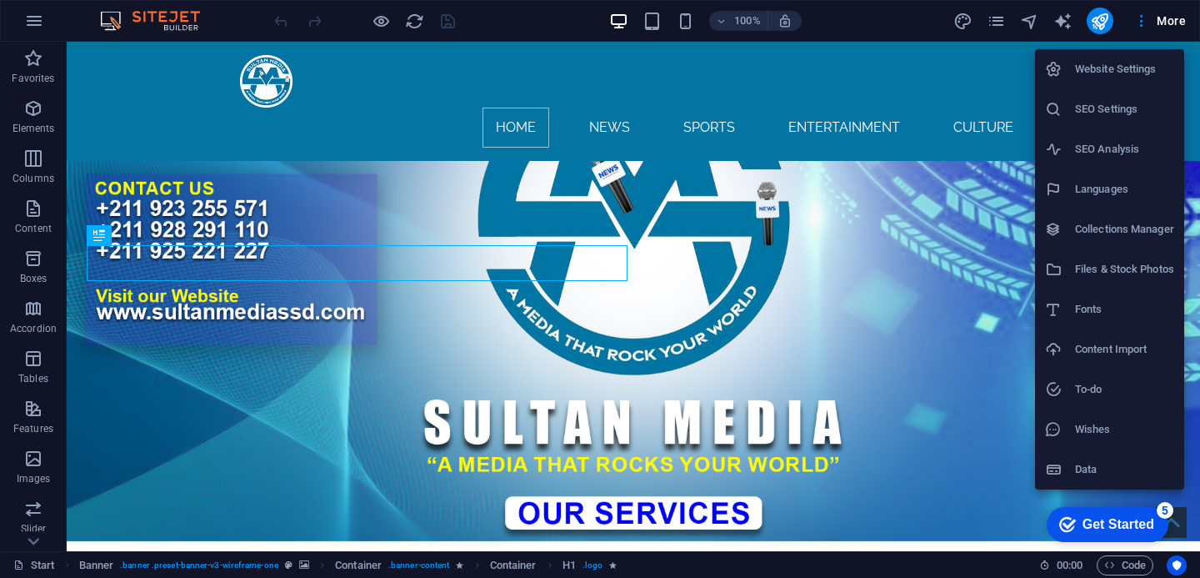
click at [1081, 233] on h6 "Collections Manager" at bounding box center [1124, 229] width 99 height 20
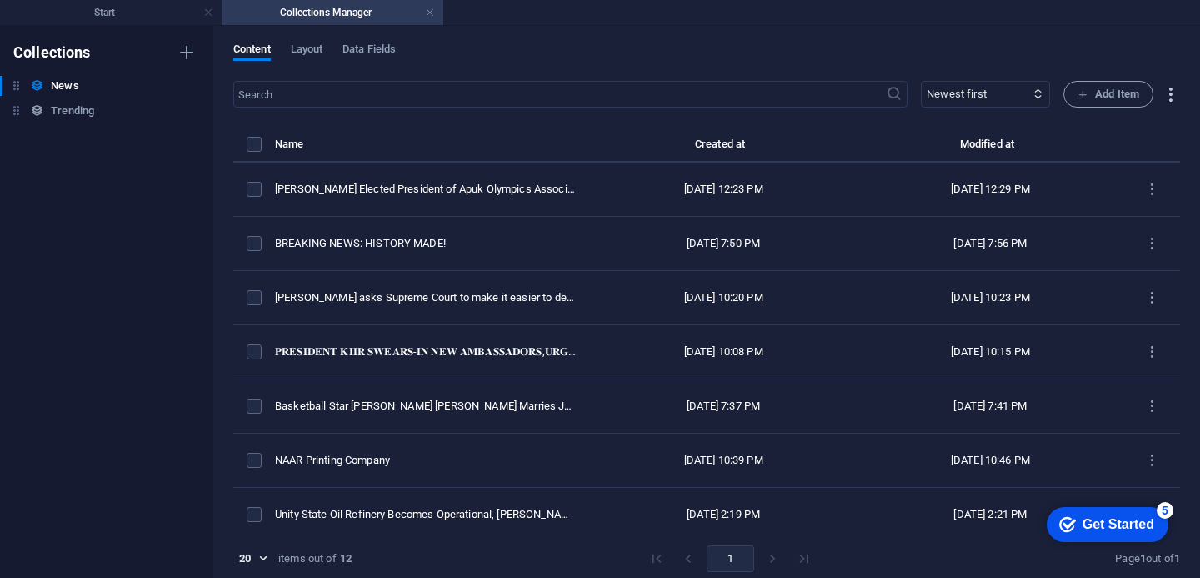
click at [1167, 96] on icon "button" at bounding box center [1170, 94] width 19 height 19
click at [1098, 20] on div at bounding box center [600, 289] width 1200 height 578
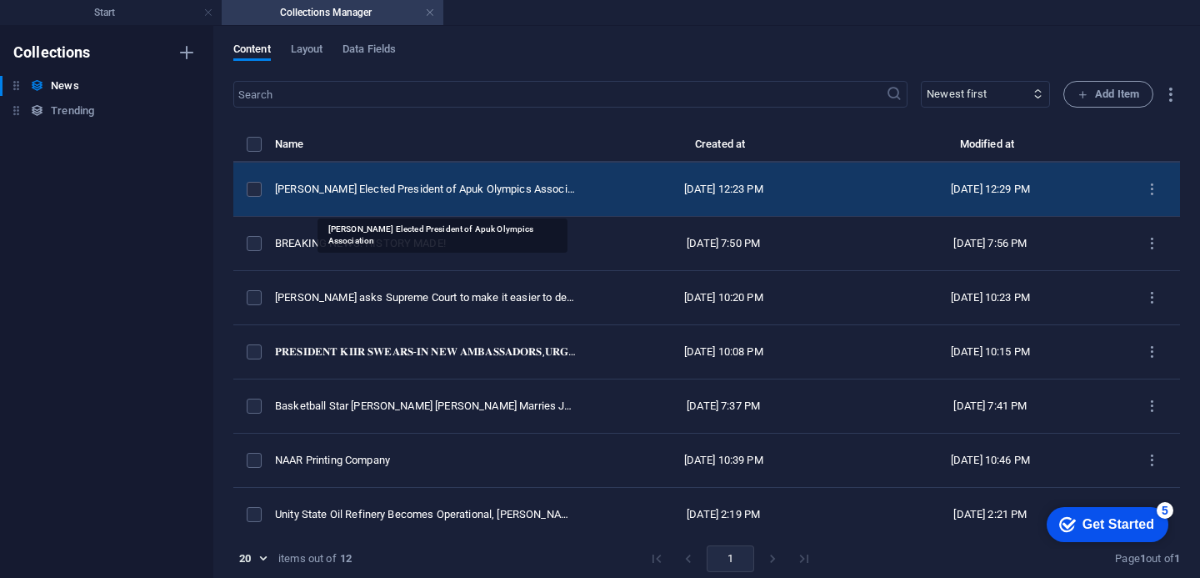
click at [368, 197] on div "[PERSON_NAME] Elected President of Apuk Olympics Association" at bounding box center [426, 189] width 302 height 15
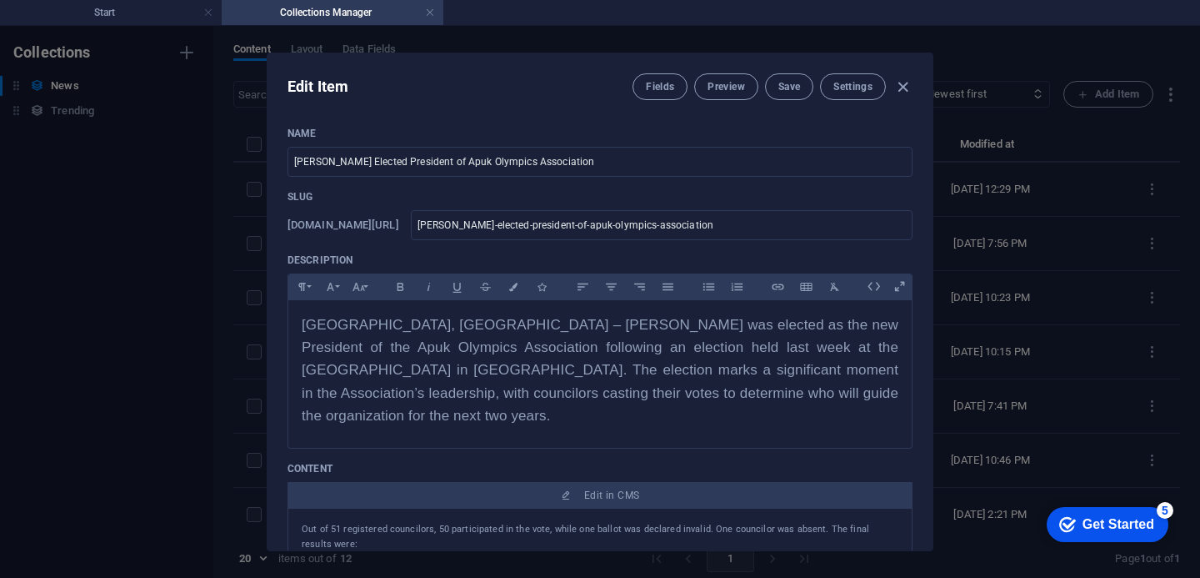
drag, startPoint x: 931, startPoint y: 192, endPoint x: 936, endPoint y: 238, distance: 46.9
click at [936, 238] on div "Edit Item Fields Preview Save Settings Name [PERSON_NAME] Elected President of …" at bounding box center [600, 302] width 1200 height 552
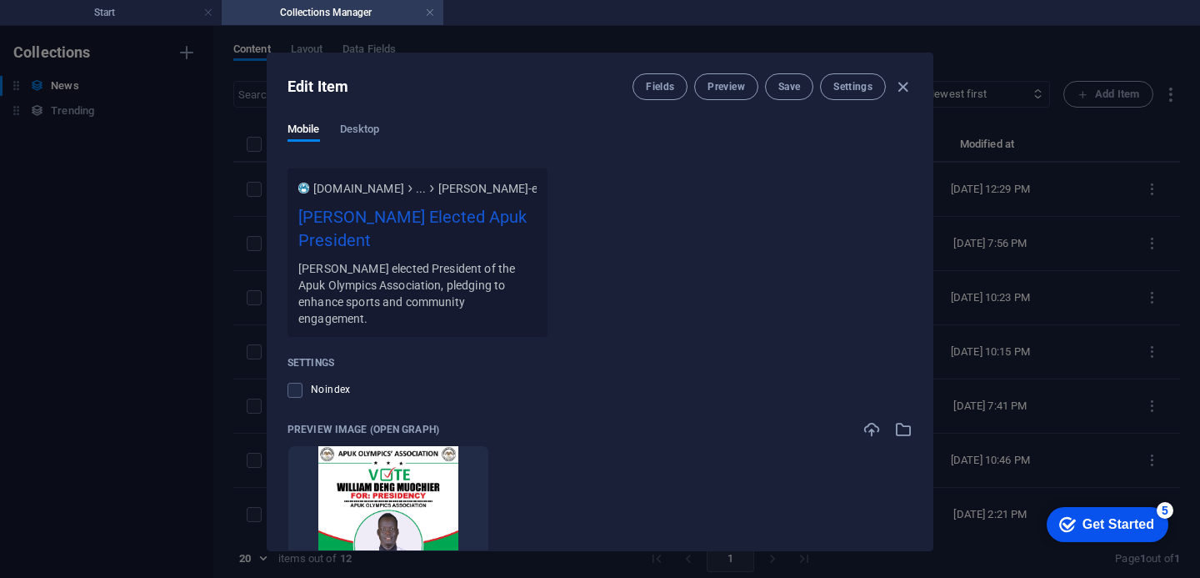
scroll to position [1307, 0]
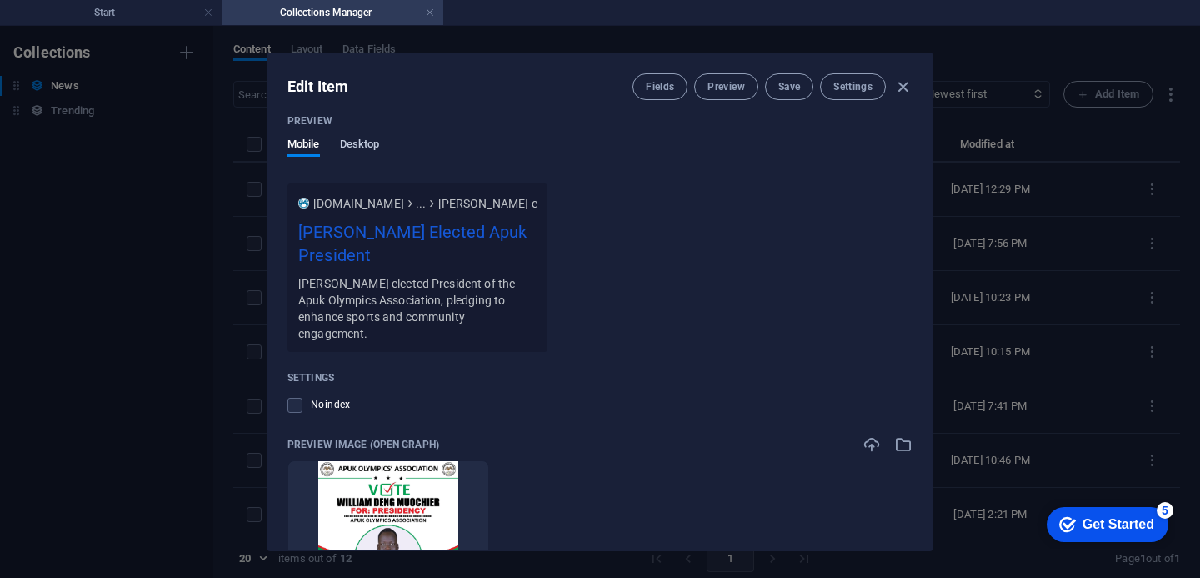
click at [358, 144] on span "Desktop" at bounding box center [360, 145] width 40 height 23
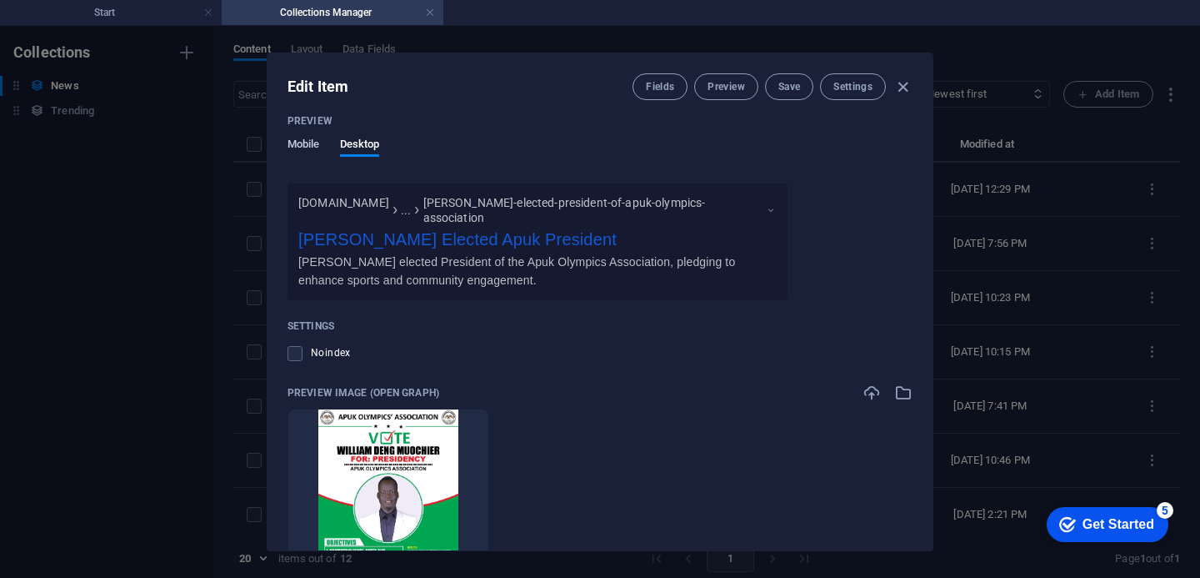
click at [307, 144] on span "Mobile" at bounding box center [304, 145] width 33 height 23
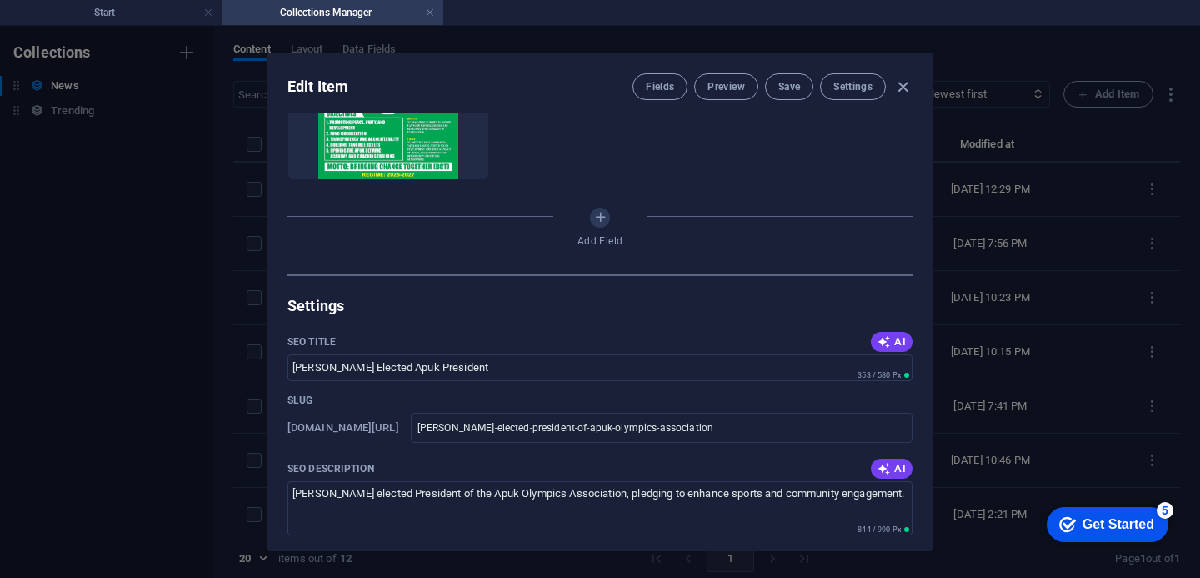
scroll to position [700, 0]
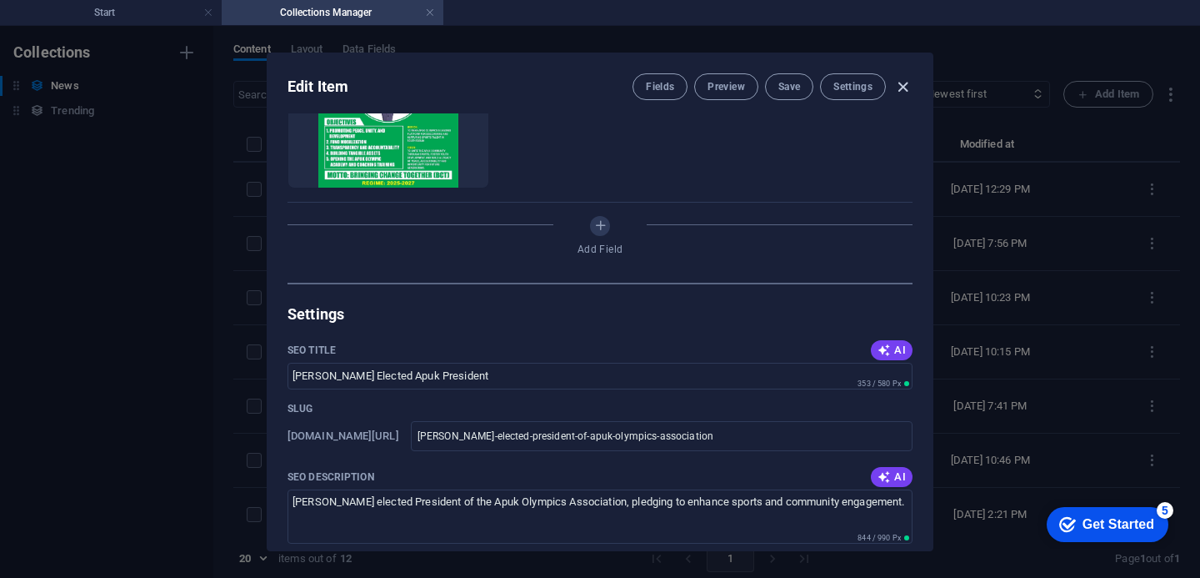
click at [907, 90] on icon "button" at bounding box center [902, 87] width 19 height 19
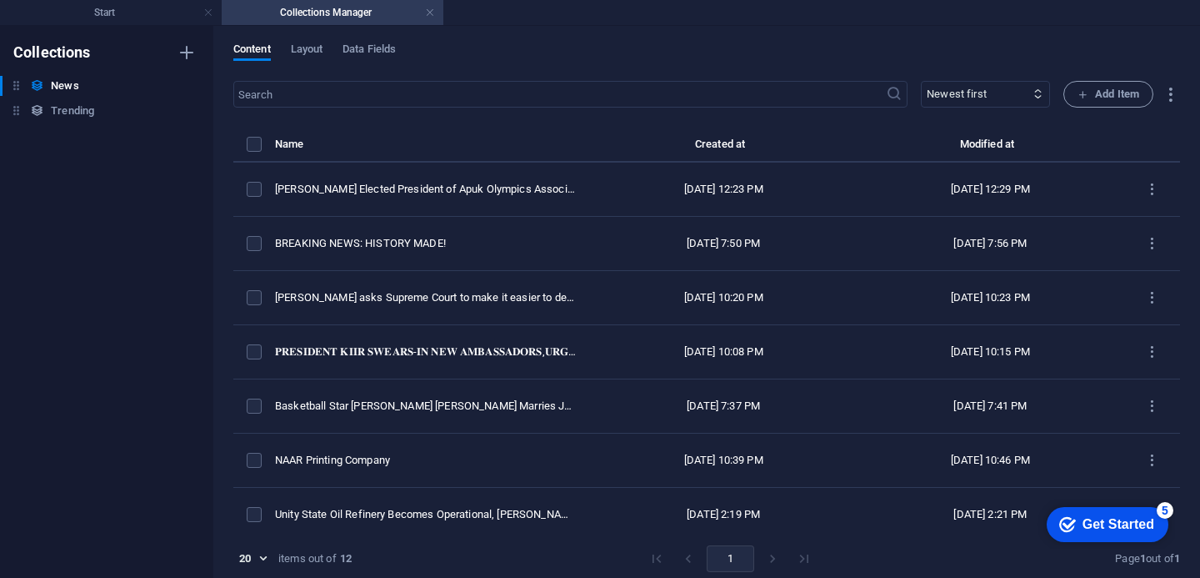
type input "[PERSON_NAME]-elected-president-of-apuk-olympics-association"
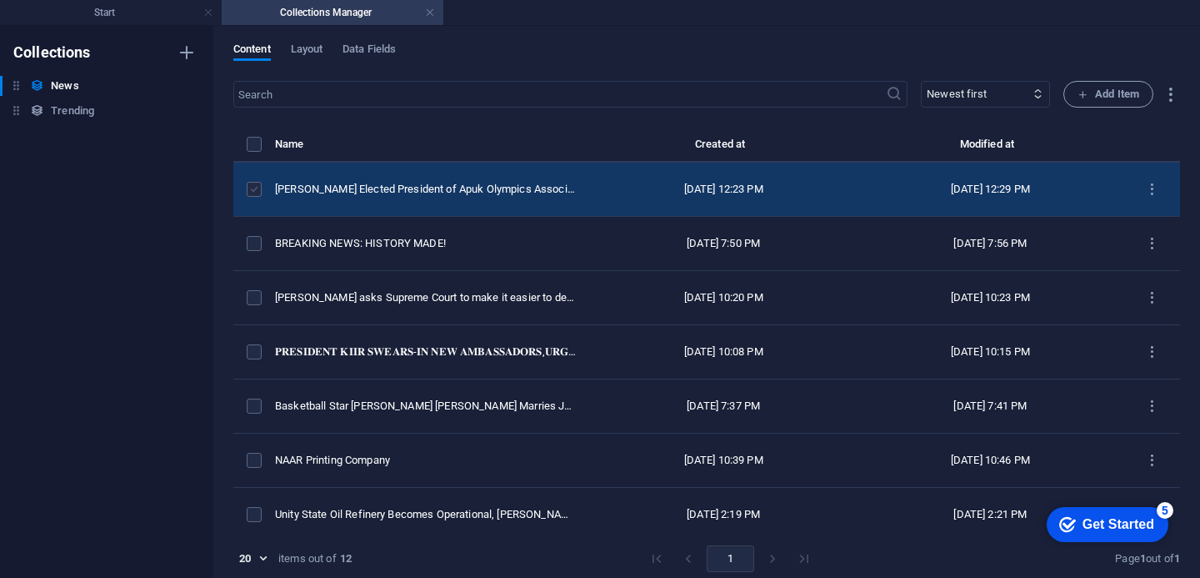
click at [261, 197] on label "items list" at bounding box center [254, 189] width 15 height 15
click at [0, 0] on input "items list" at bounding box center [0, 0] width 0 height 0
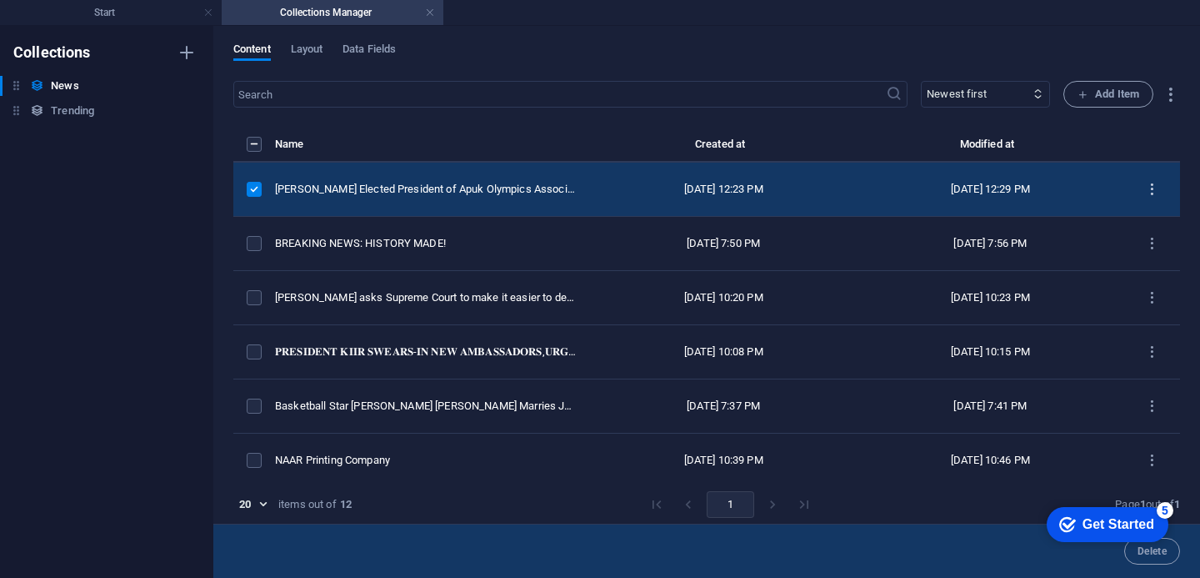
click at [1147, 198] on icon "items list" at bounding box center [1152, 190] width 16 height 16
click at [1151, 327] on h6 "Duplicate" at bounding box center [1152, 323] width 45 height 20
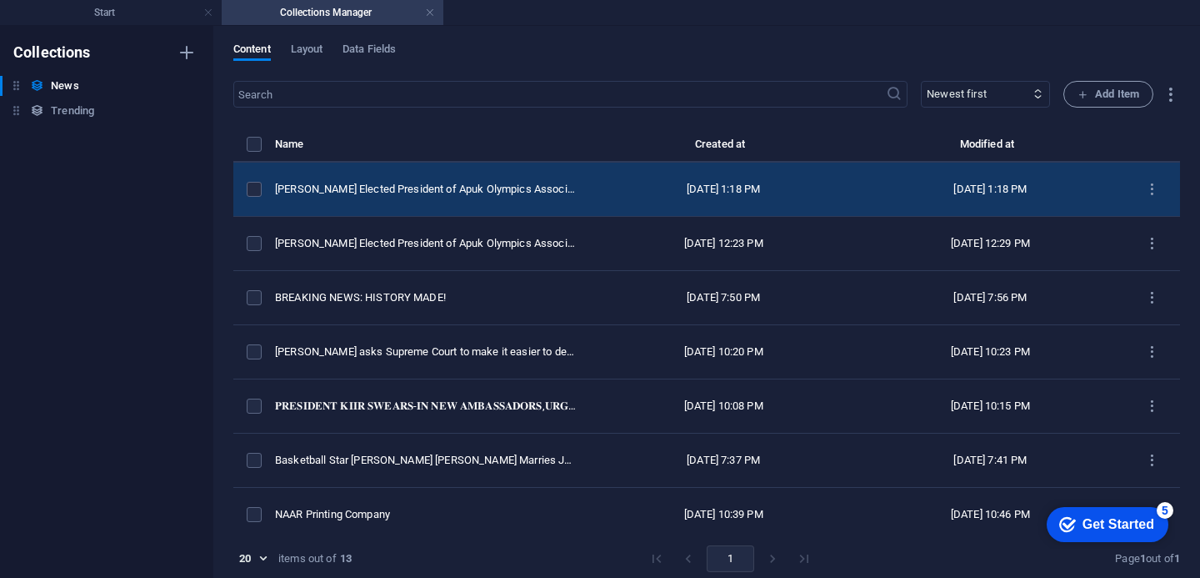
click at [262, 197] on div "items list" at bounding box center [254, 189] width 15 height 15
click at [428, 197] on div "[PERSON_NAME] Elected President of Apuk Olympics Association (Copy)" at bounding box center [426, 189] width 302 height 15
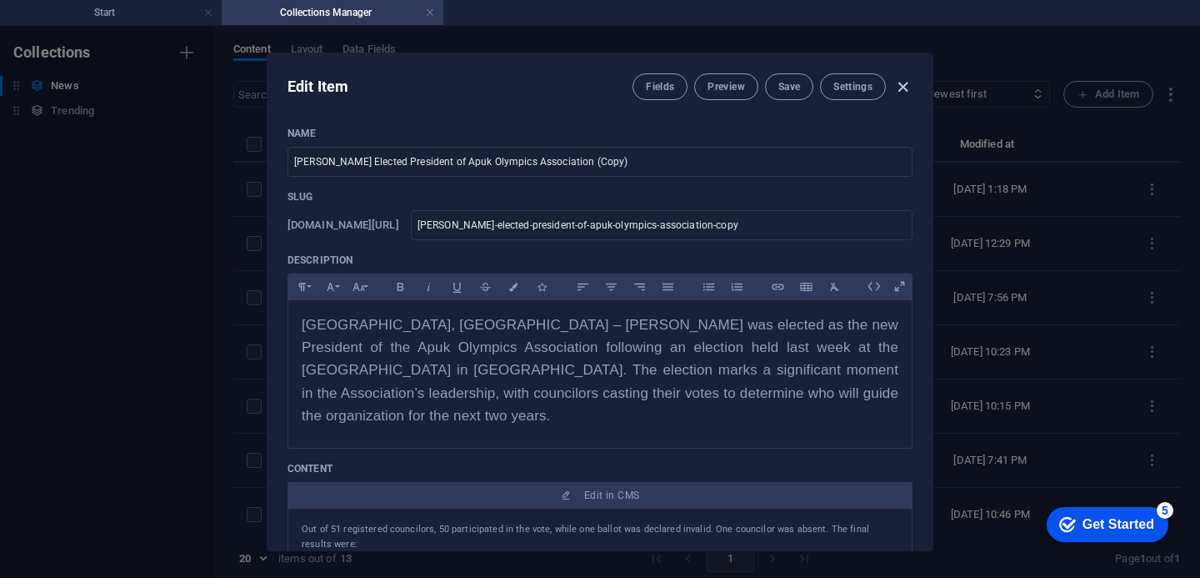
click at [902, 86] on icon "button" at bounding box center [902, 87] width 19 height 19
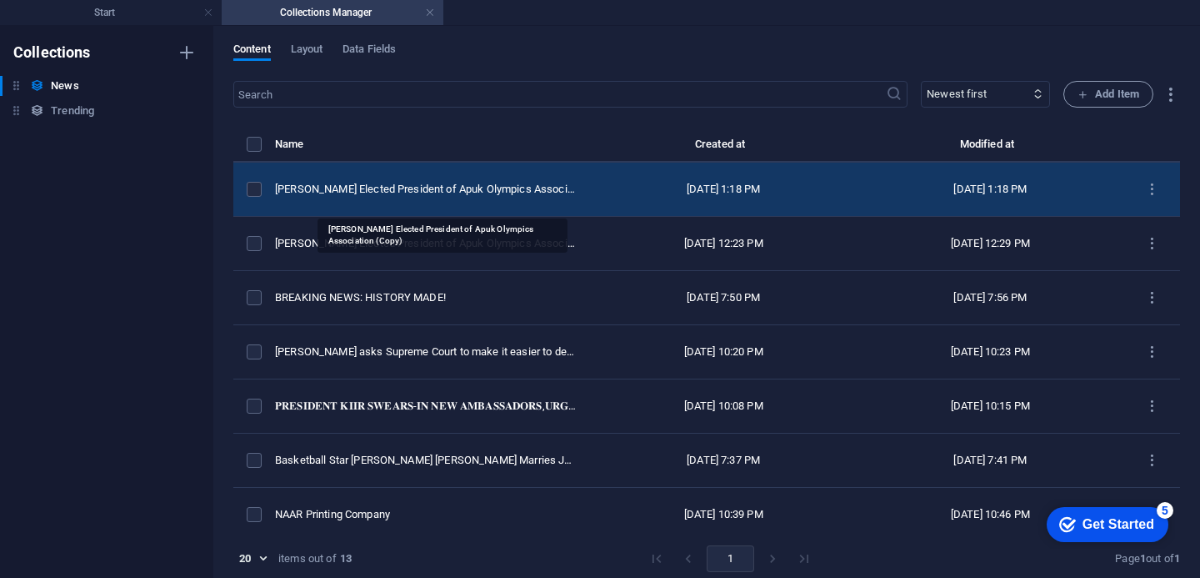
click at [393, 197] on div "[PERSON_NAME] Elected President of Apuk Olympics Association (Copy)" at bounding box center [426, 189] width 302 height 15
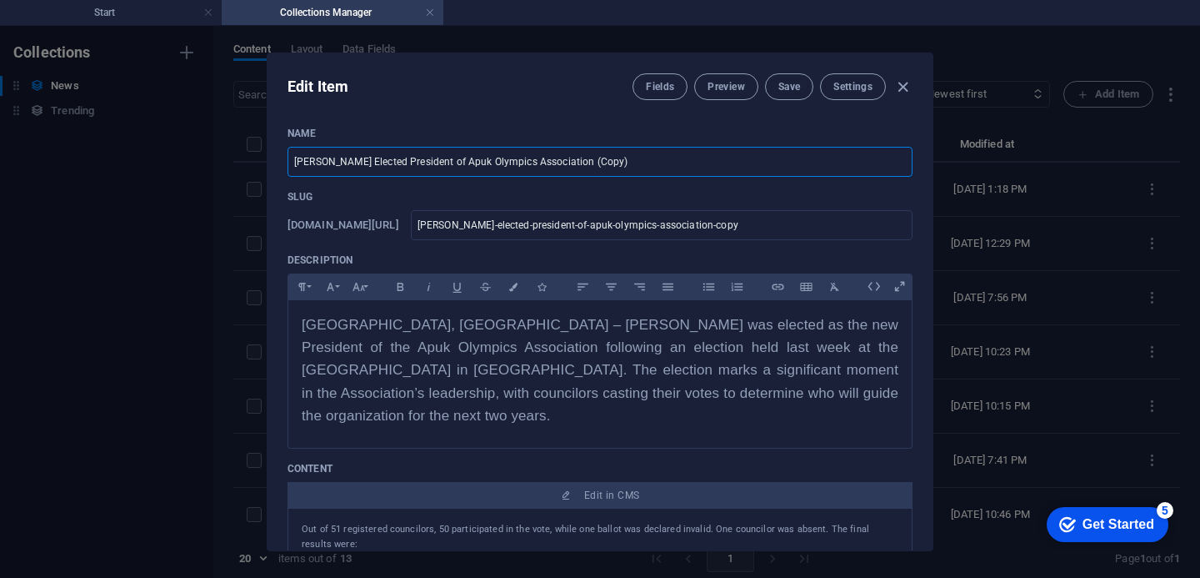
click at [621, 163] on input "[PERSON_NAME] Elected President of Apuk Olympics Association (Copy)" at bounding box center [600, 162] width 625 height 30
drag, startPoint x: 621, startPoint y: 163, endPoint x: 327, endPoint y: 155, distance: 294.3
click at [327, 155] on input "[PERSON_NAME] Elected President of Apuk Olympics Association (Copy)" at bounding box center [600, 162] width 625 height 30
paste input "Lor ip 63 dolorsitam consectetu, 79 adipiscingel se doe temp, incid utl etdolo …"
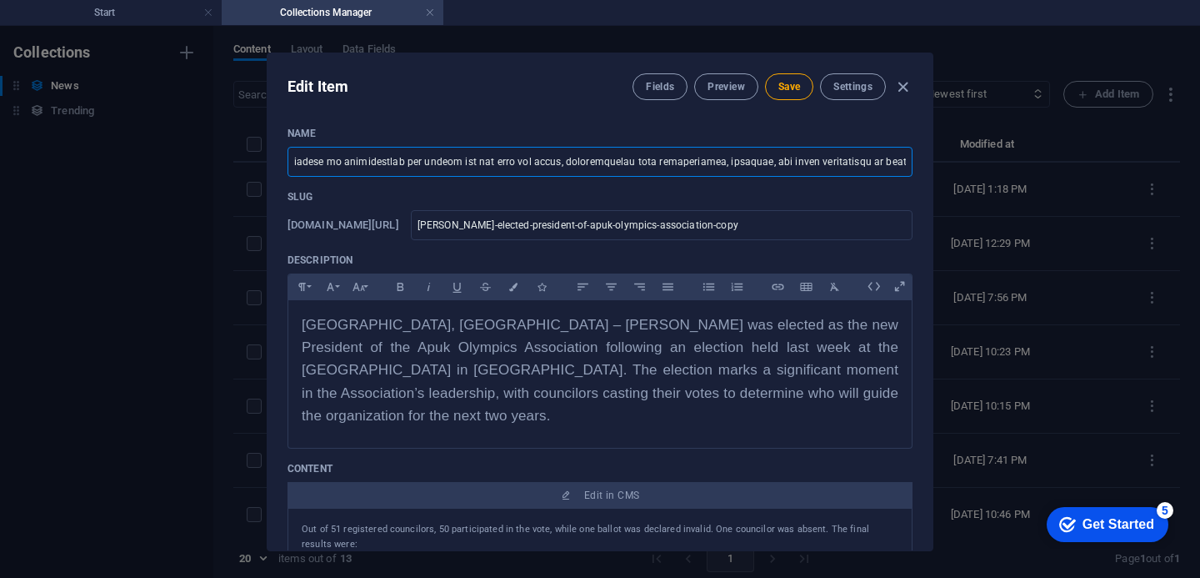
drag, startPoint x: 902, startPoint y: 166, endPoint x: 891, endPoint y: 161, distance: 11.9
click at [891, 161] on input "text" at bounding box center [600, 162] width 625 height 30
drag, startPoint x: 891, startPoint y: 161, endPoint x: 873, endPoint y: 163, distance: 18.5
click at [903, 163] on input "text" at bounding box center [600, 162] width 625 height 30
drag, startPoint x: 903, startPoint y: 163, endPoint x: 844, endPoint y: 167, distance: 59.3
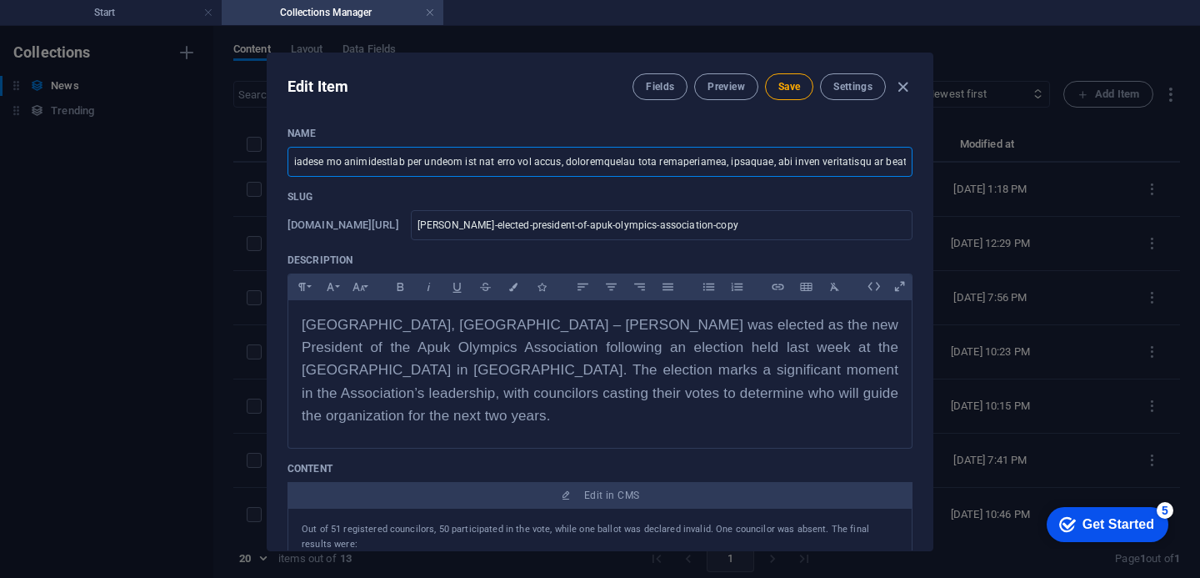
click at [844, 167] on input "text" at bounding box center [600, 162] width 625 height 30
type input "Out of 51 registered councilors, 50 participated in the vote, while one ballot …"
